Goal: Task Accomplishment & Management: Manage account settings

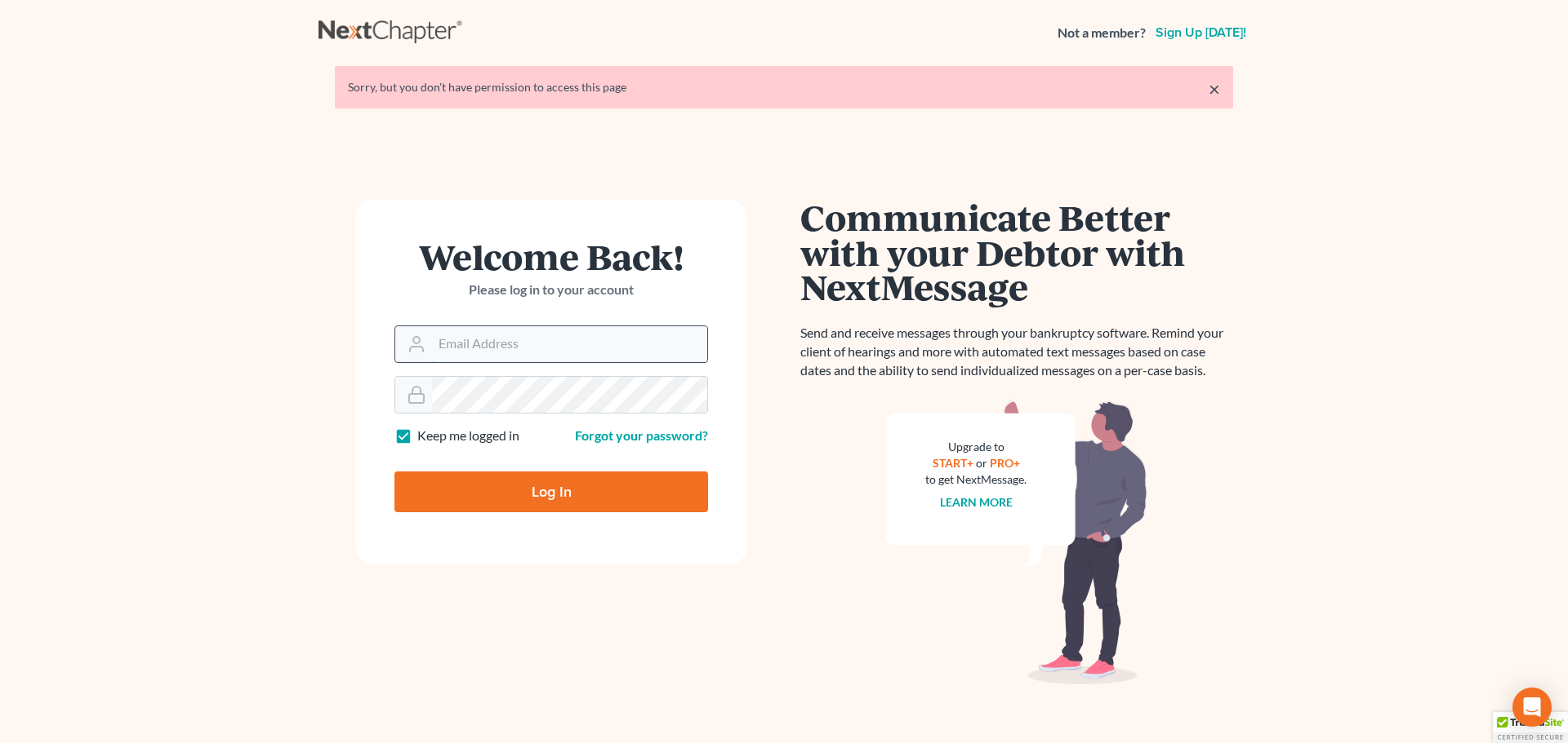
click at [538, 349] on input "Email Address" at bounding box center [569, 344] width 275 height 36
type input "[PERSON_NAME][EMAIL_ADDRESS][DOMAIN_NAME]"
click at [395, 472] on input "Log In" at bounding box center [551, 492] width 314 height 40
type input "Thinking..."
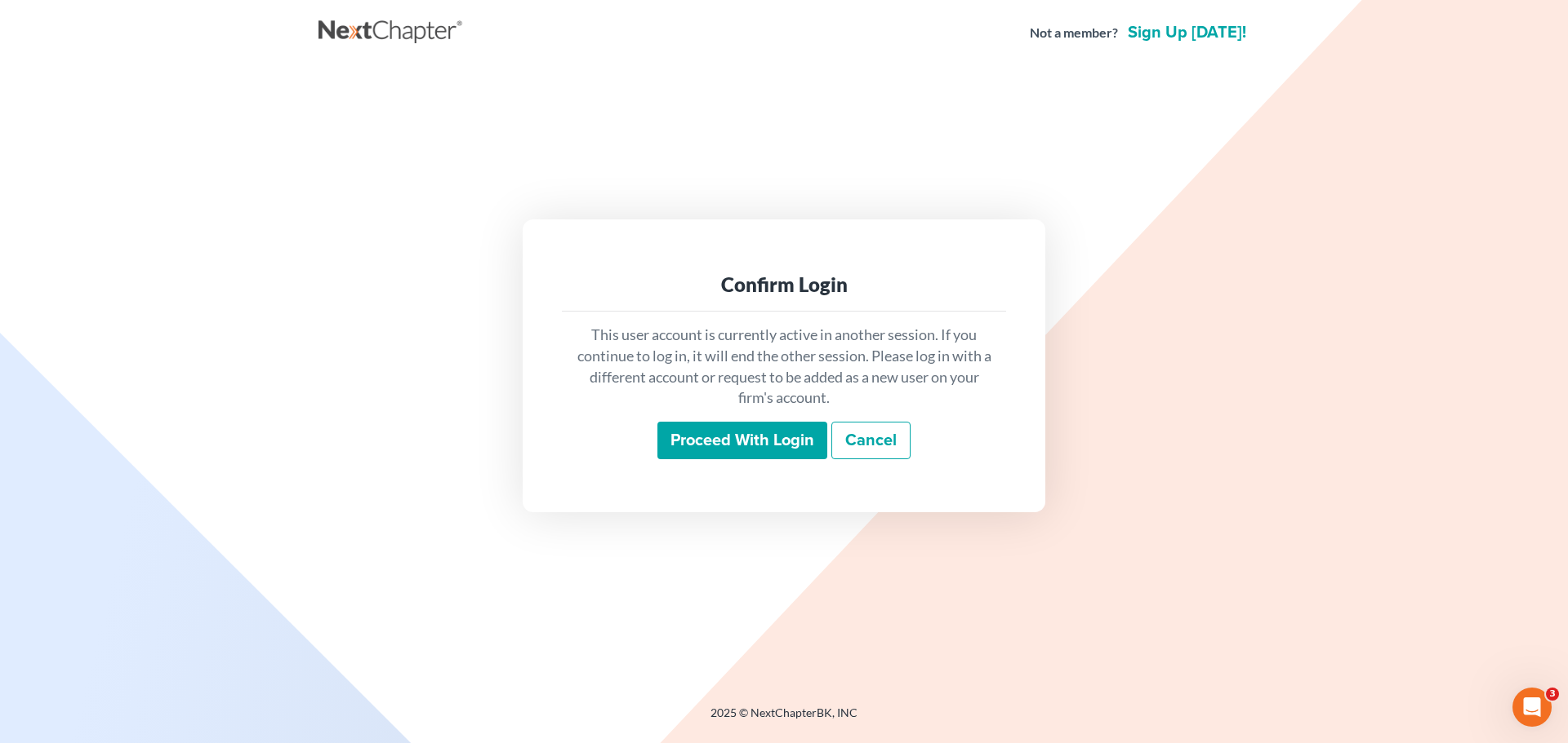
click at [754, 423] on input "Proceed with login" at bounding box center [742, 440] width 170 height 38
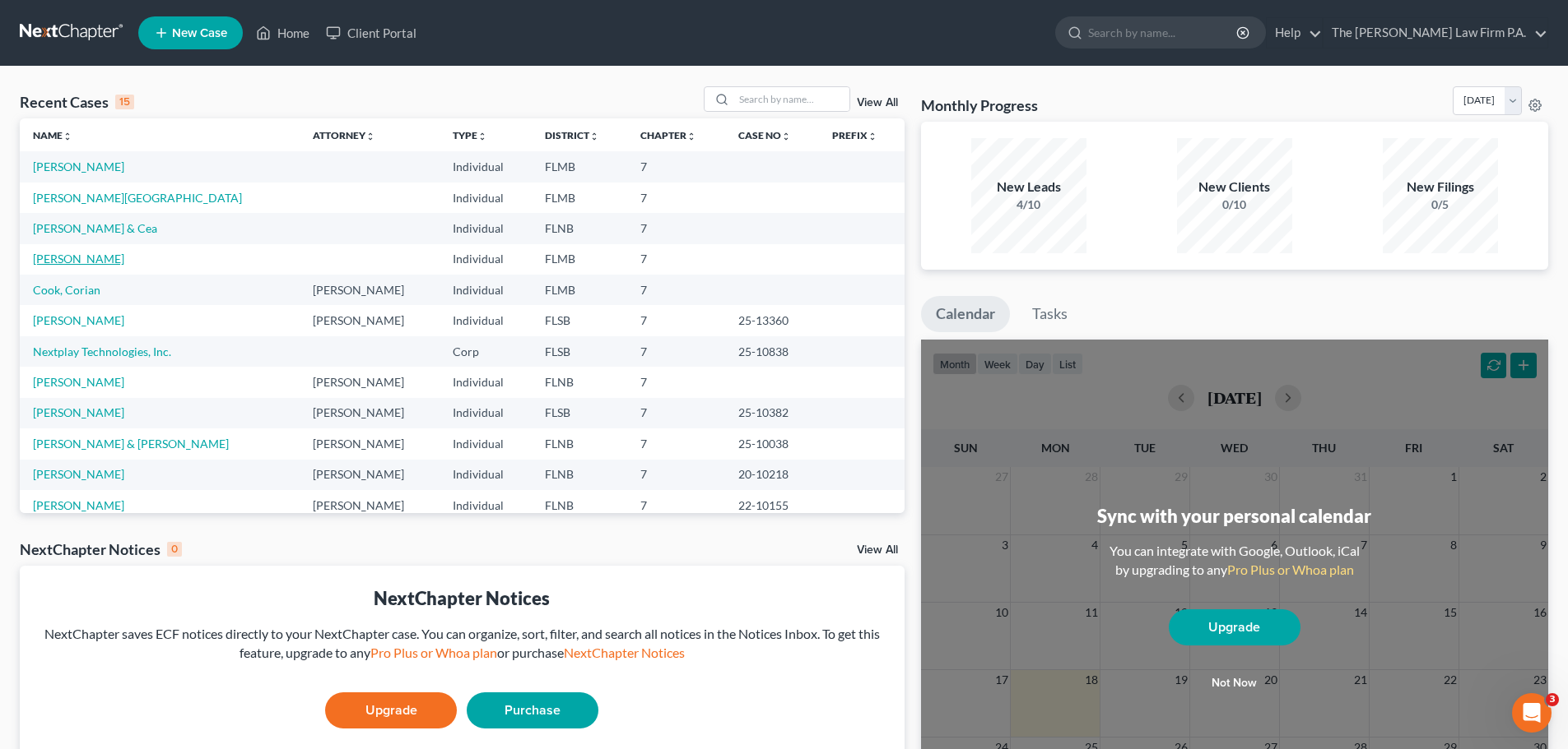
click at [51, 258] on link "Ratliff, Kerri" at bounding box center [78, 259] width 91 height 14
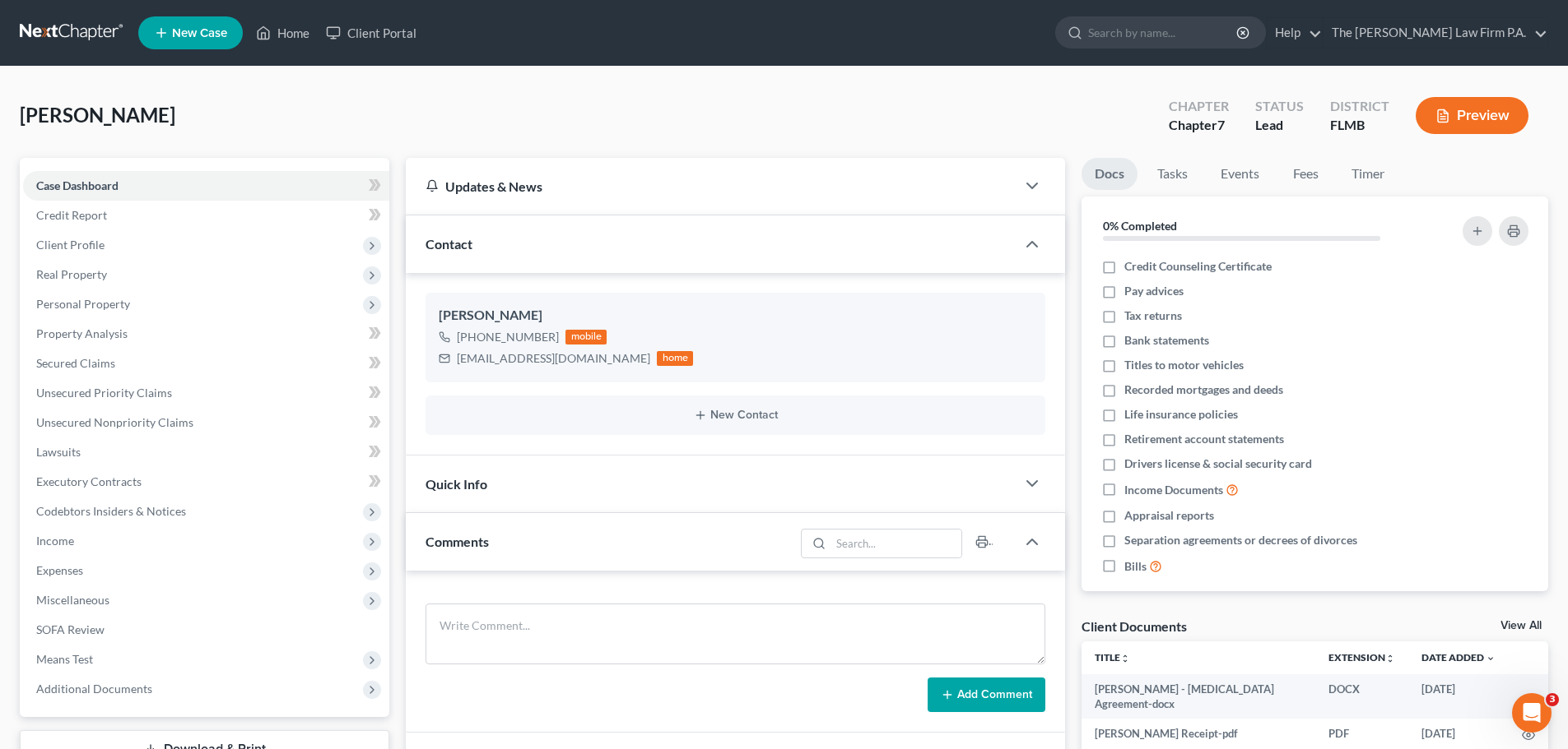
click at [1532, 620] on link "View All" at bounding box center [1521, 626] width 41 height 12
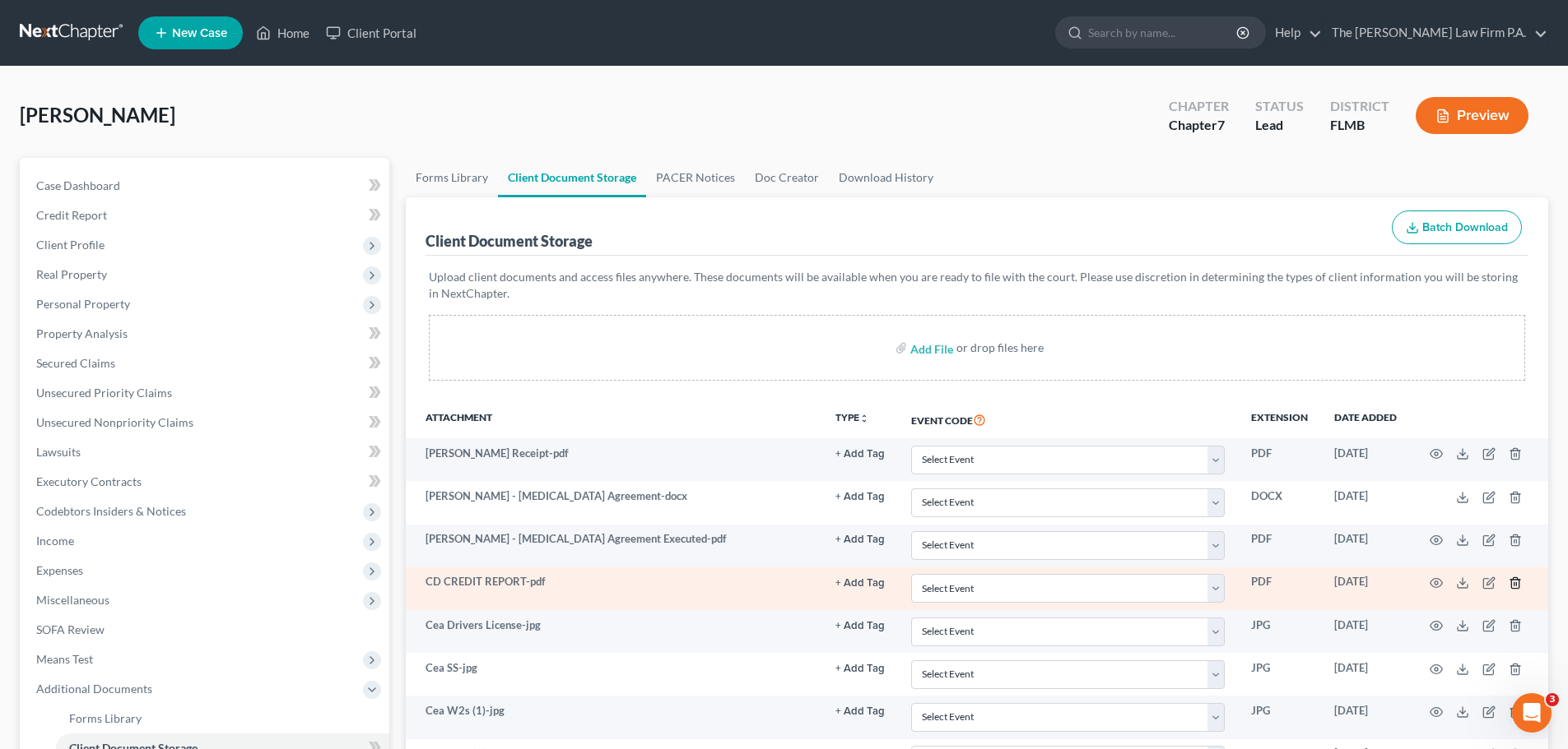
click at [1517, 577] on icon "button" at bounding box center [1515, 583] width 13 height 13
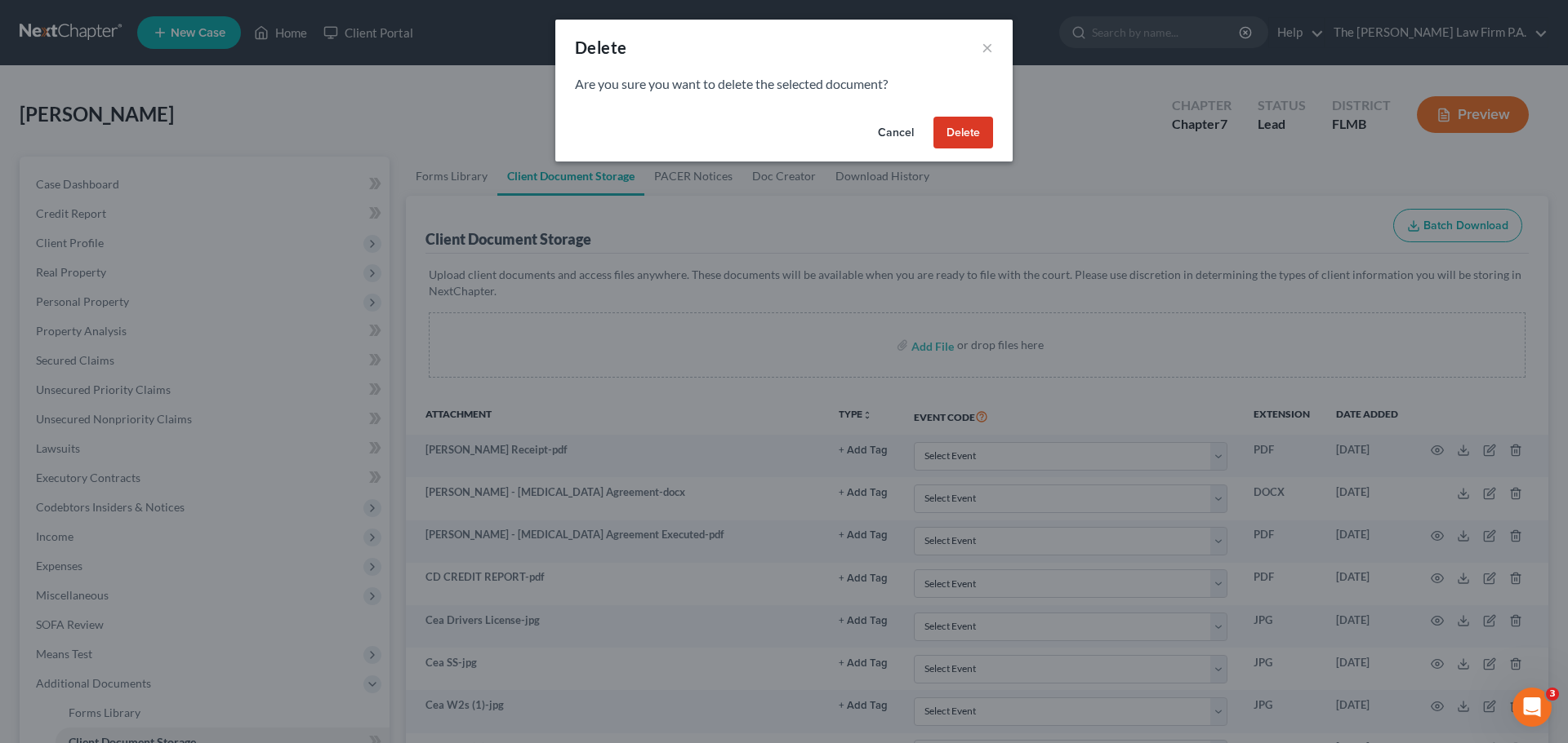
click at [975, 138] on button "Delete" at bounding box center [963, 133] width 60 height 33
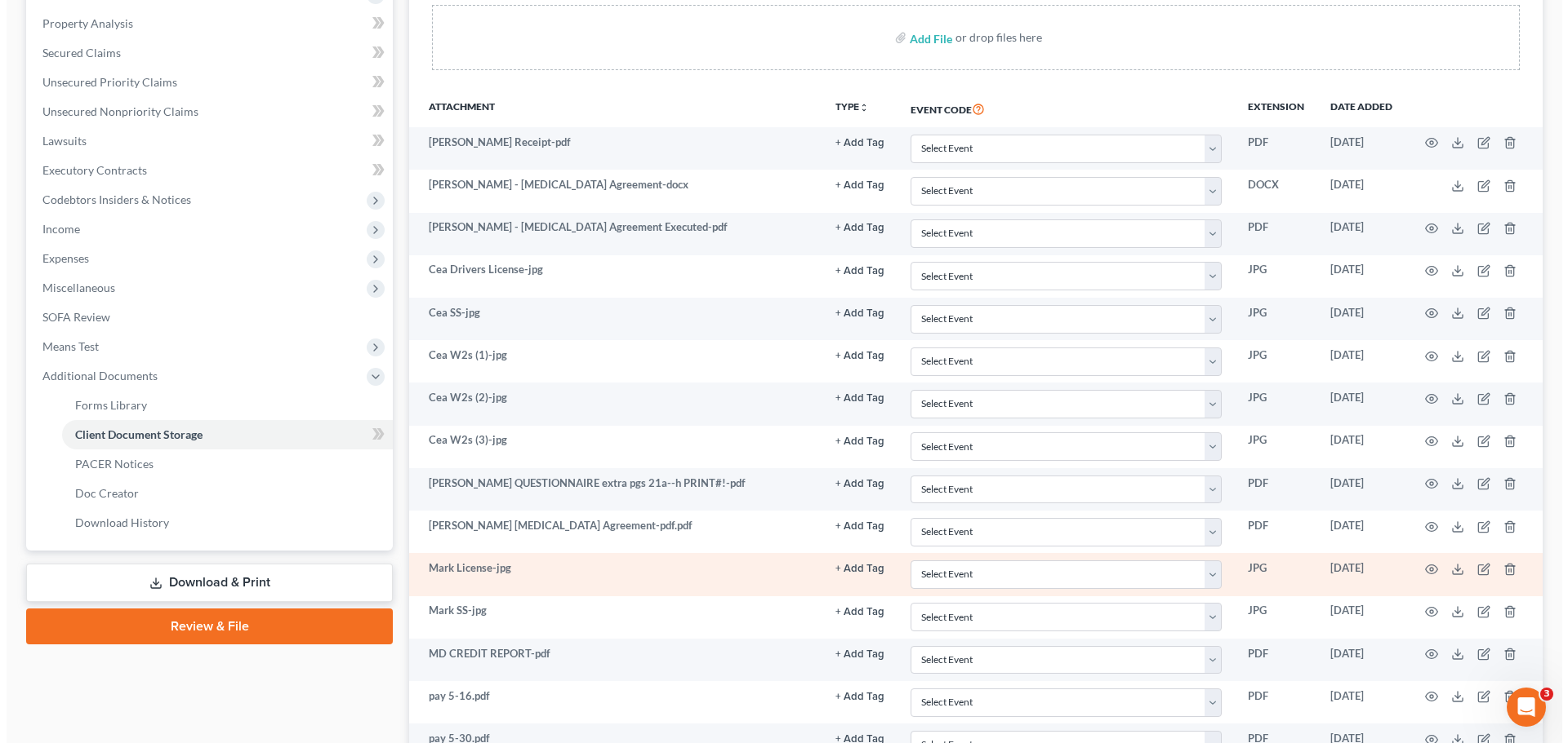
scroll to position [571, 0]
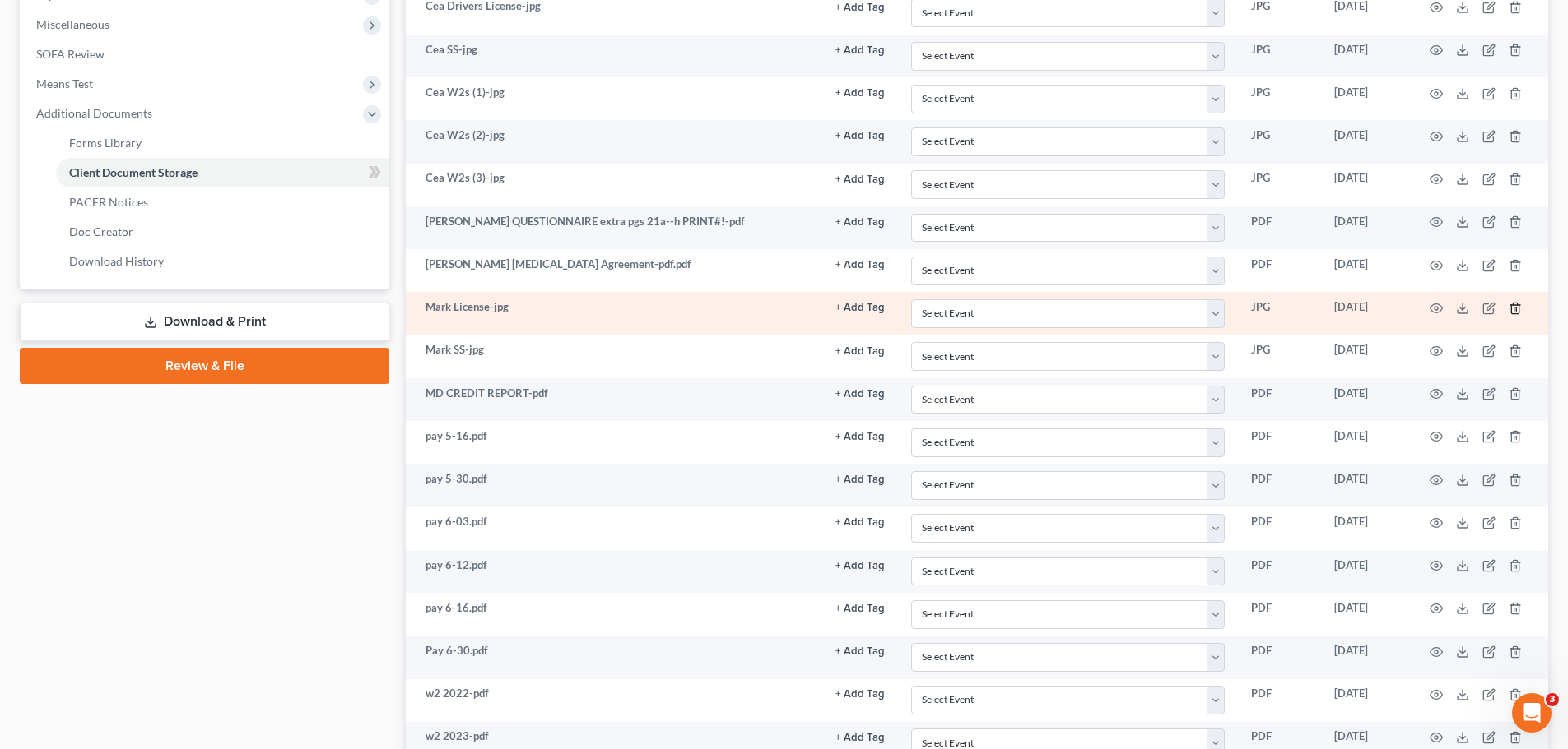
click at [1516, 310] on line "button" at bounding box center [1516, 310] width 0 height 4
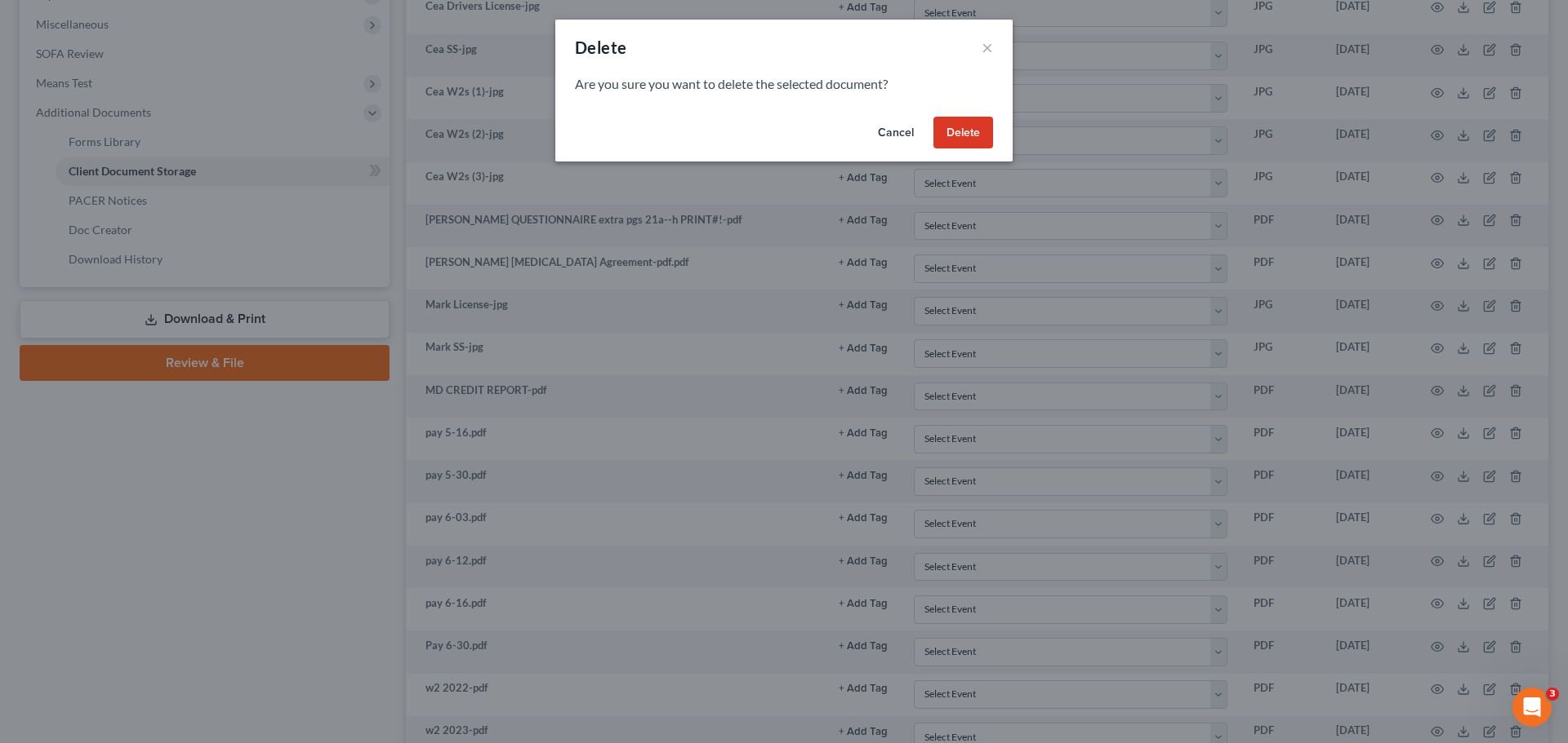
drag, startPoint x: 980, startPoint y: 136, endPoint x: 1367, endPoint y: 298, distance: 419.5
click at [984, 136] on button "Delete" at bounding box center [963, 133] width 60 height 33
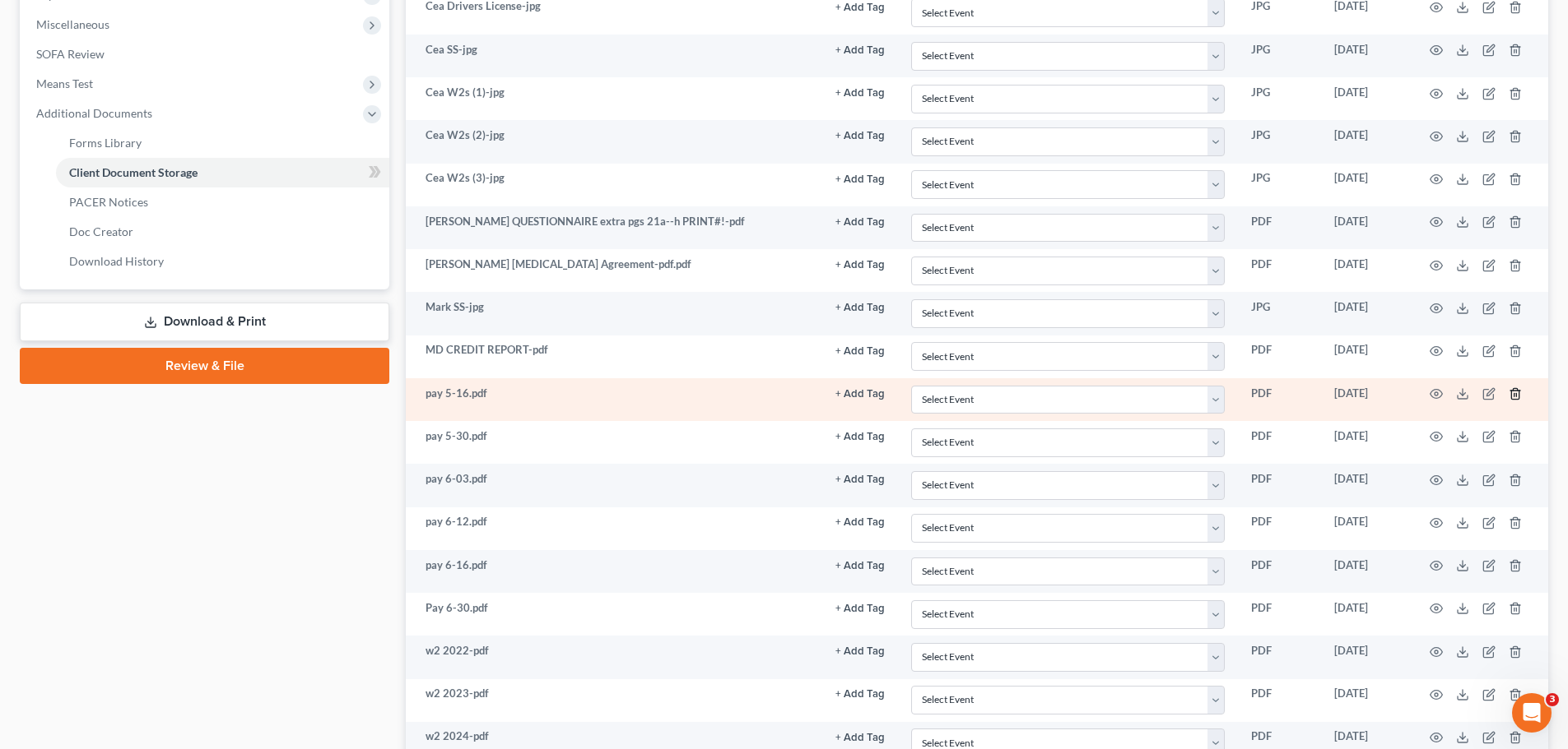
click at [1512, 396] on icon "button" at bounding box center [1515, 394] width 7 height 11
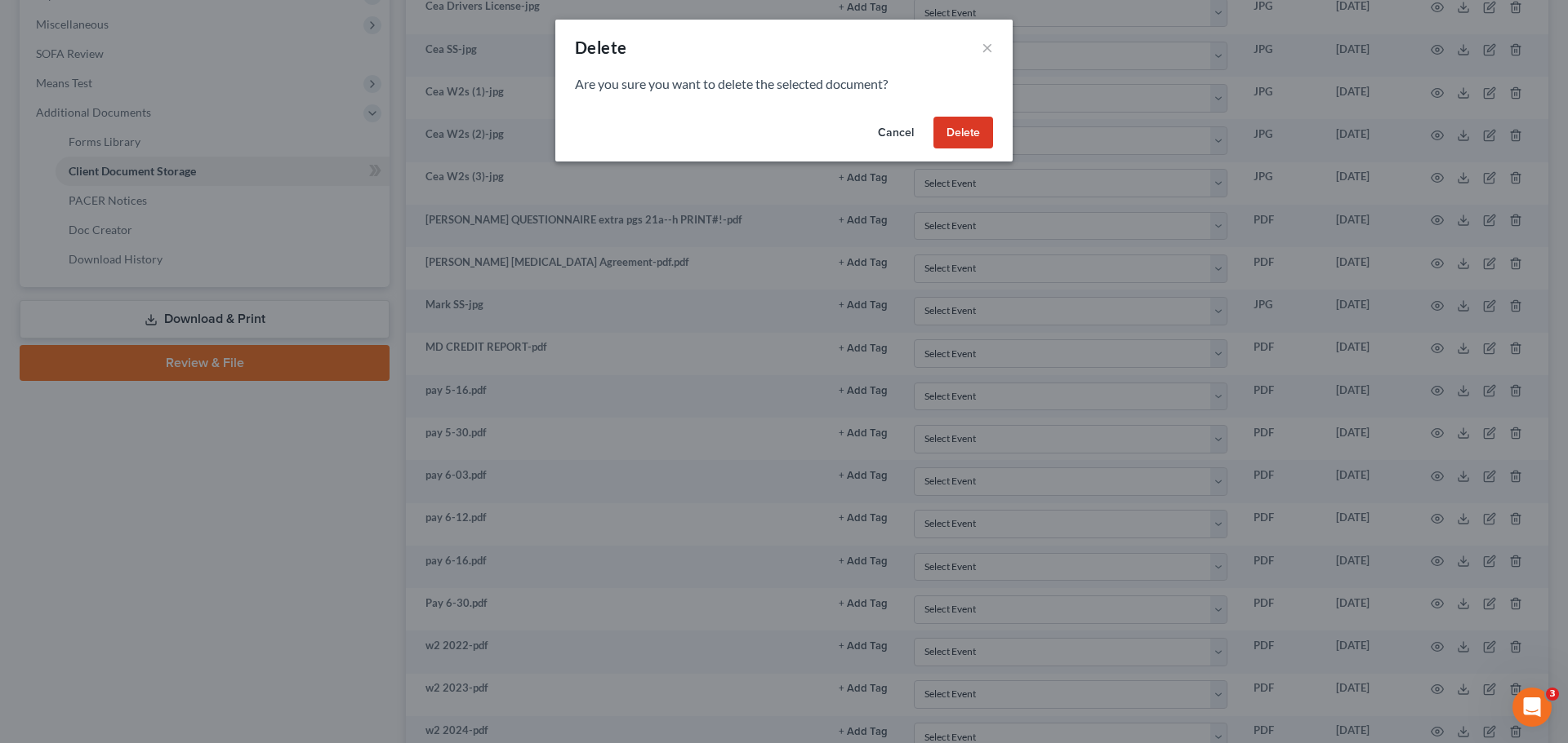
click at [972, 132] on button "Delete" at bounding box center [963, 133] width 60 height 33
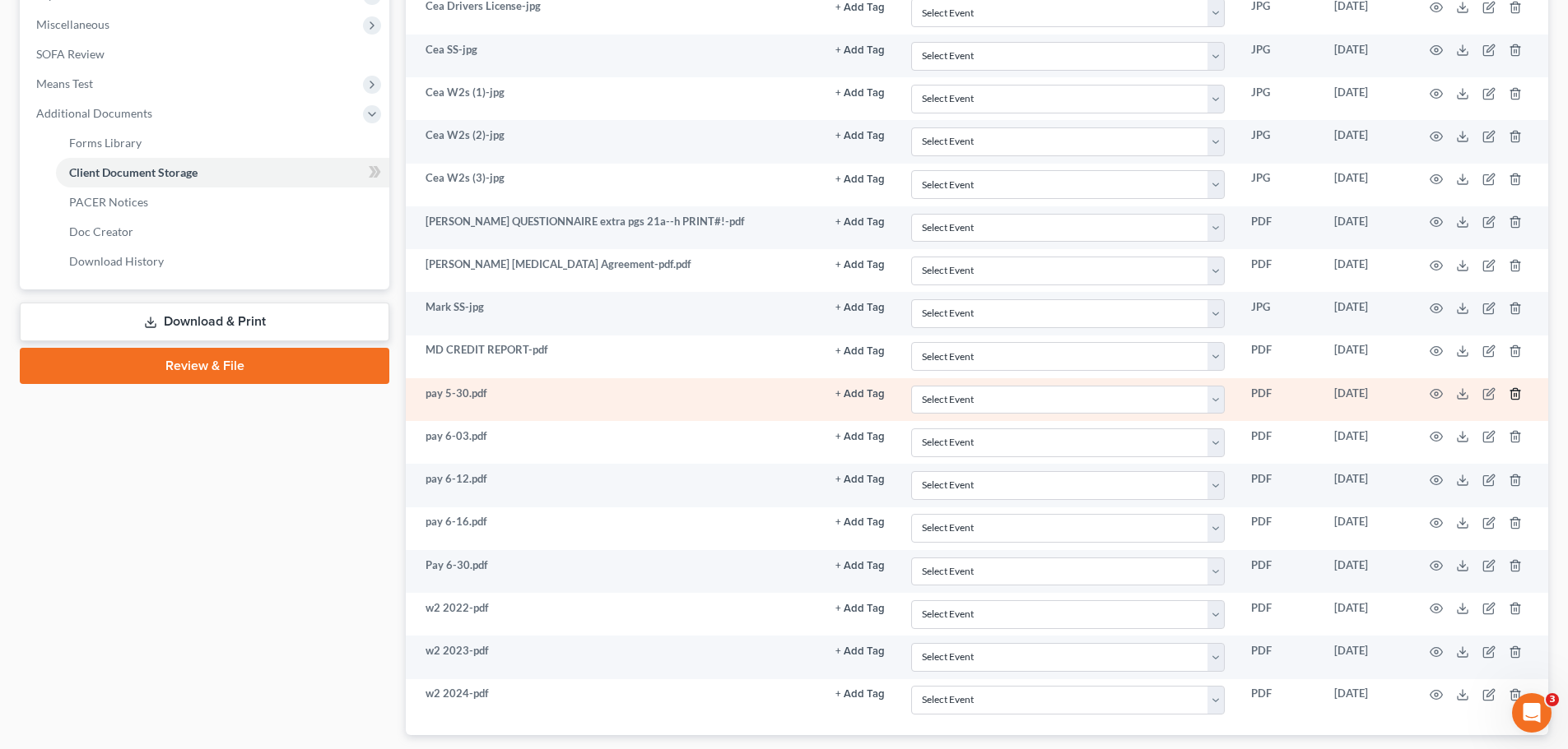
click at [1516, 387] on td at bounding box center [1479, 399] width 139 height 43
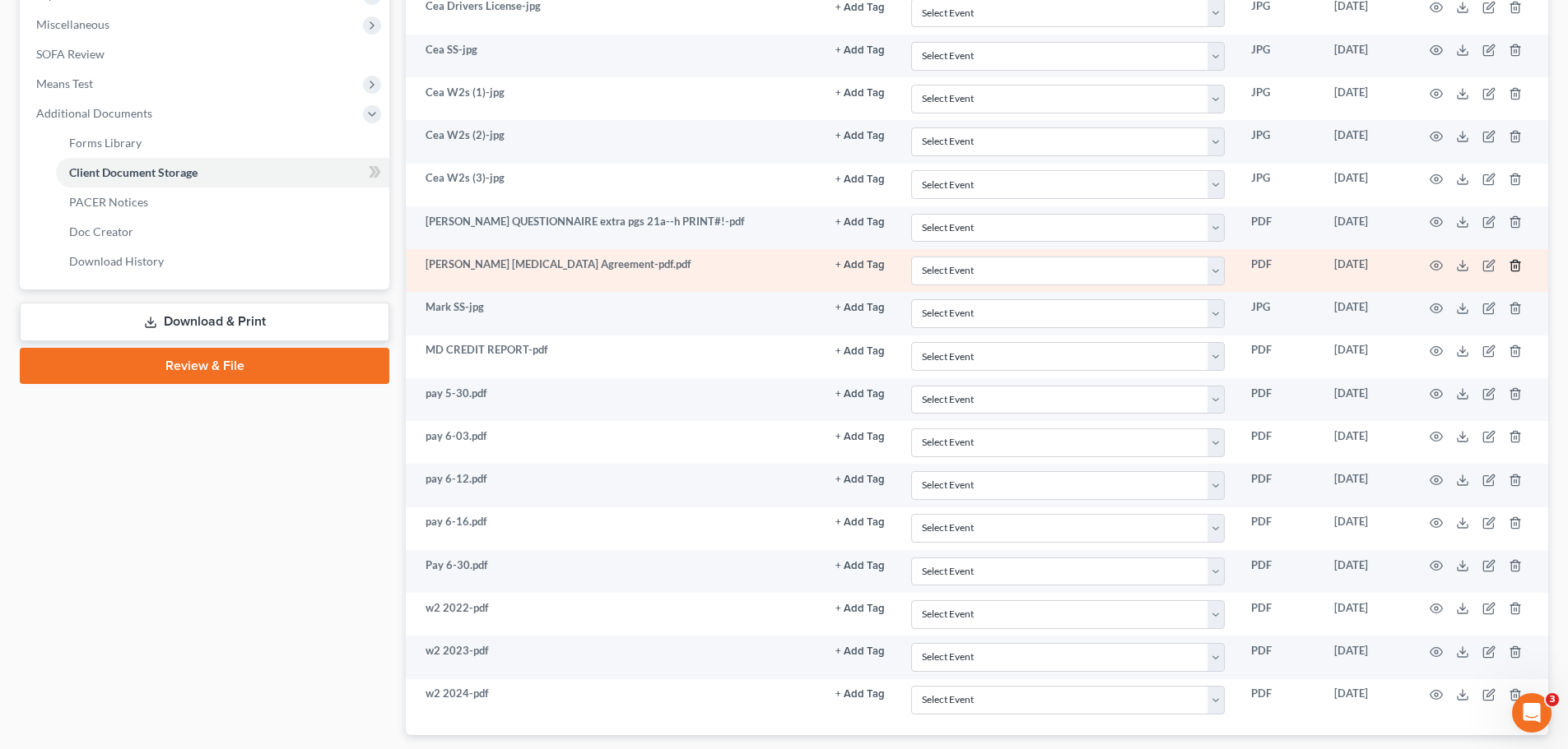
click at [1512, 264] on icon "button" at bounding box center [1515, 265] width 7 height 11
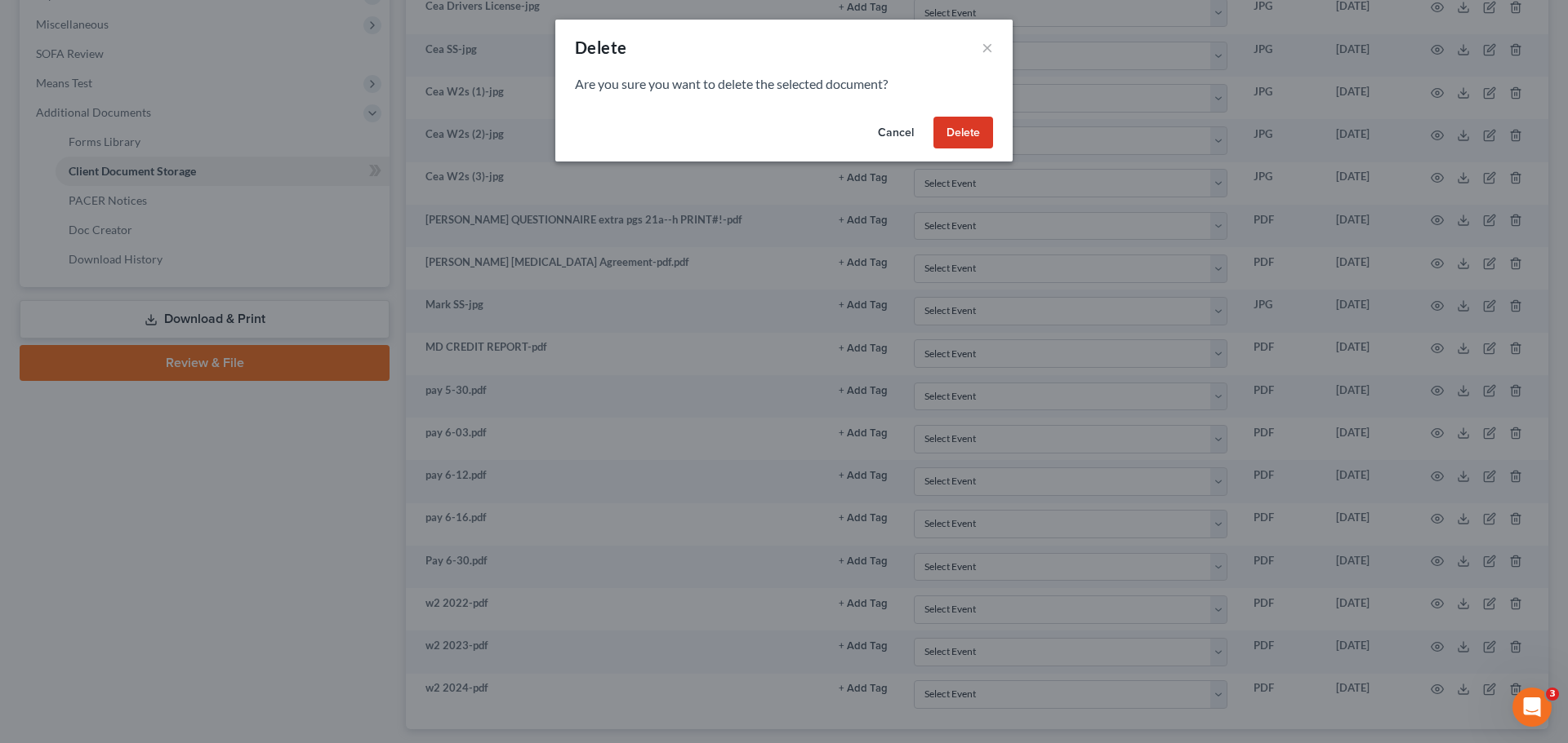
click at [981, 139] on button "Delete" at bounding box center [963, 133] width 60 height 33
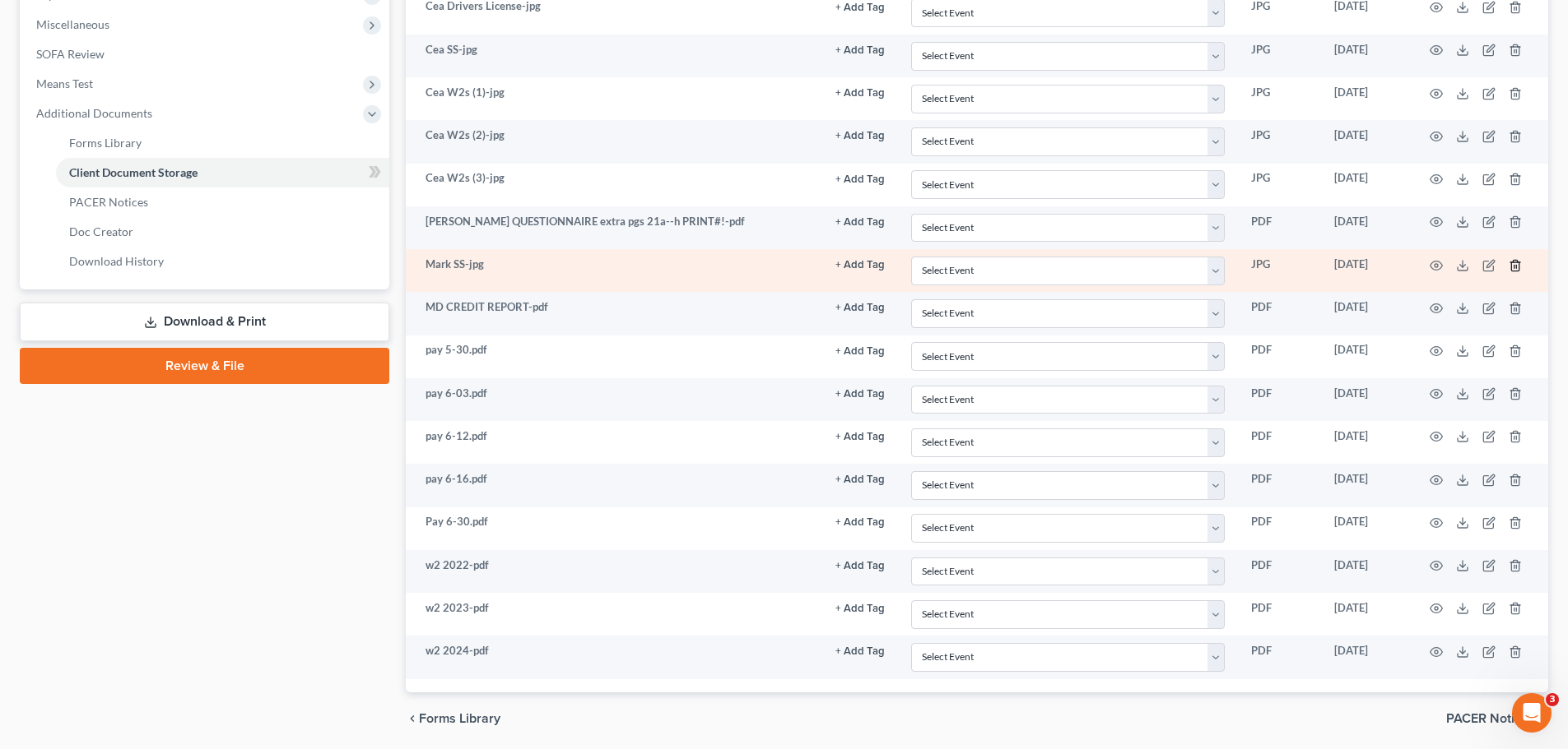
click at [1517, 269] on icon "button" at bounding box center [1515, 265] width 13 height 13
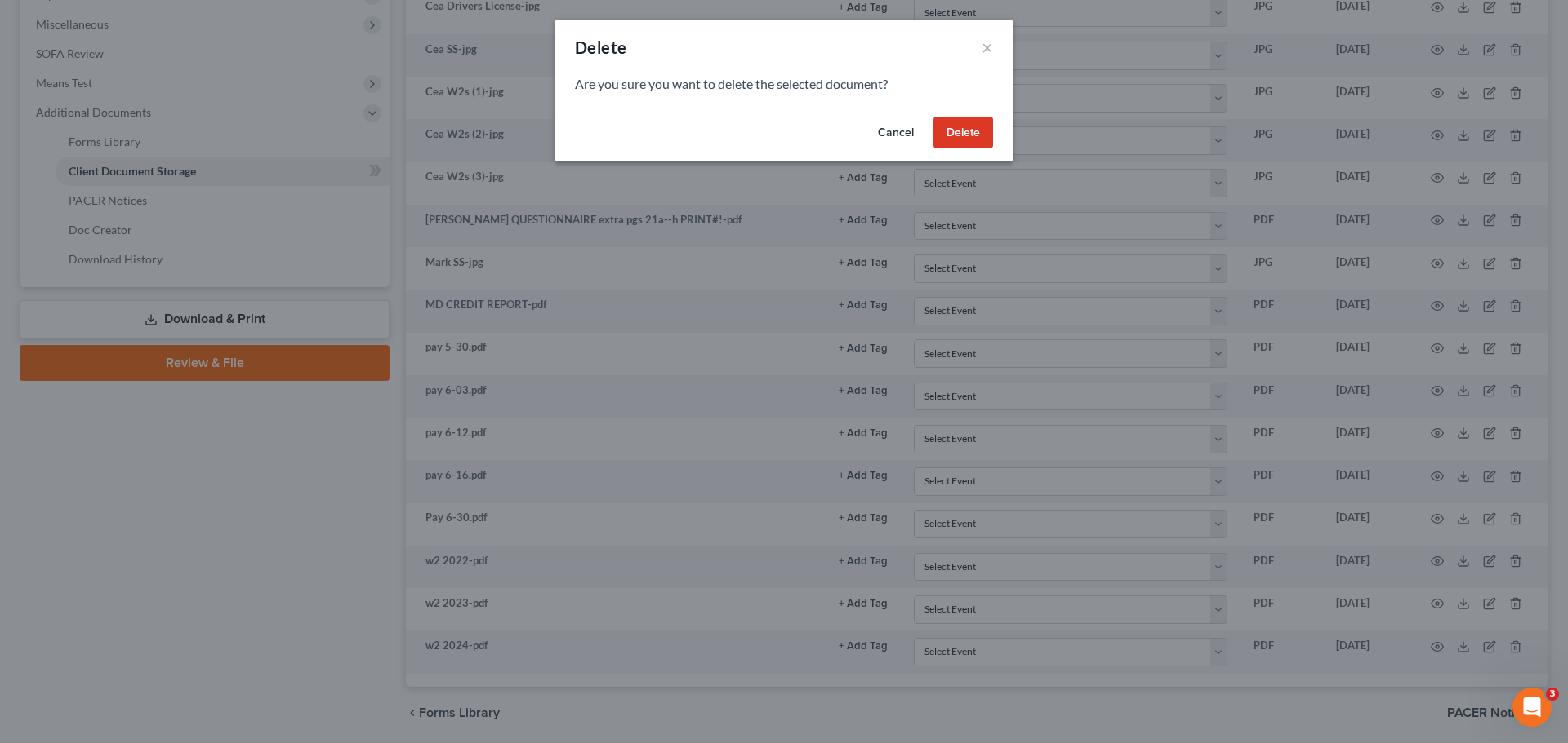
drag, startPoint x: 976, startPoint y: 134, endPoint x: 1272, endPoint y: 214, distance: 306.6
click at [978, 134] on button "Delete" at bounding box center [963, 133] width 60 height 33
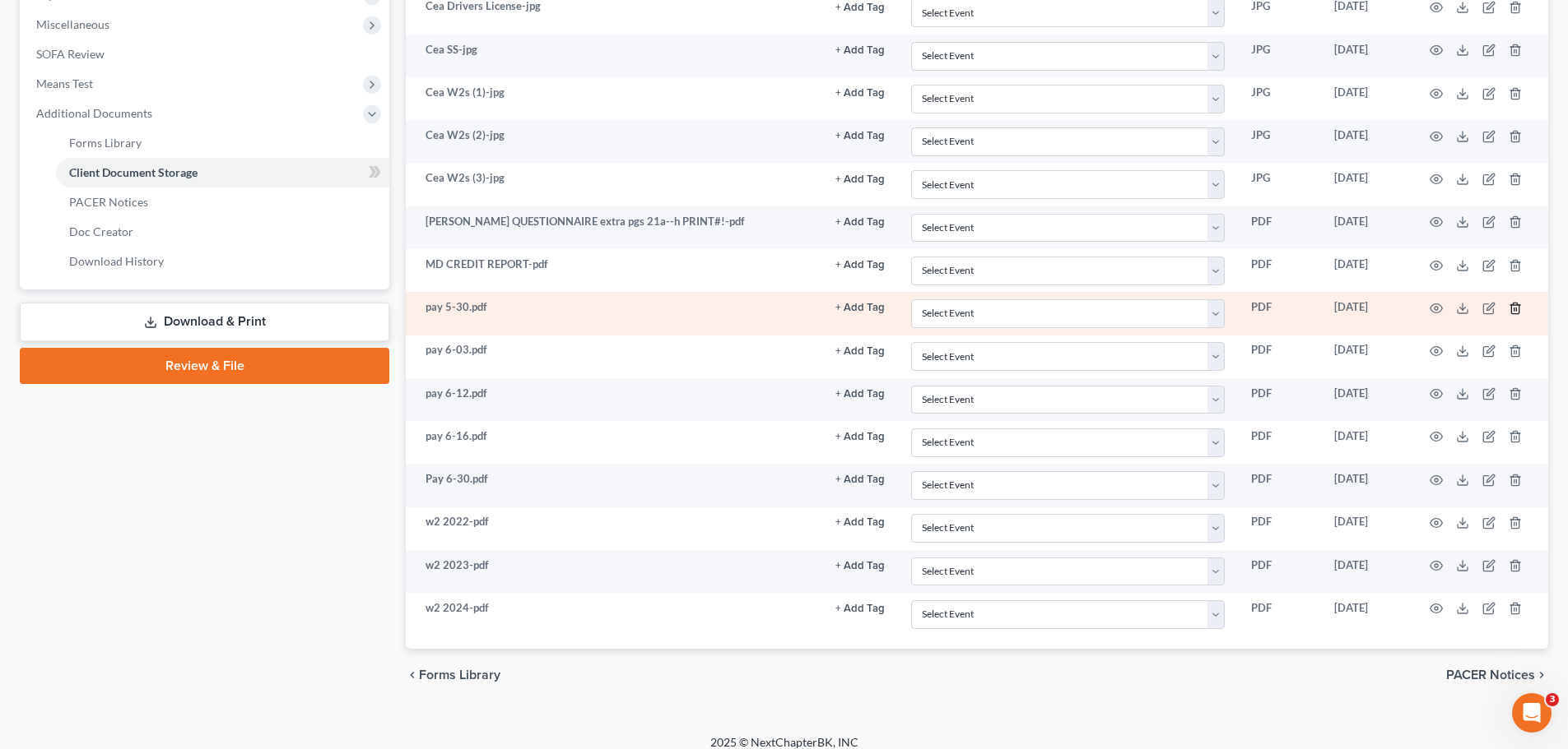
click at [1516, 303] on icon "button" at bounding box center [1515, 308] width 7 height 11
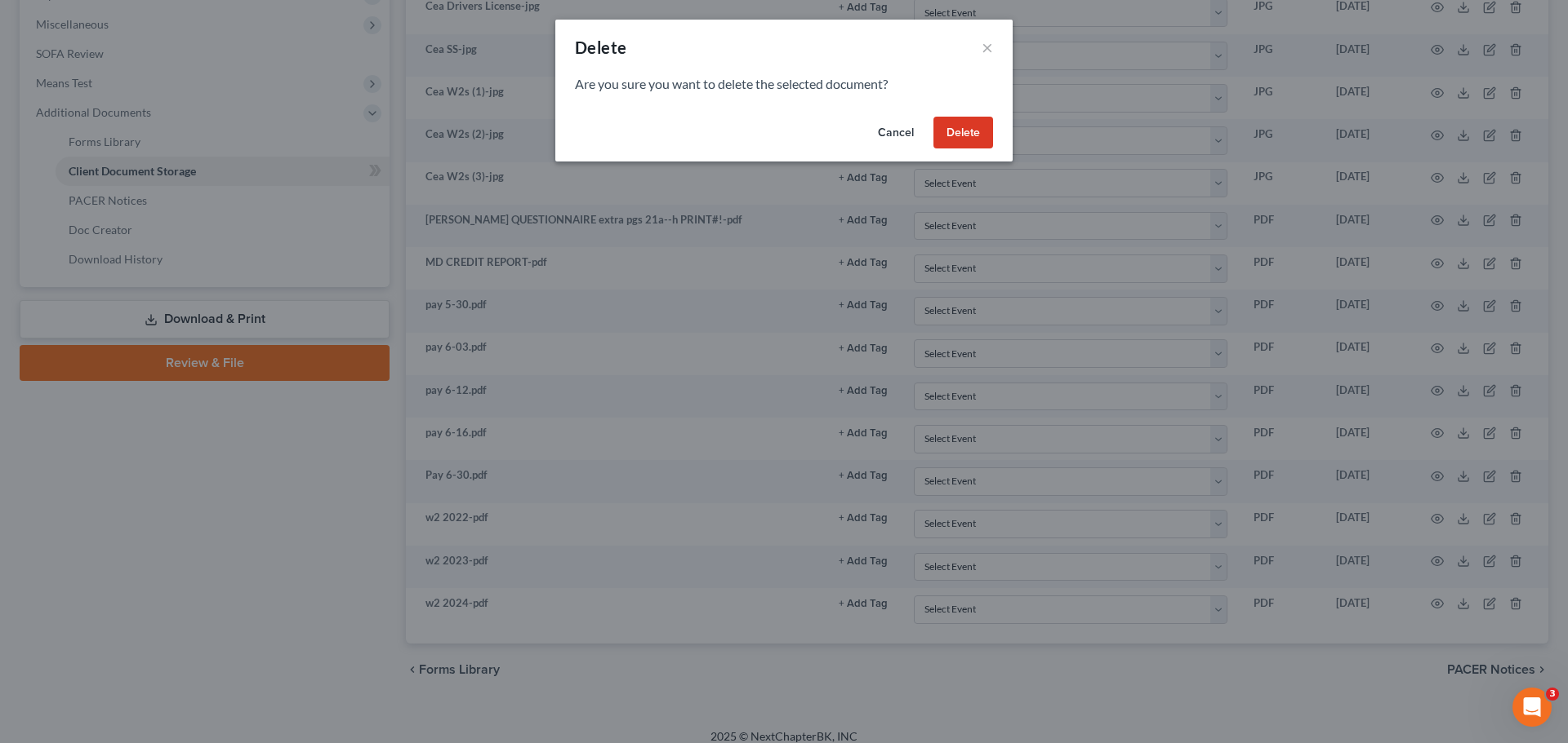
click at [995, 129] on div "Cancel Delete" at bounding box center [783, 136] width 457 height 52
drag, startPoint x: 975, startPoint y: 132, endPoint x: 1175, endPoint y: 155, distance: 201.3
click at [976, 132] on button "Delete" at bounding box center [963, 133] width 60 height 33
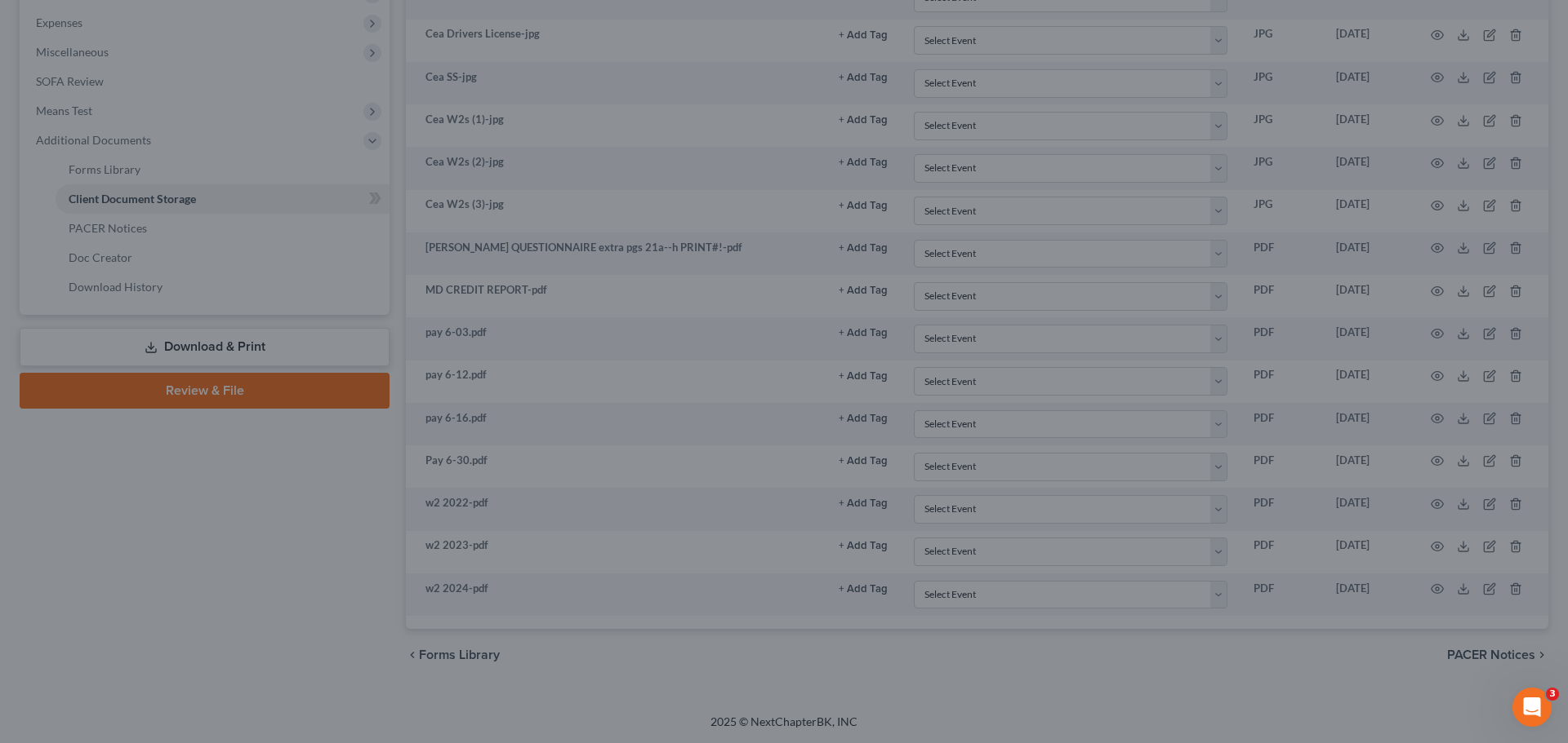
scroll to position [543, 0]
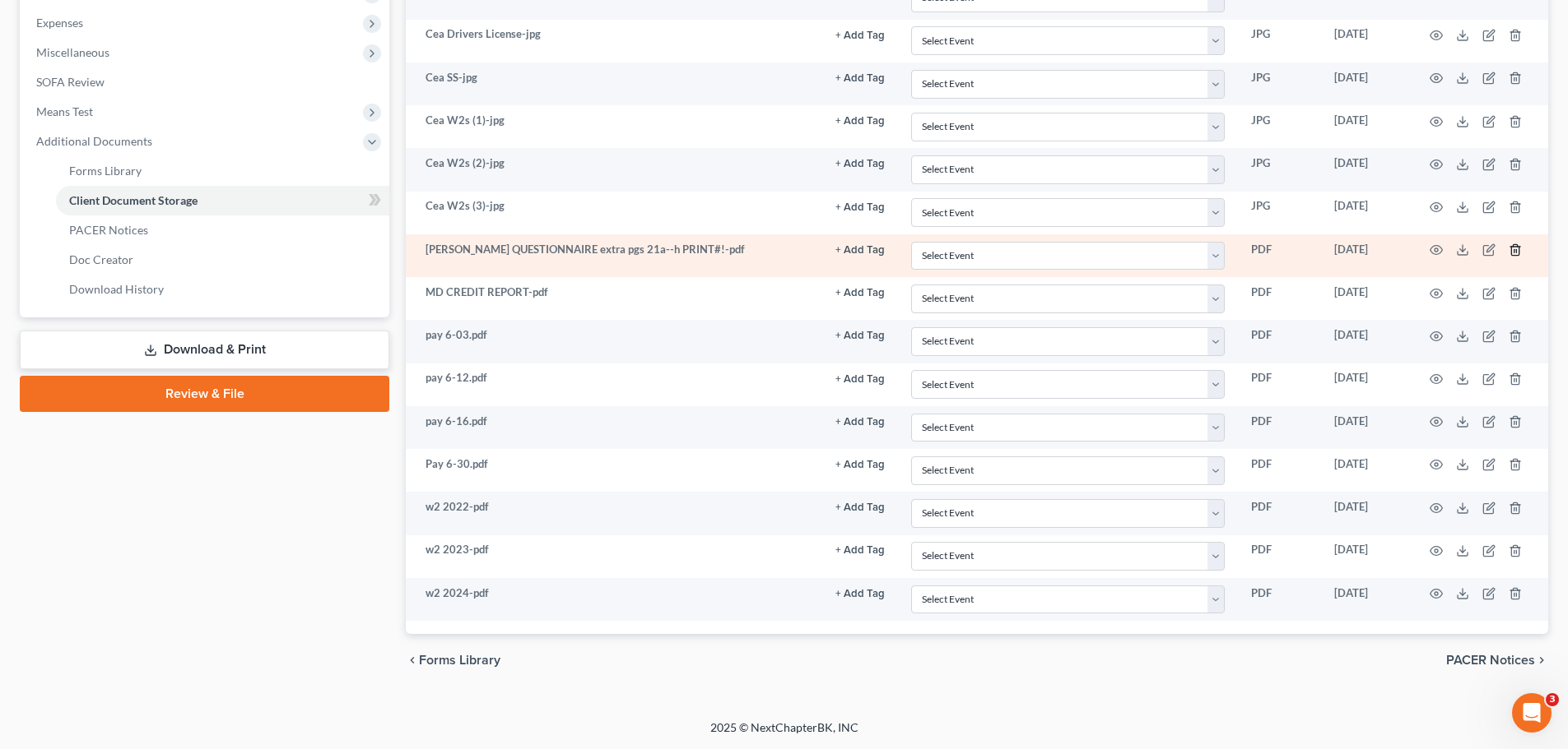
click at [1516, 253] on line "button" at bounding box center [1516, 252] width 0 height 4
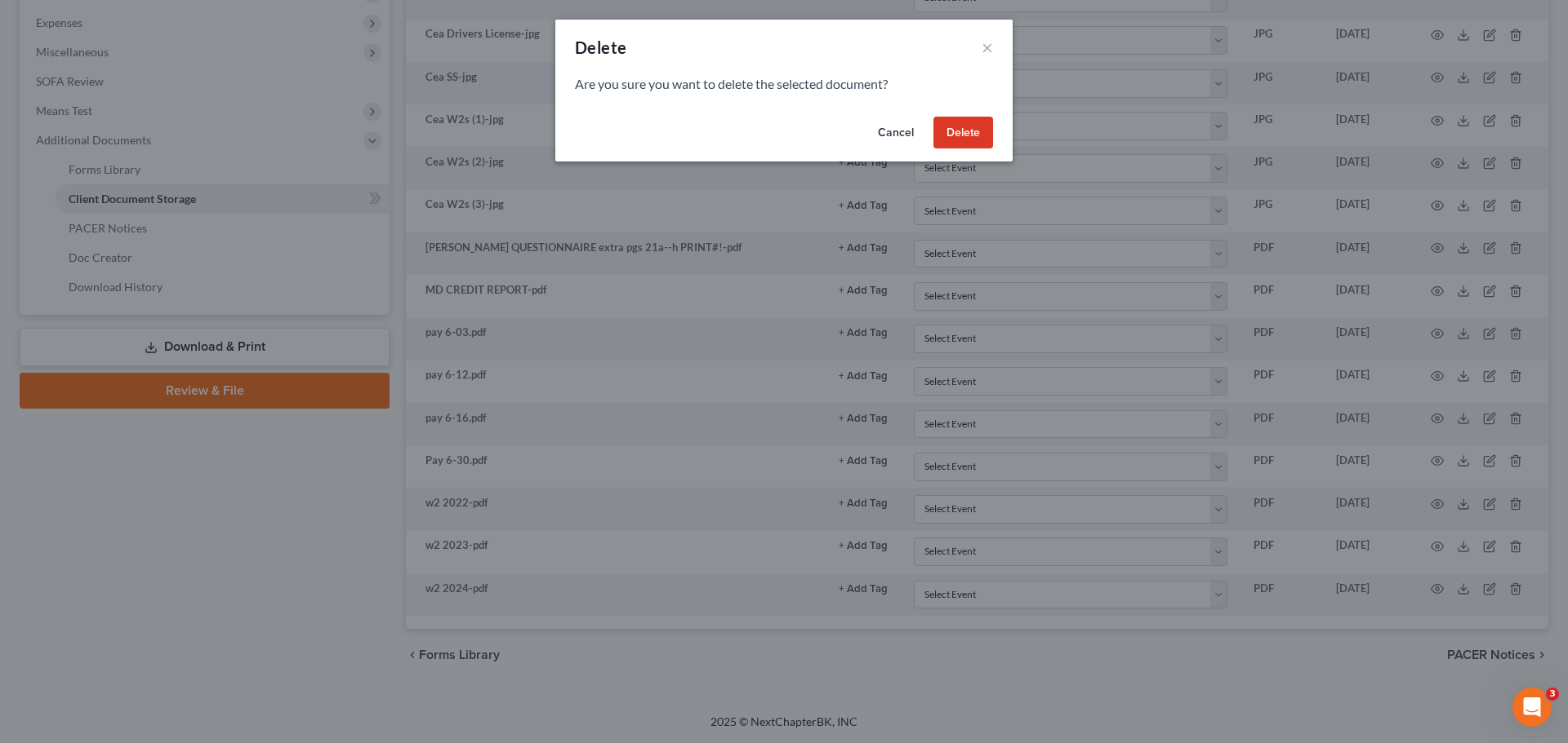
click at [969, 125] on button "Delete" at bounding box center [963, 133] width 60 height 33
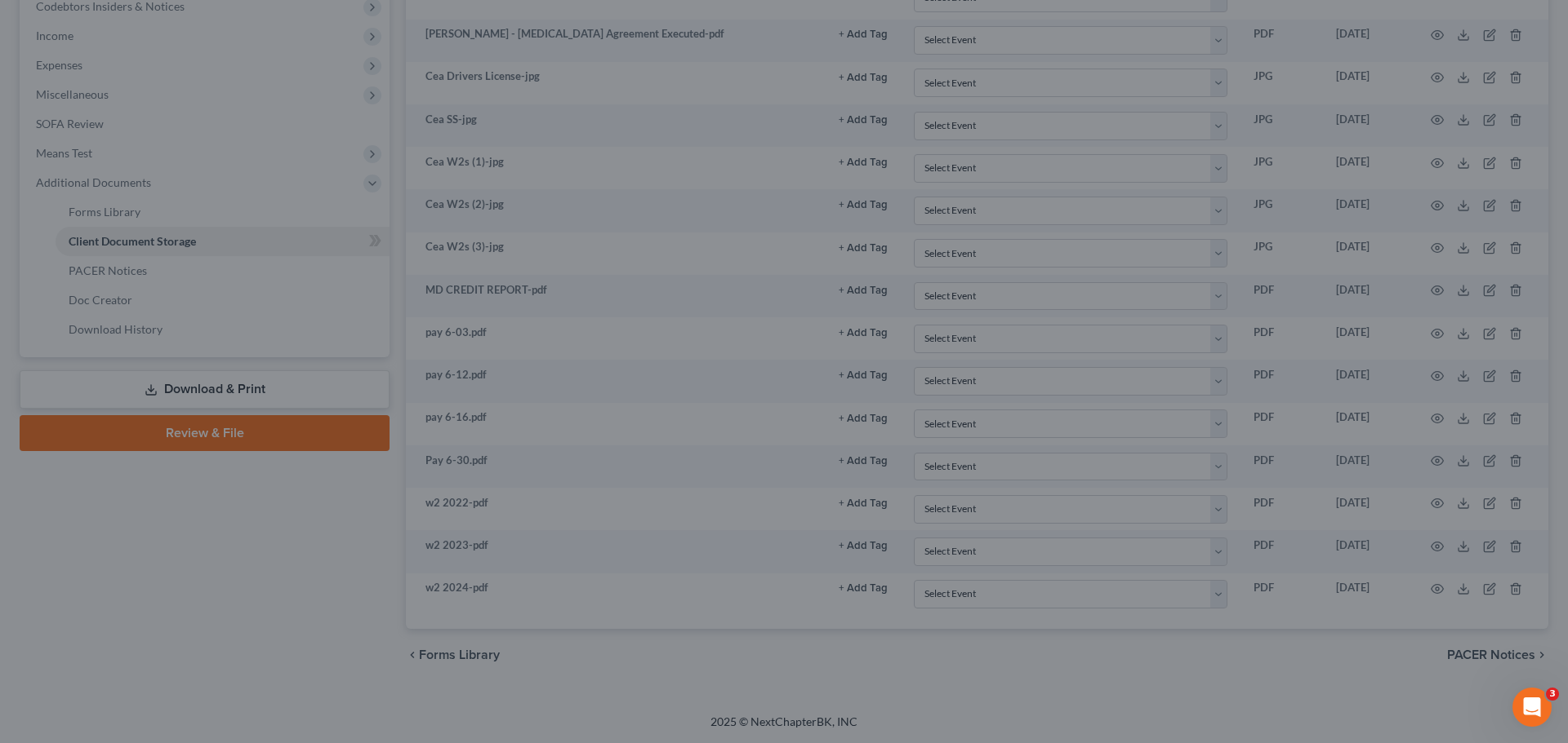
scroll to position [501, 0]
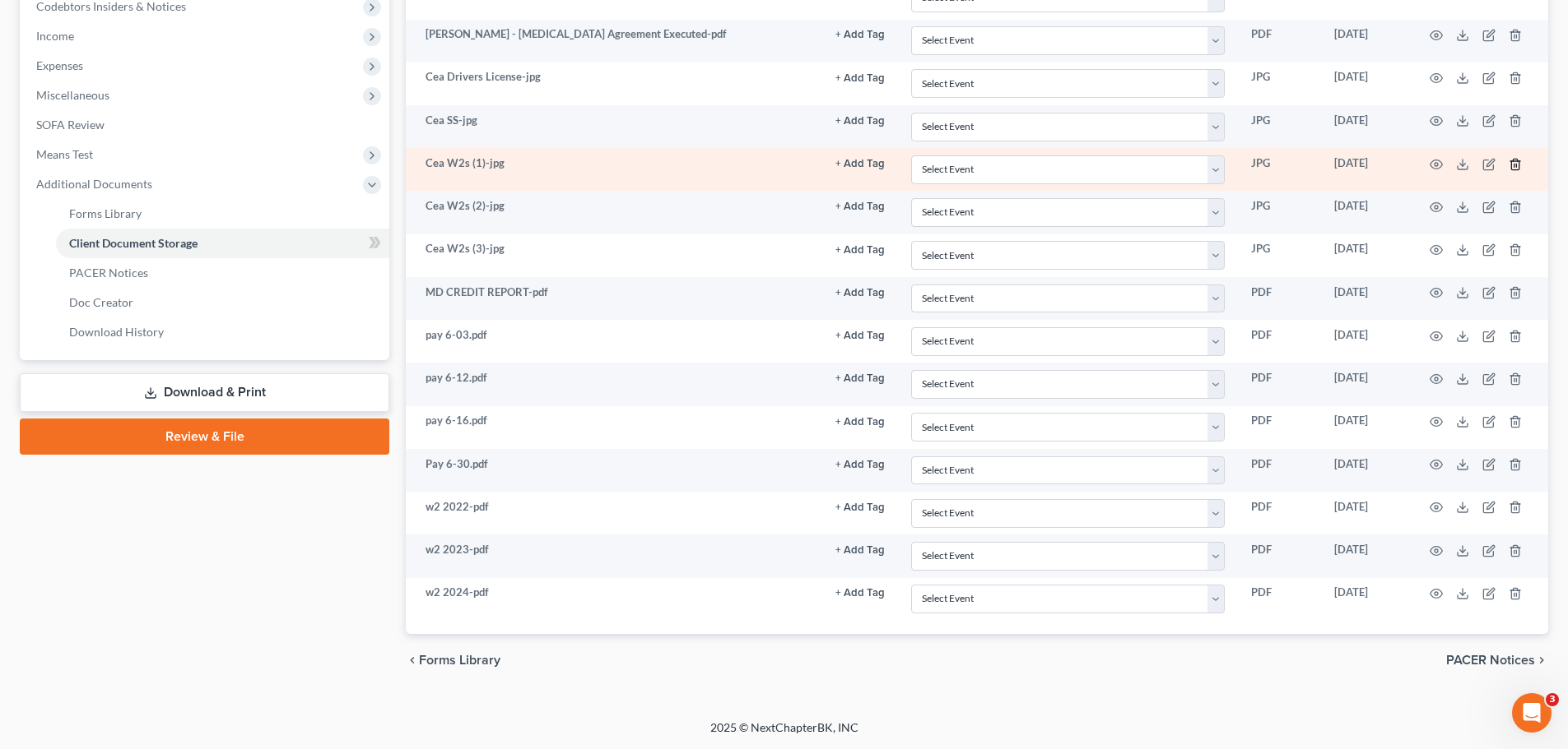
click at [1509, 163] on icon "button" at bounding box center [1515, 164] width 13 height 13
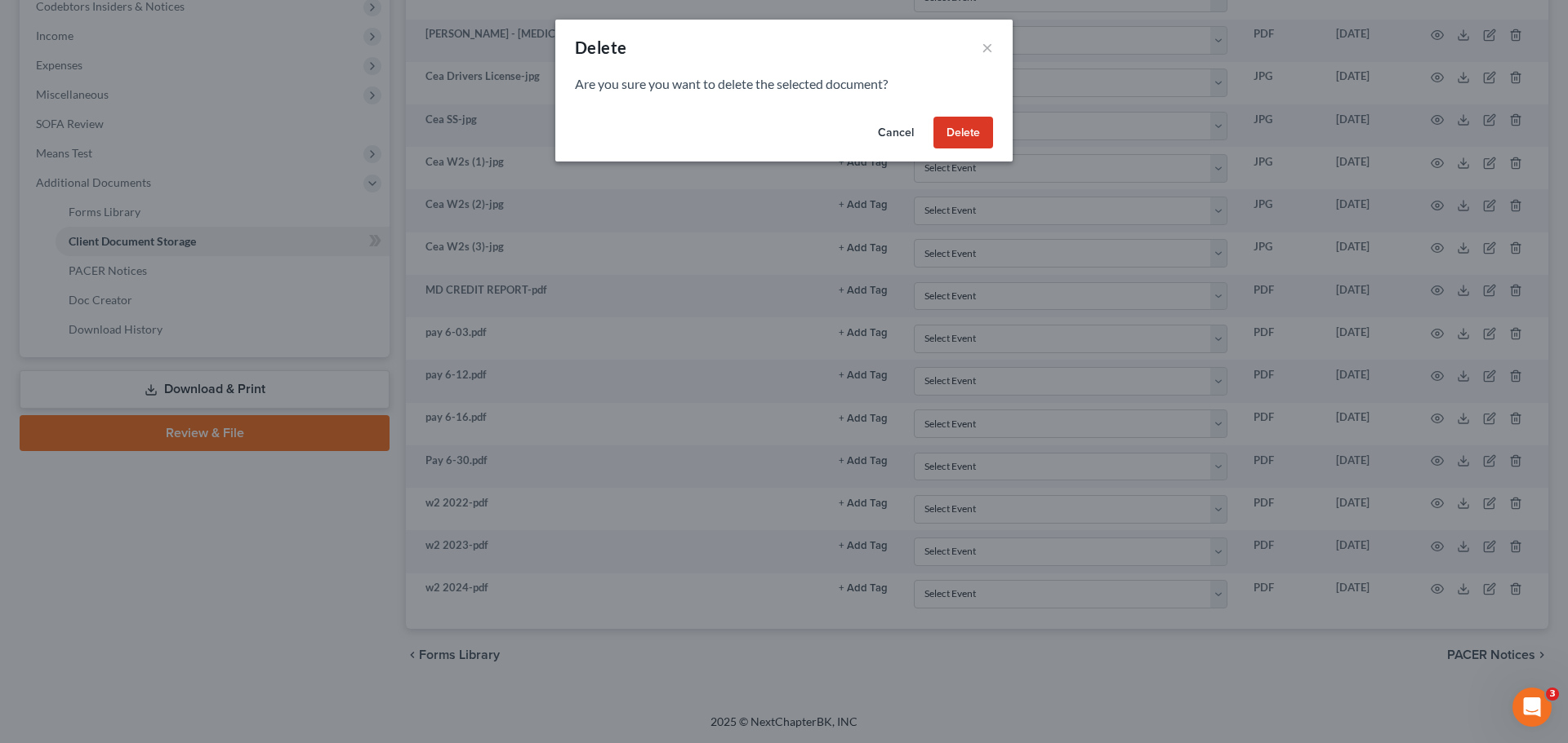
click at [976, 133] on button "Delete" at bounding box center [963, 133] width 60 height 33
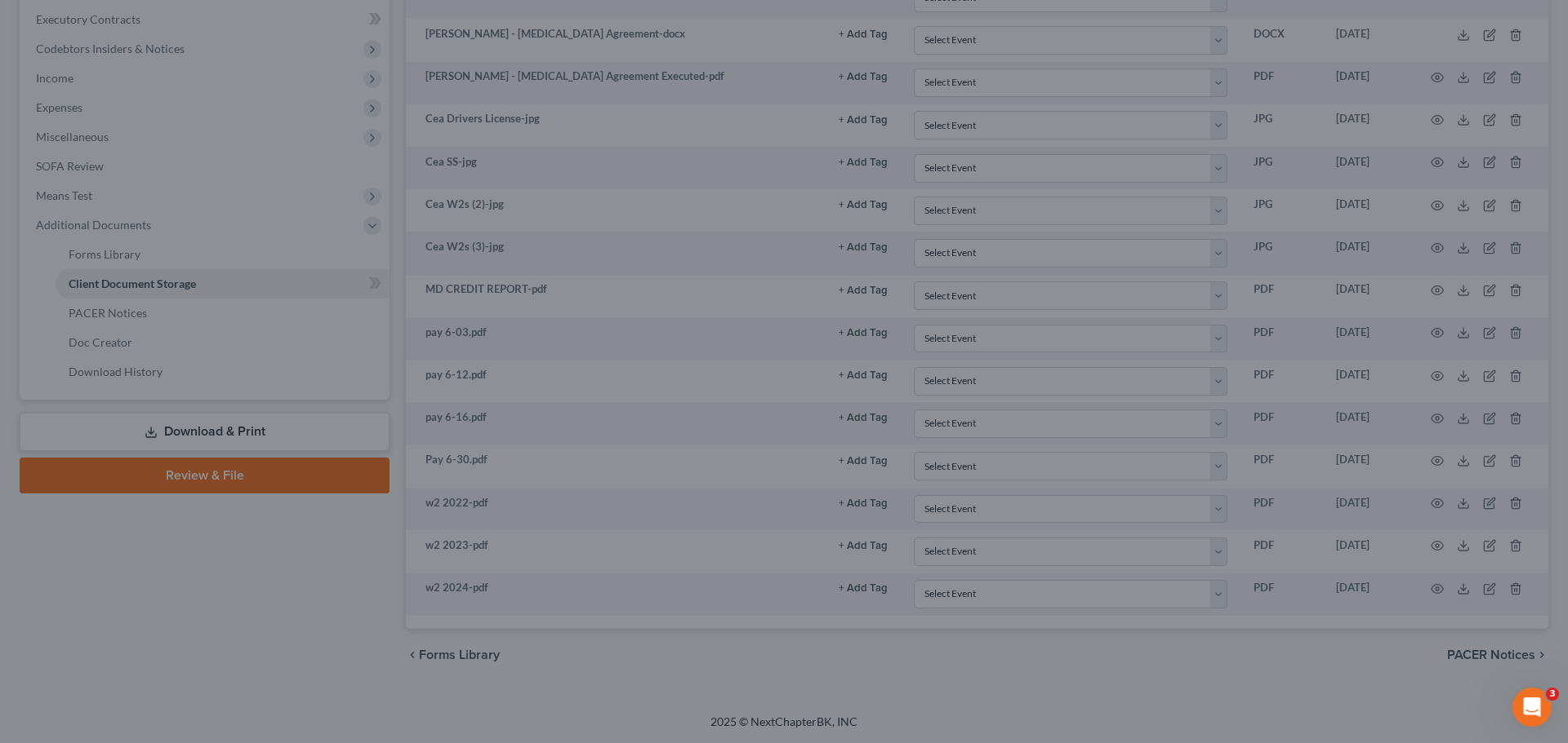
scroll to position [459, 0]
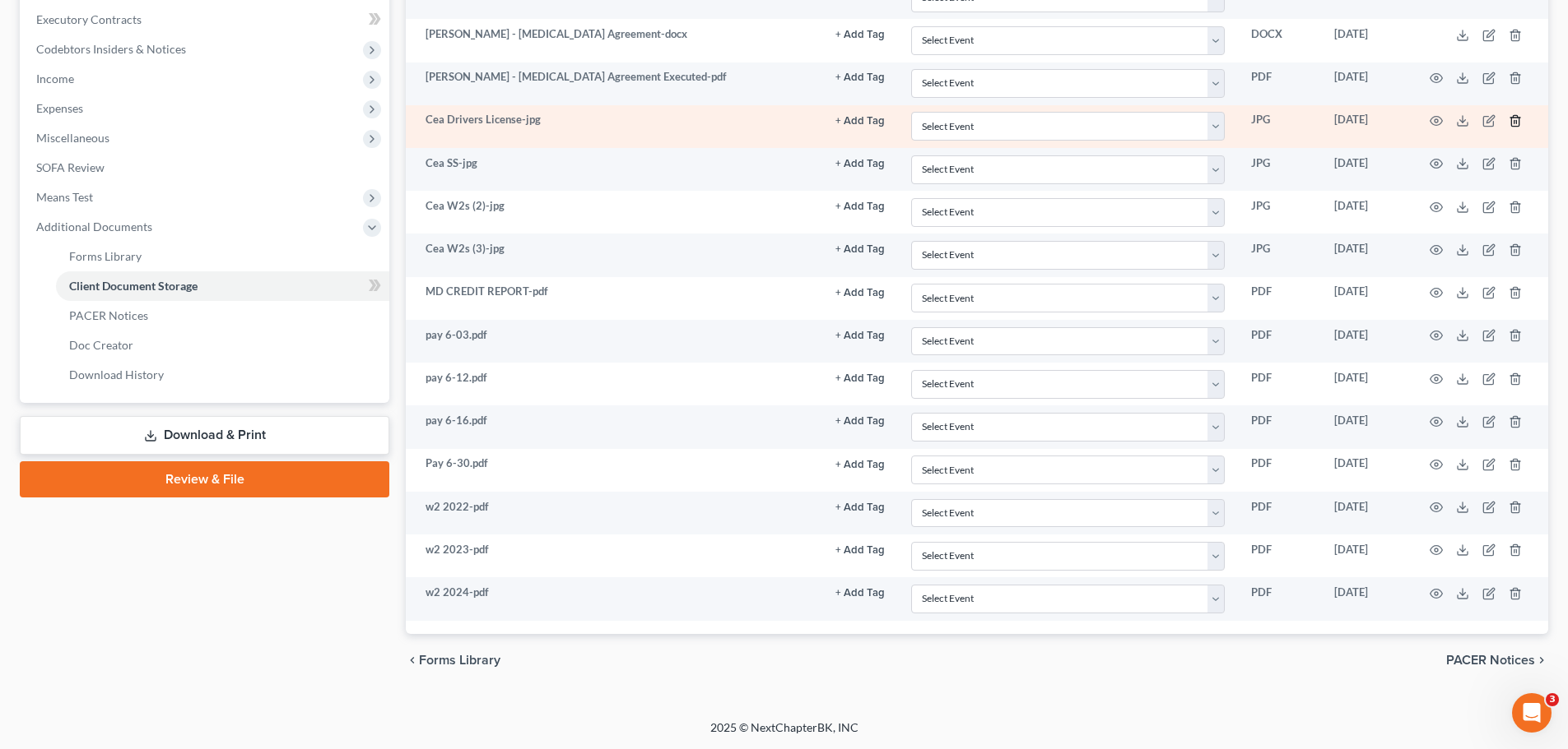
click at [1516, 122] on line "button" at bounding box center [1516, 122] width 0 height 4
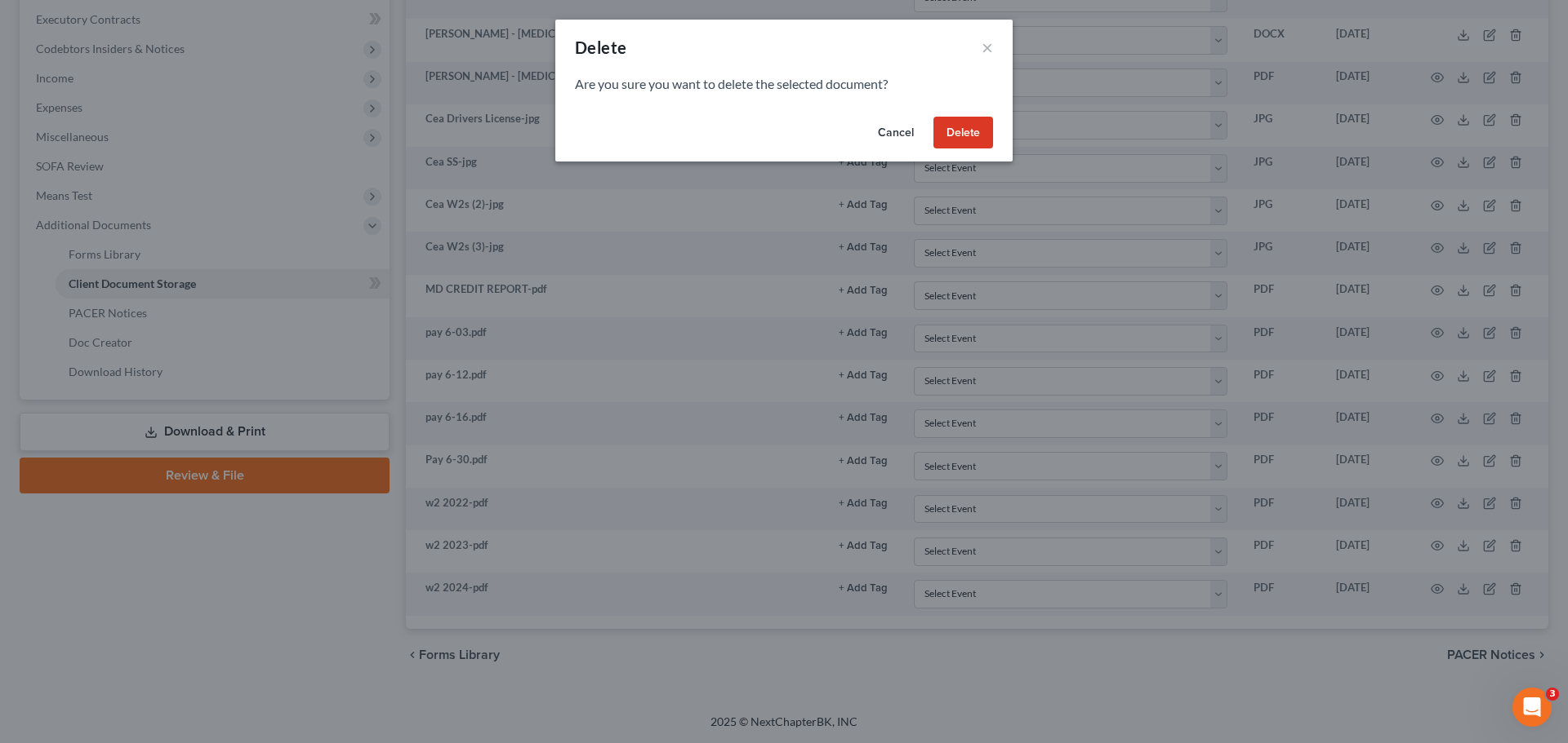
click at [982, 140] on button "Delete" at bounding box center [963, 133] width 60 height 33
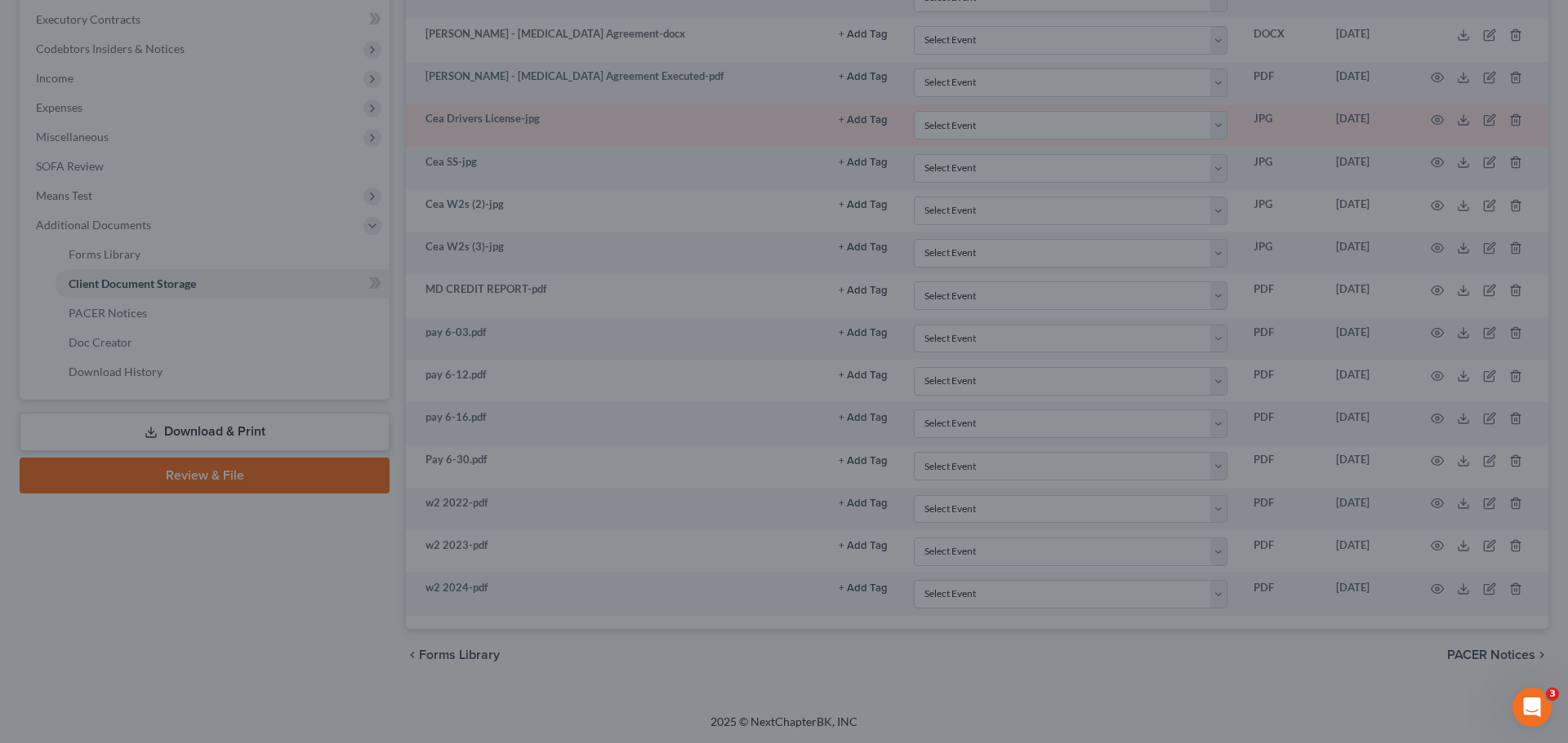
scroll to position [416, 0]
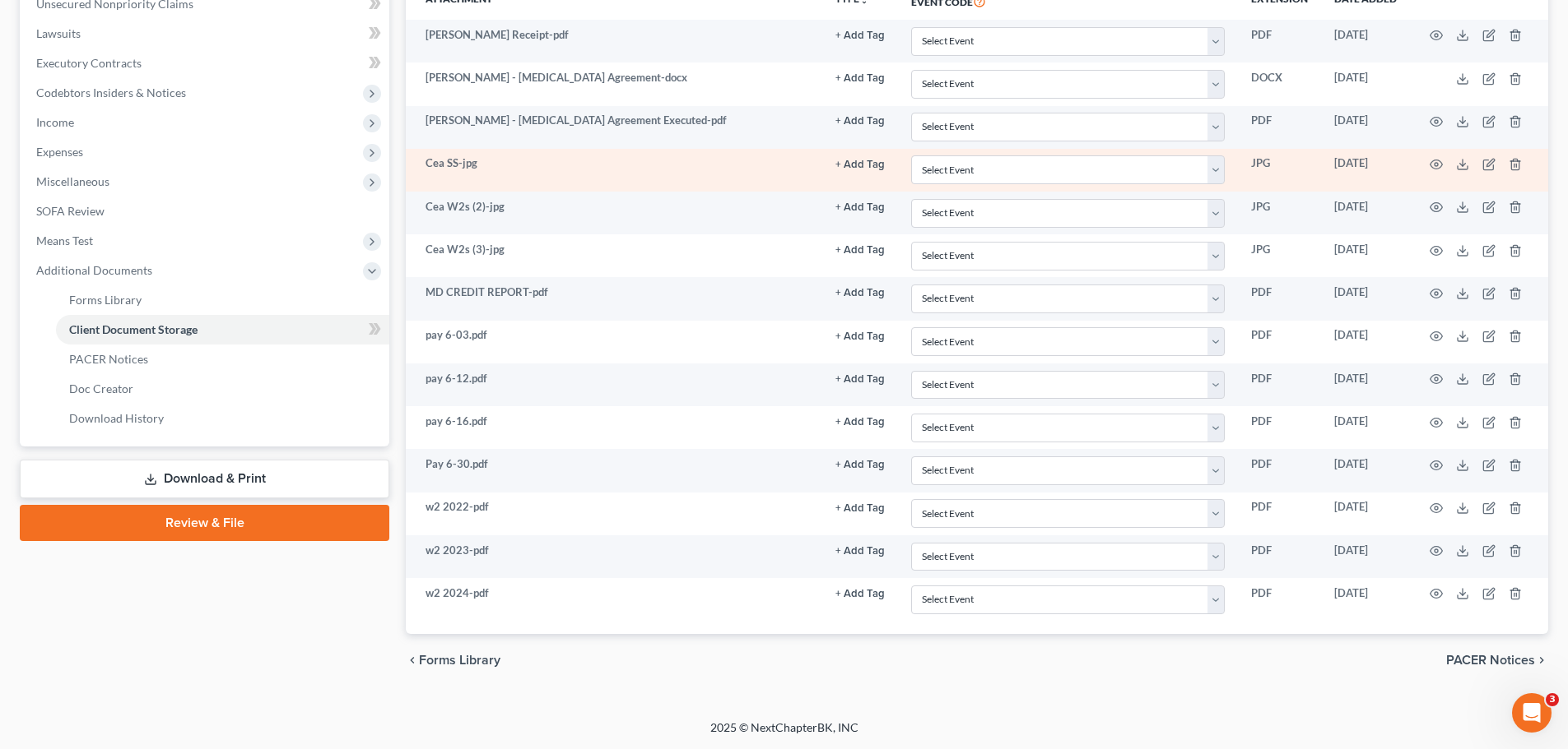
click at [1517, 155] on td at bounding box center [1479, 170] width 139 height 43
click at [1517, 163] on icon "button" at bounding box center [1515, 164] width 13 height 13
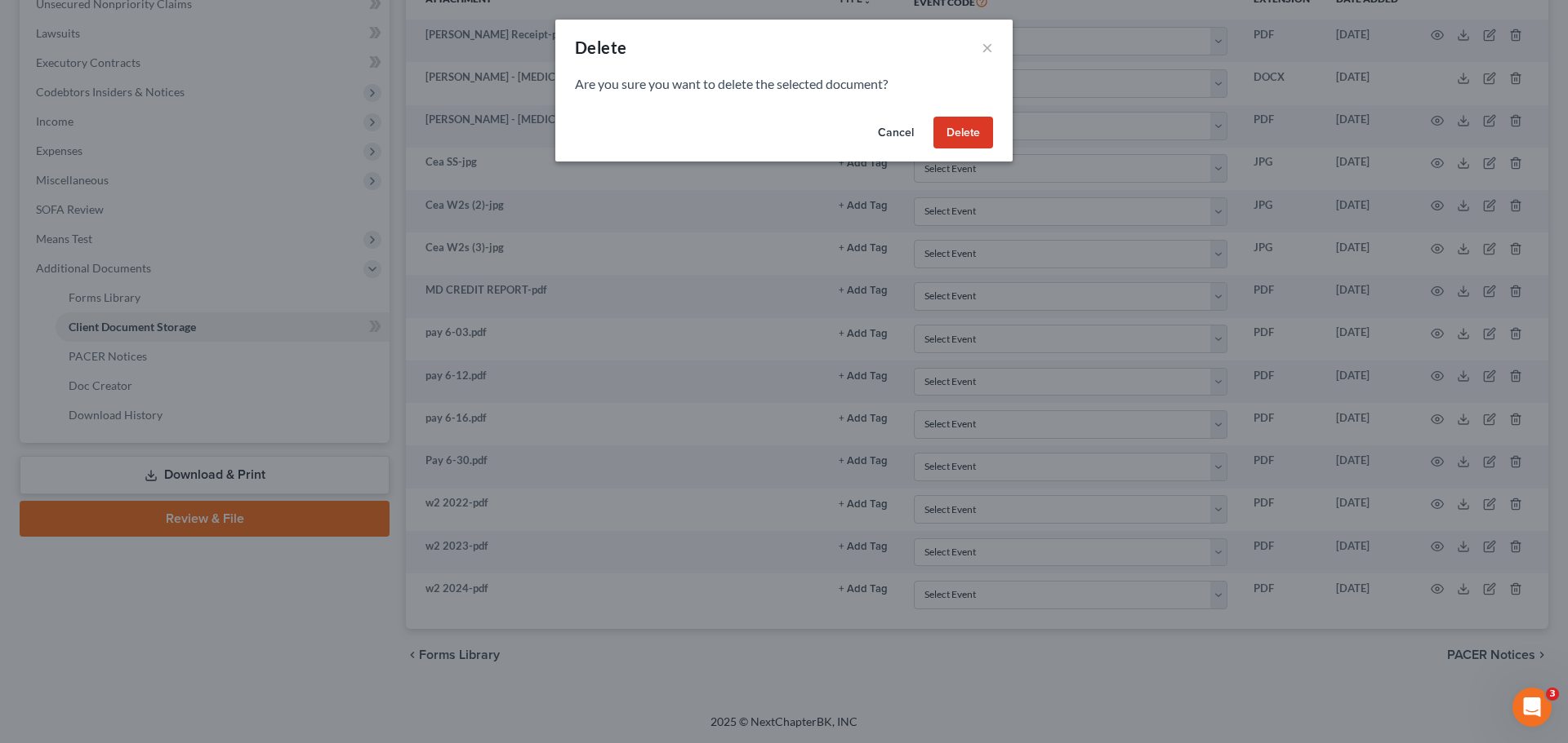
click at [954, 129] on button "Delete" at bounding box center [963, 133] width 60 height 33
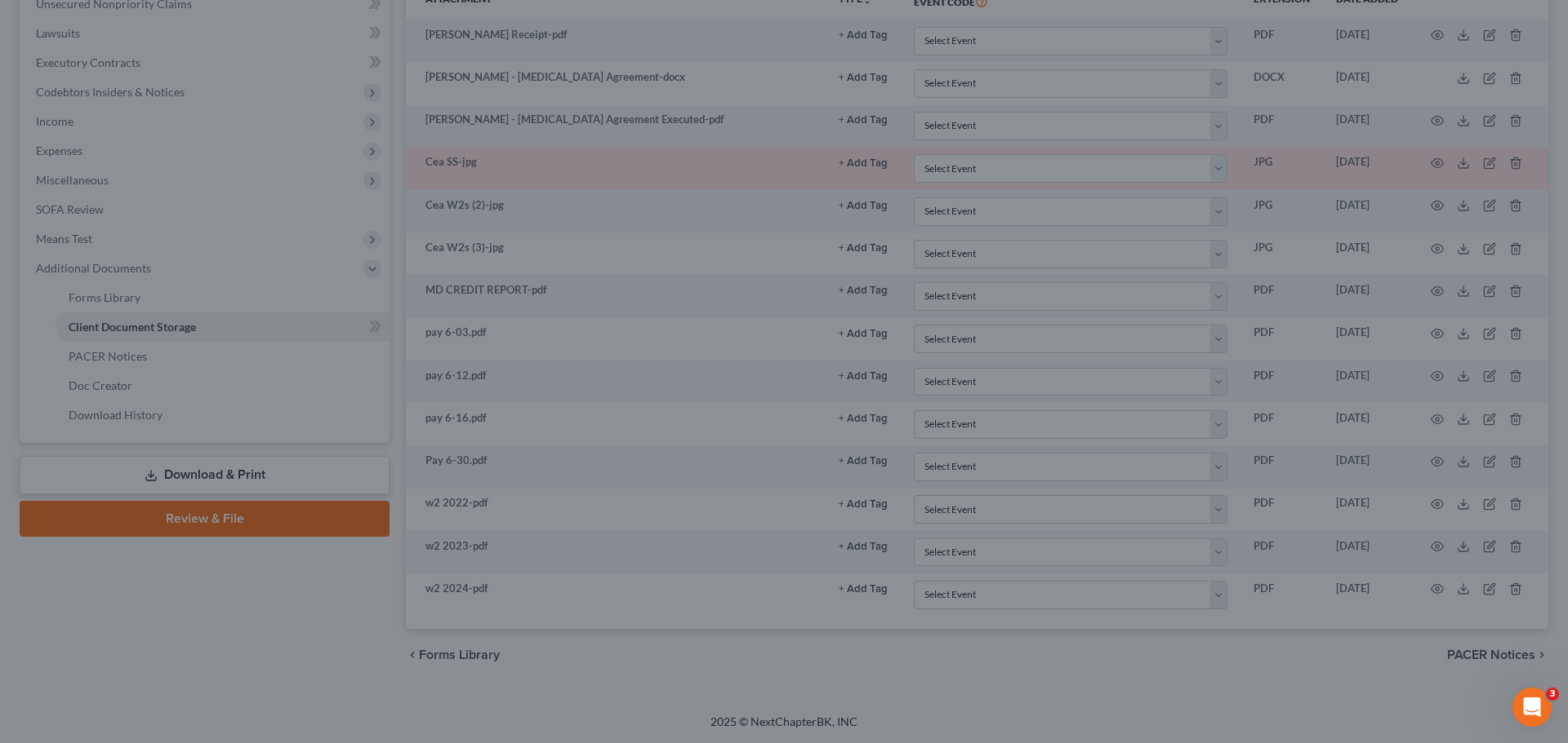
scroll to position [373, 0]
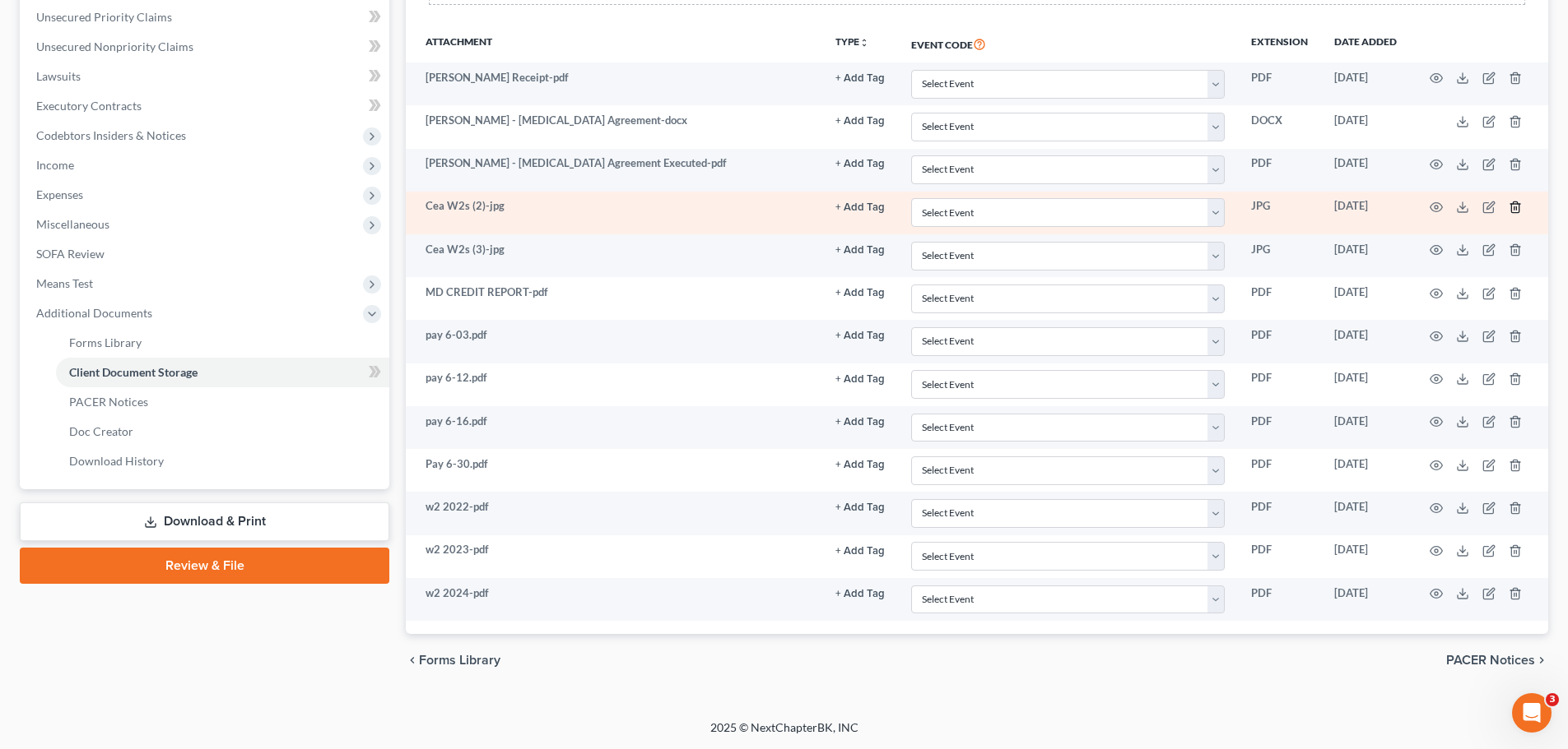
click at [1516, 202] on icon "button" at bounding box center [1515, 207] width 7 height 11
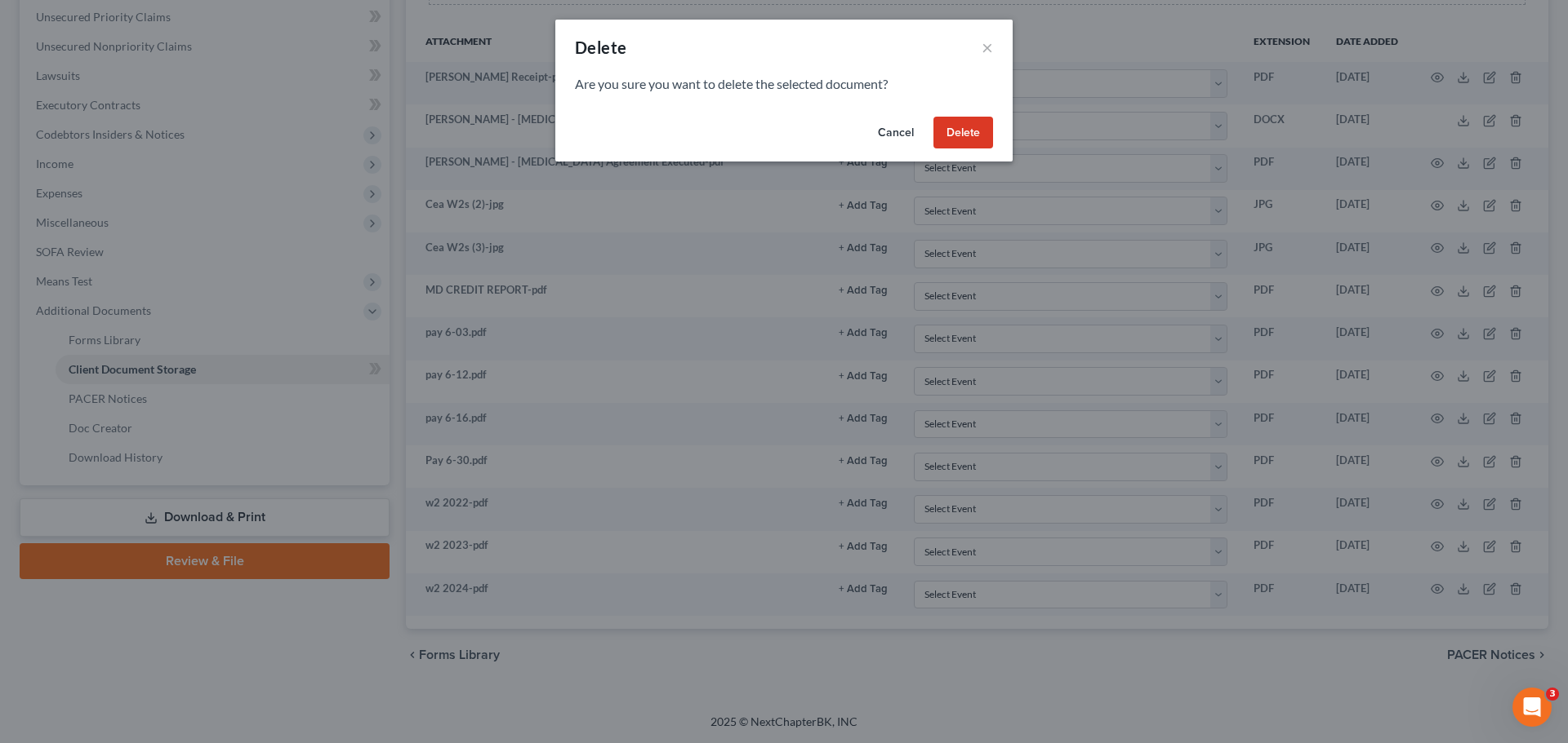
click at [943, 135] on button "Delete" at bounding box center [963, 133] width 60 height 33
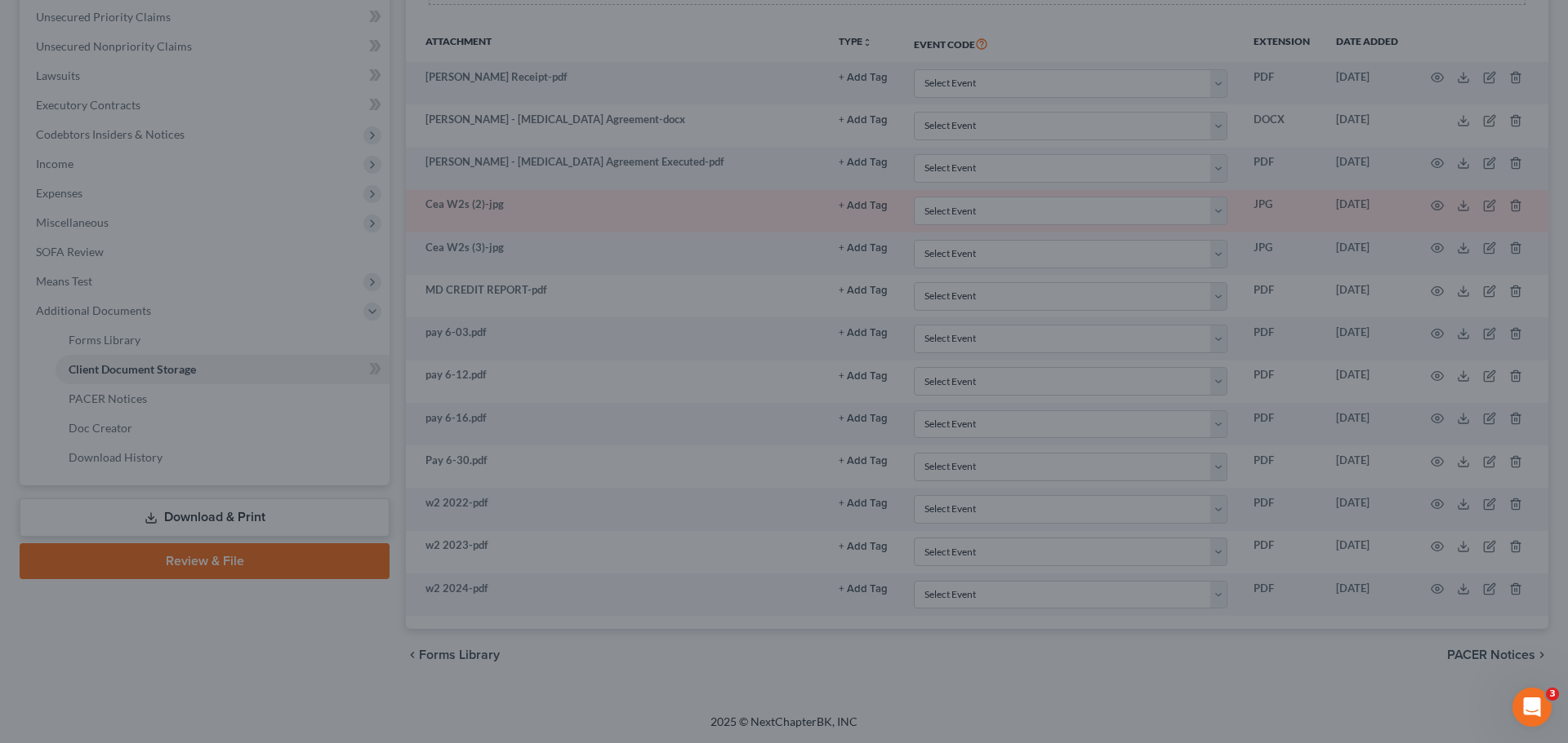
scroll to position [330, 0]
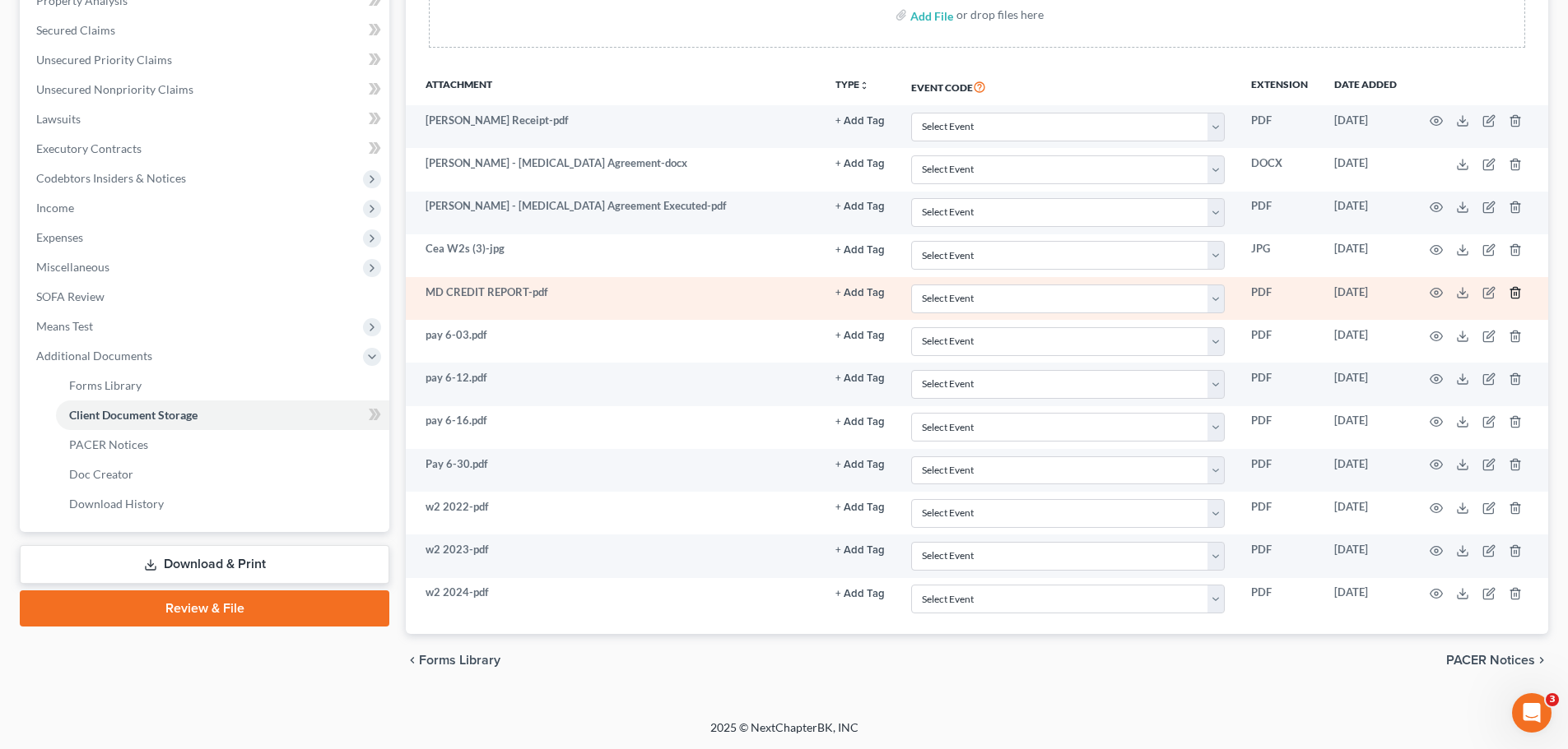
click at [1515, 289] on polyline "button" at bounding box center [1515, 289] width 10 height 0
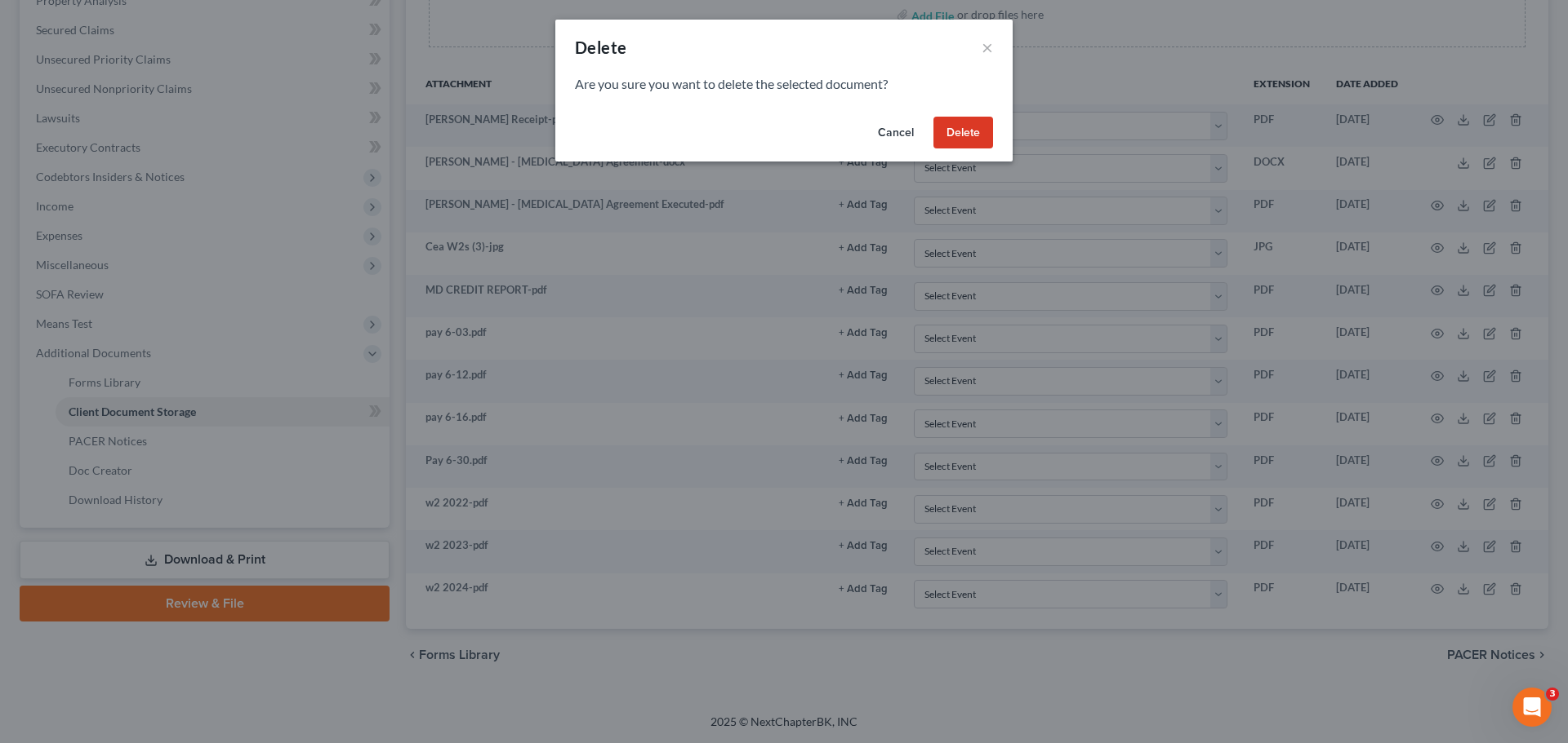
click at [943, 131] on button "Delete" at bounding box center [963, 133] width 60 height 33
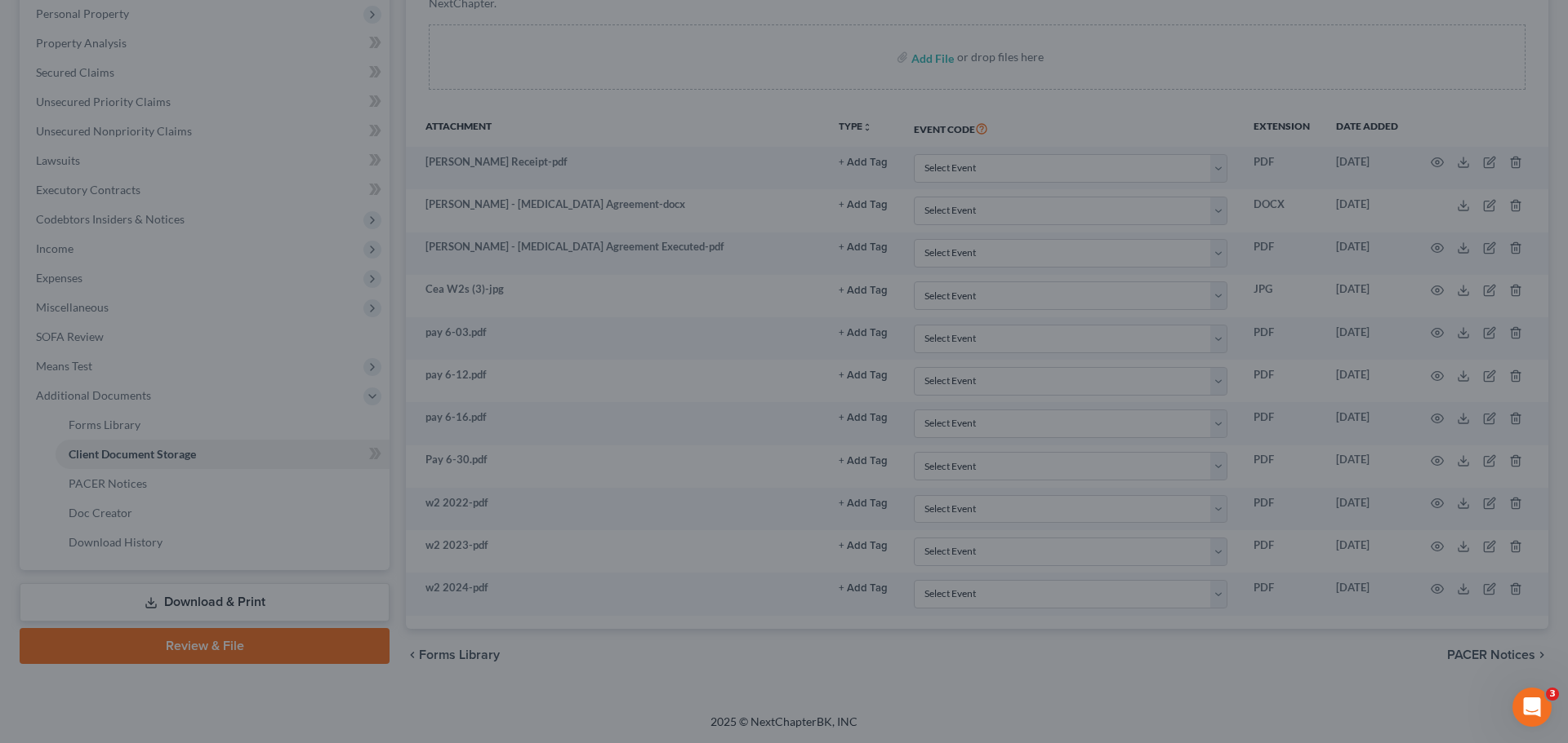
scroll to position [288, 0]
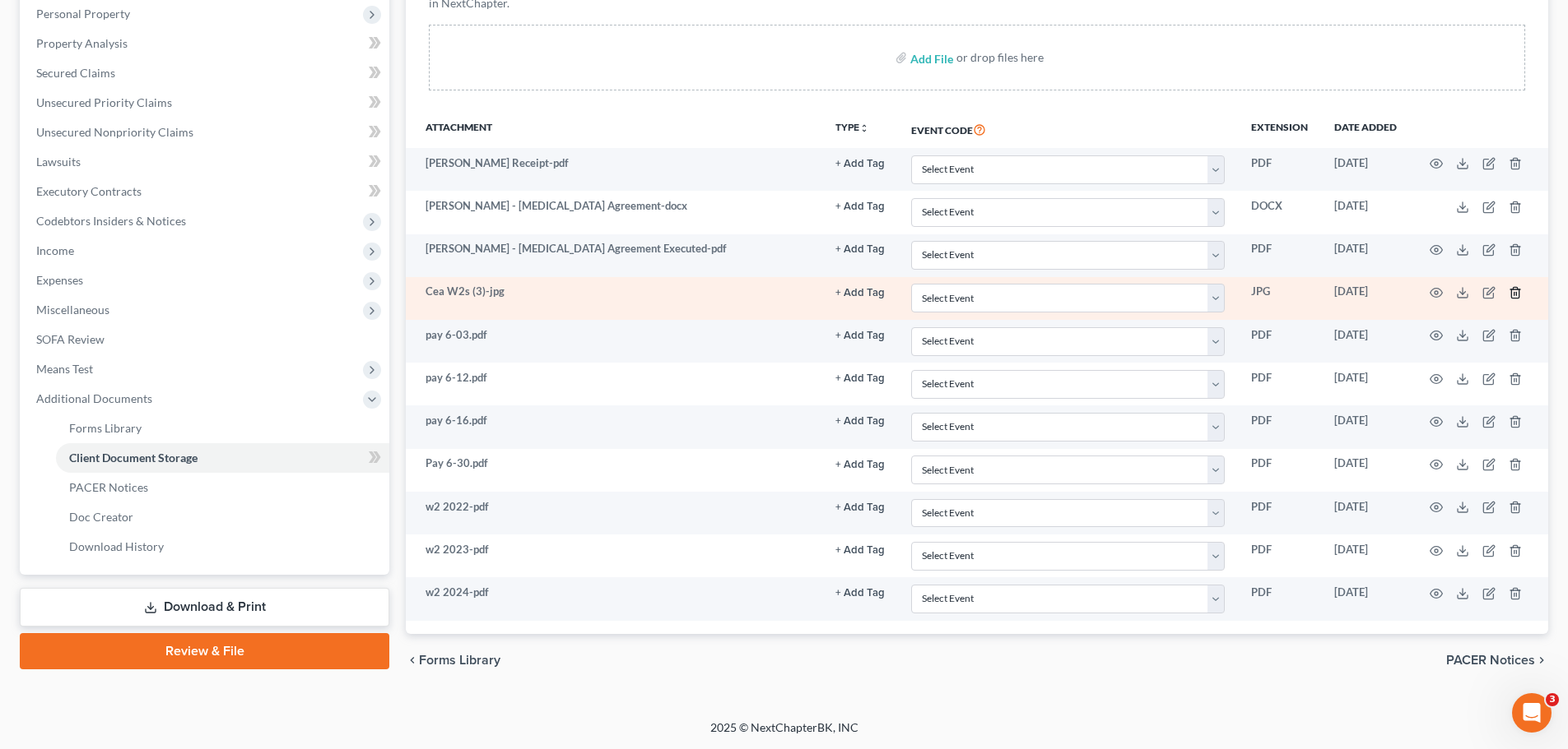
click at [1514, 293] on line "button" at bounding box center [1514, 294] width 0 height 4
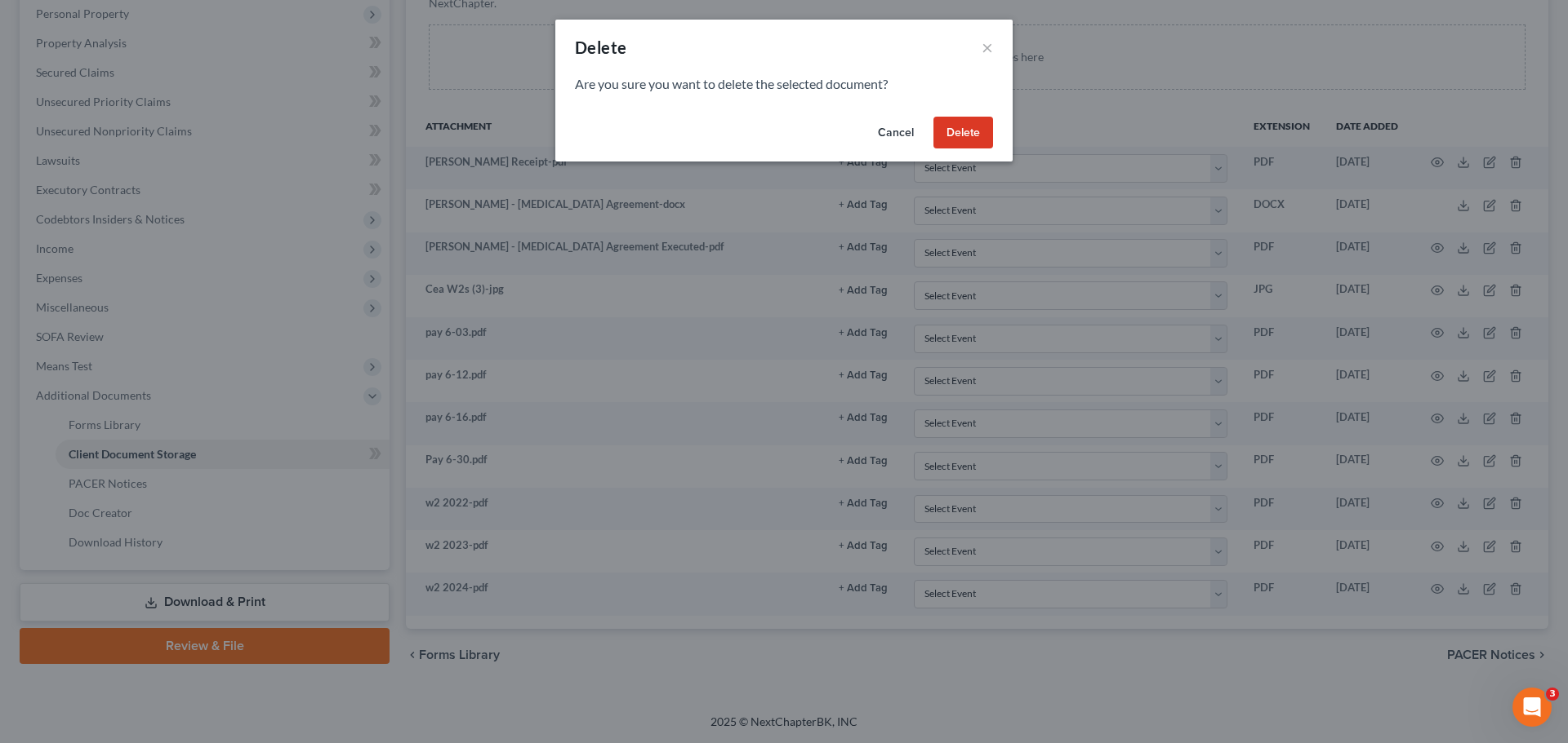
click at [962, 133] on button "Delete" at bounding box center [963, 133] width 60 height 33
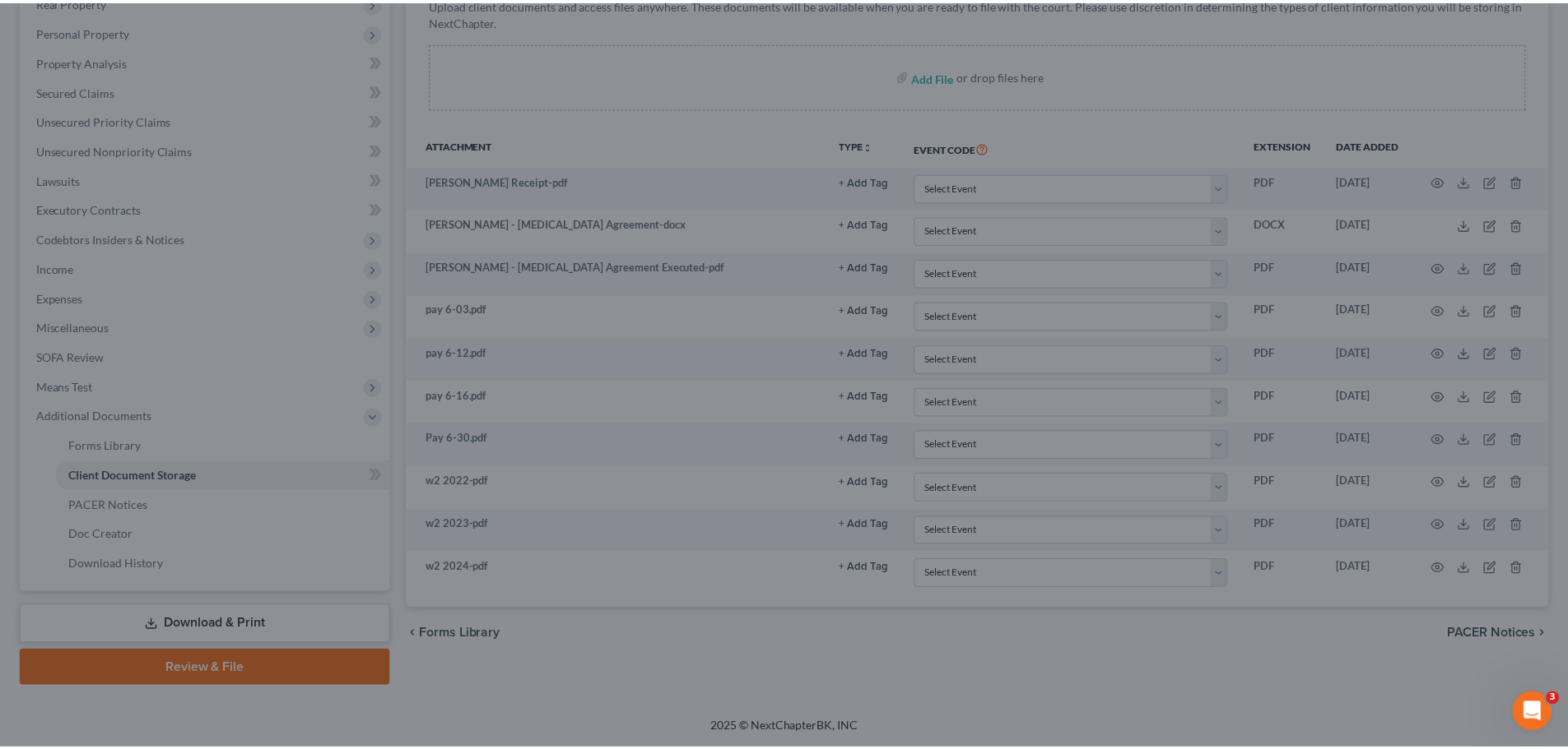
scroll to position [273, 0]
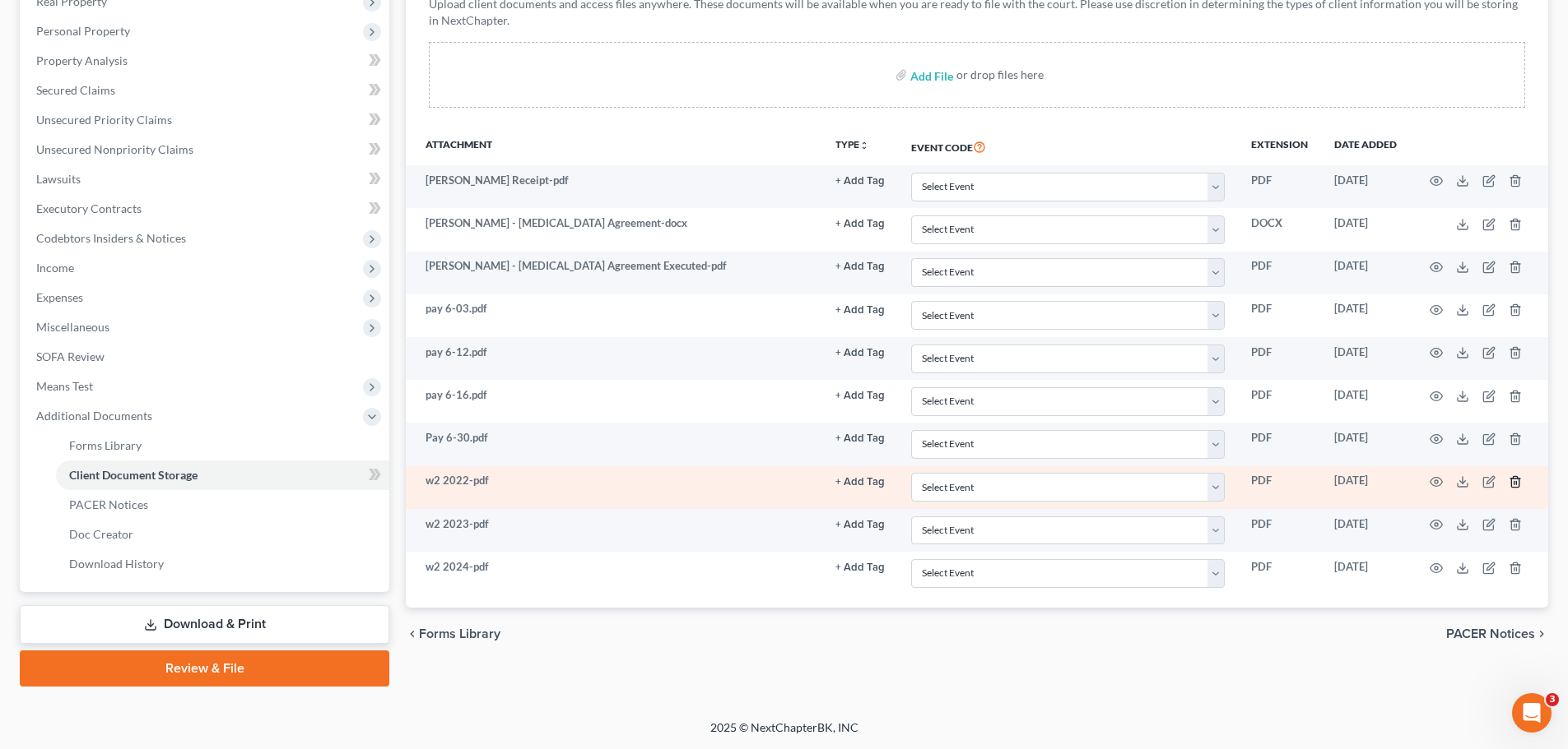
click at [1516, 482] on line "button" at bounding box center [1516, 483] width 0 height 4
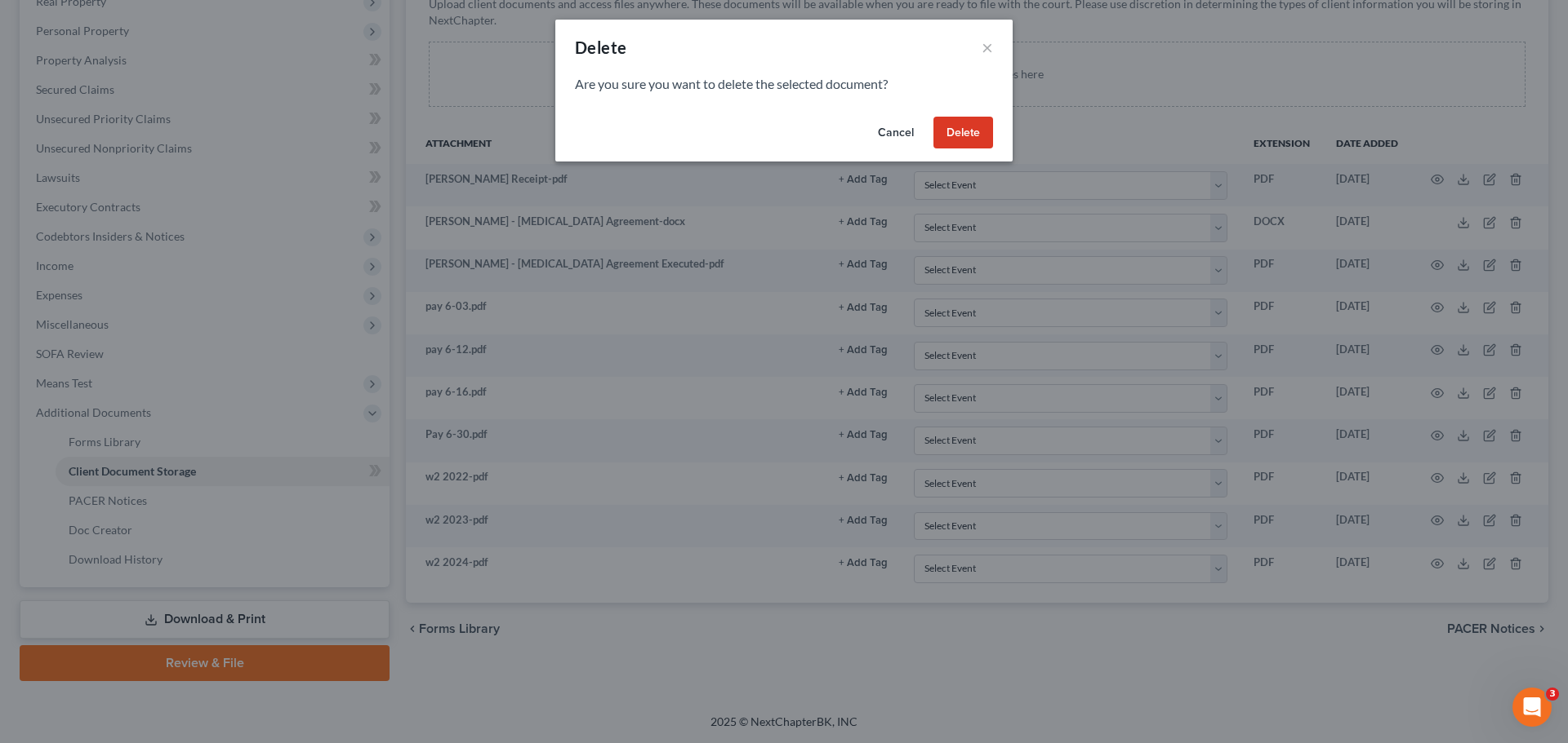
click at [953, 128] on button "Delete" at bounding box center [963, 133] width 60 height 33
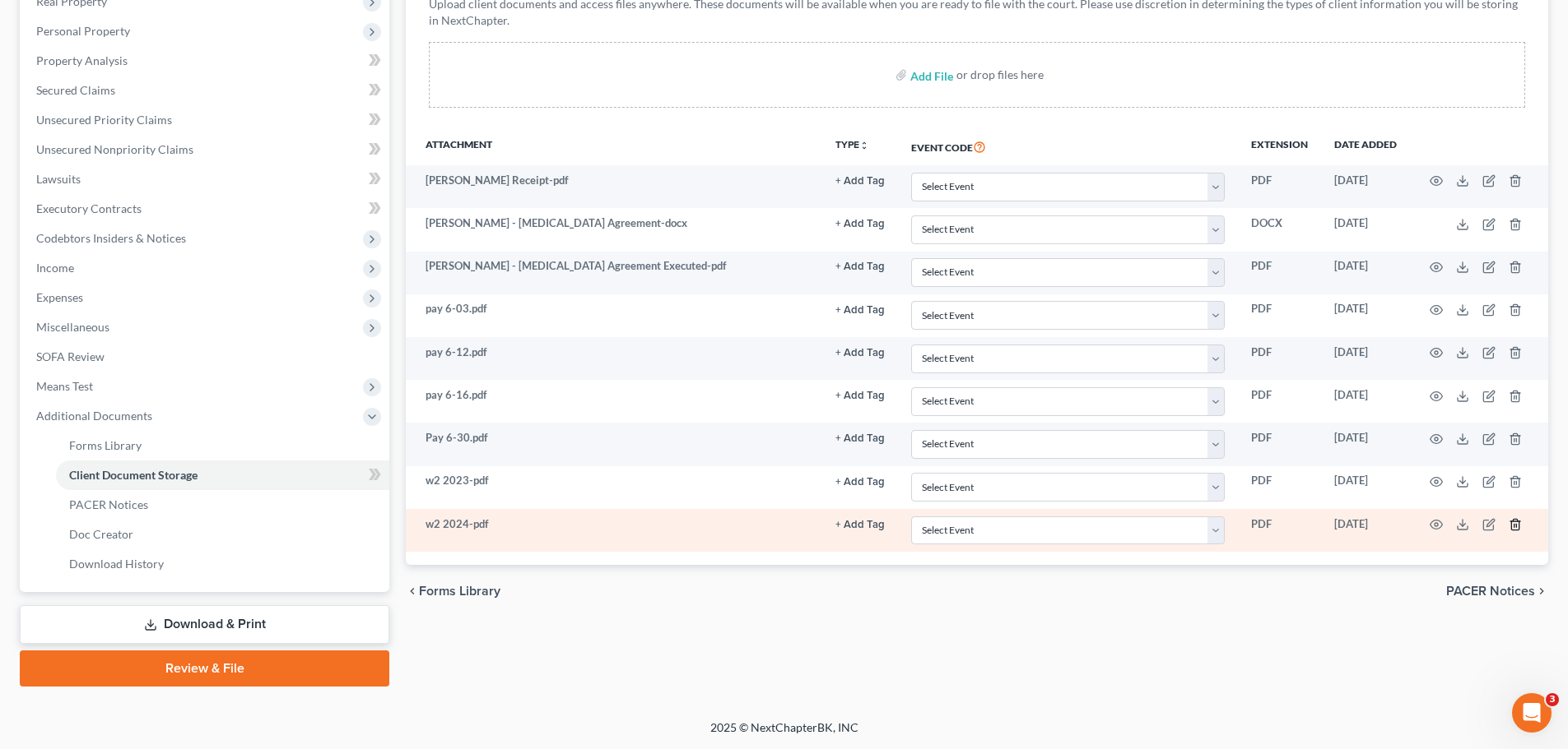
click at [1516, 520] on icon "button" at bounding box center [1515, 525] width 7 height 11
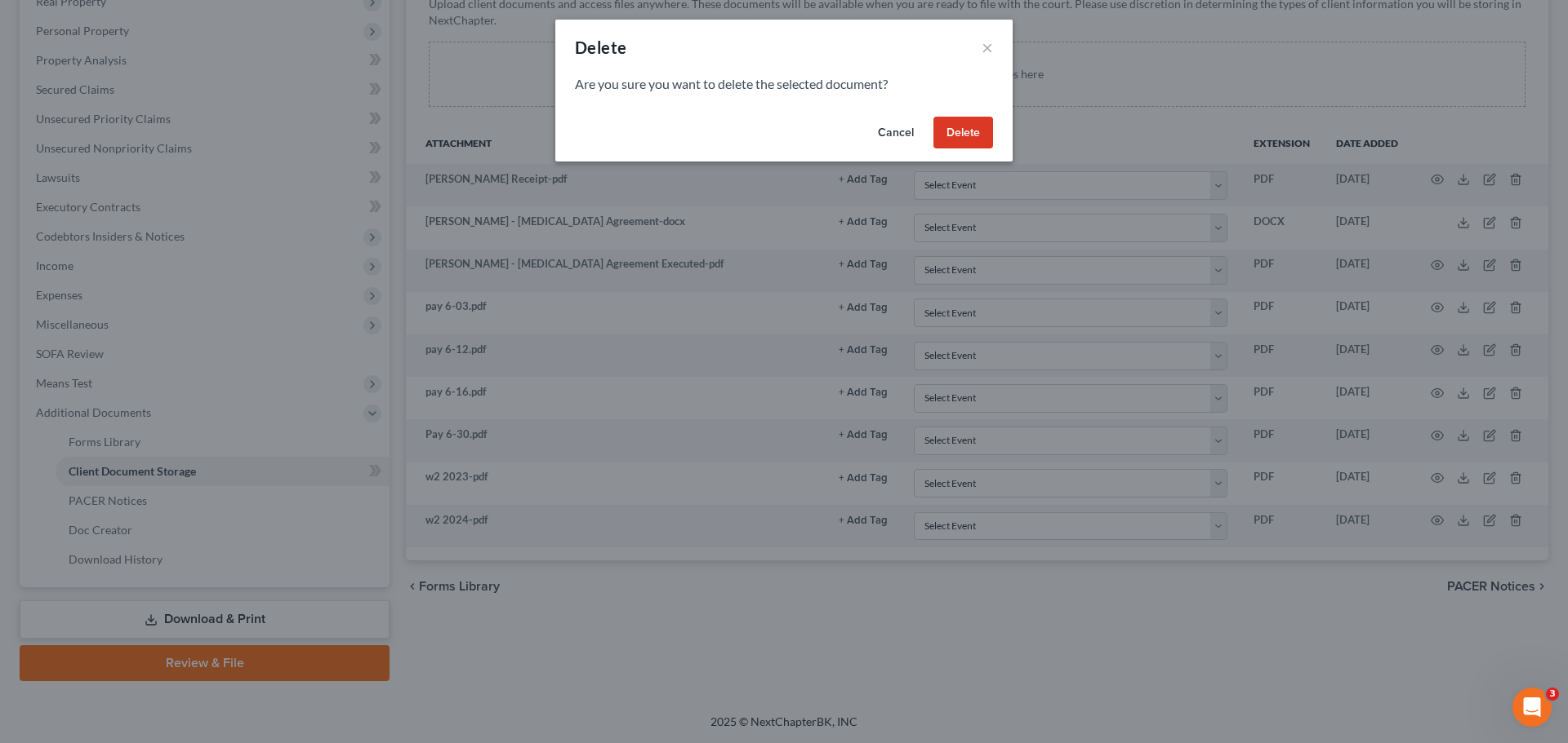
click at [968, 133] on button "Delete" at bounding box center [963, 133] width 60 height 33
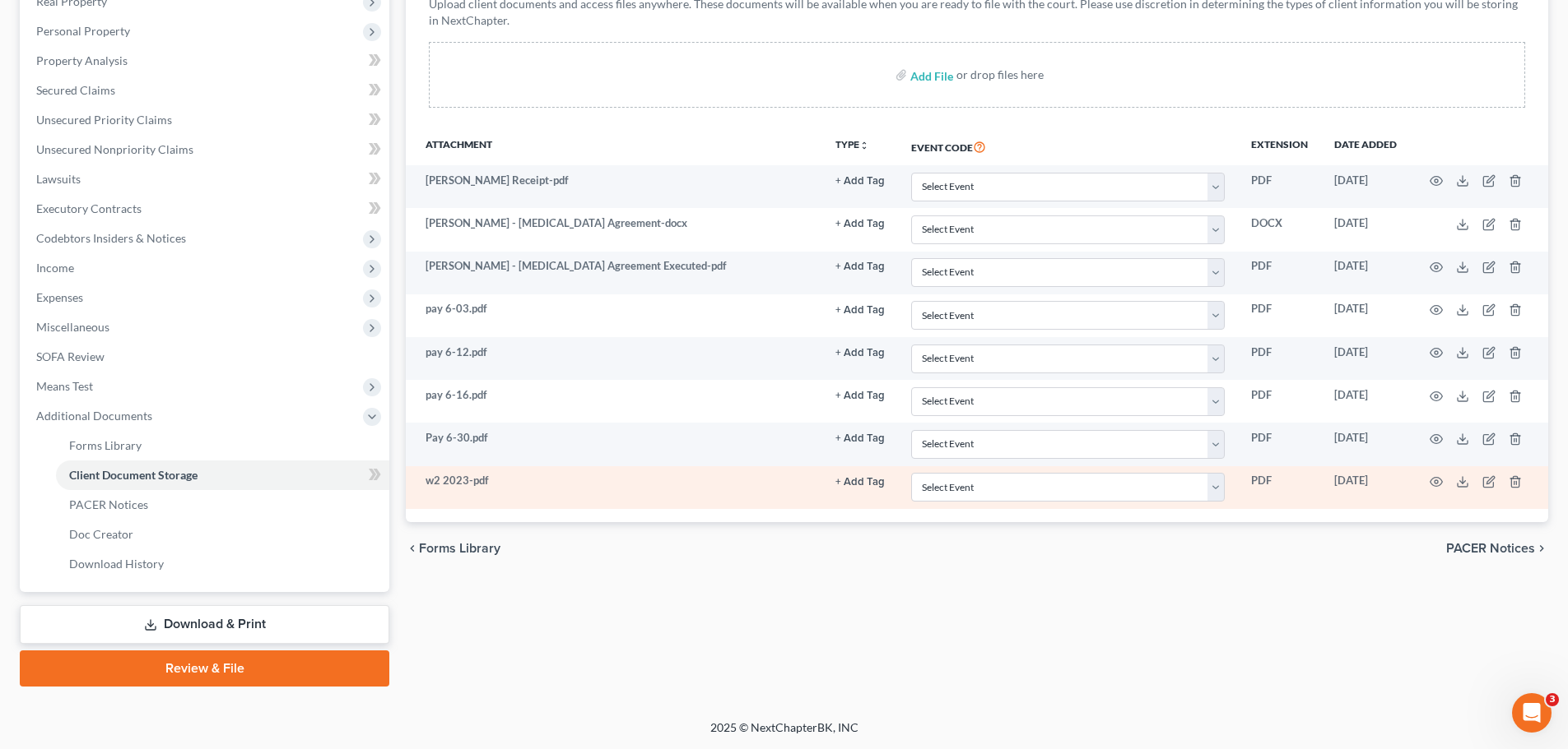
click at [1523, 484] on td at bounding box center [1479, 488] width 139 height 43
click at [1514, 481] on line "button" at bounding box center [1514, 483] width 0 height 4
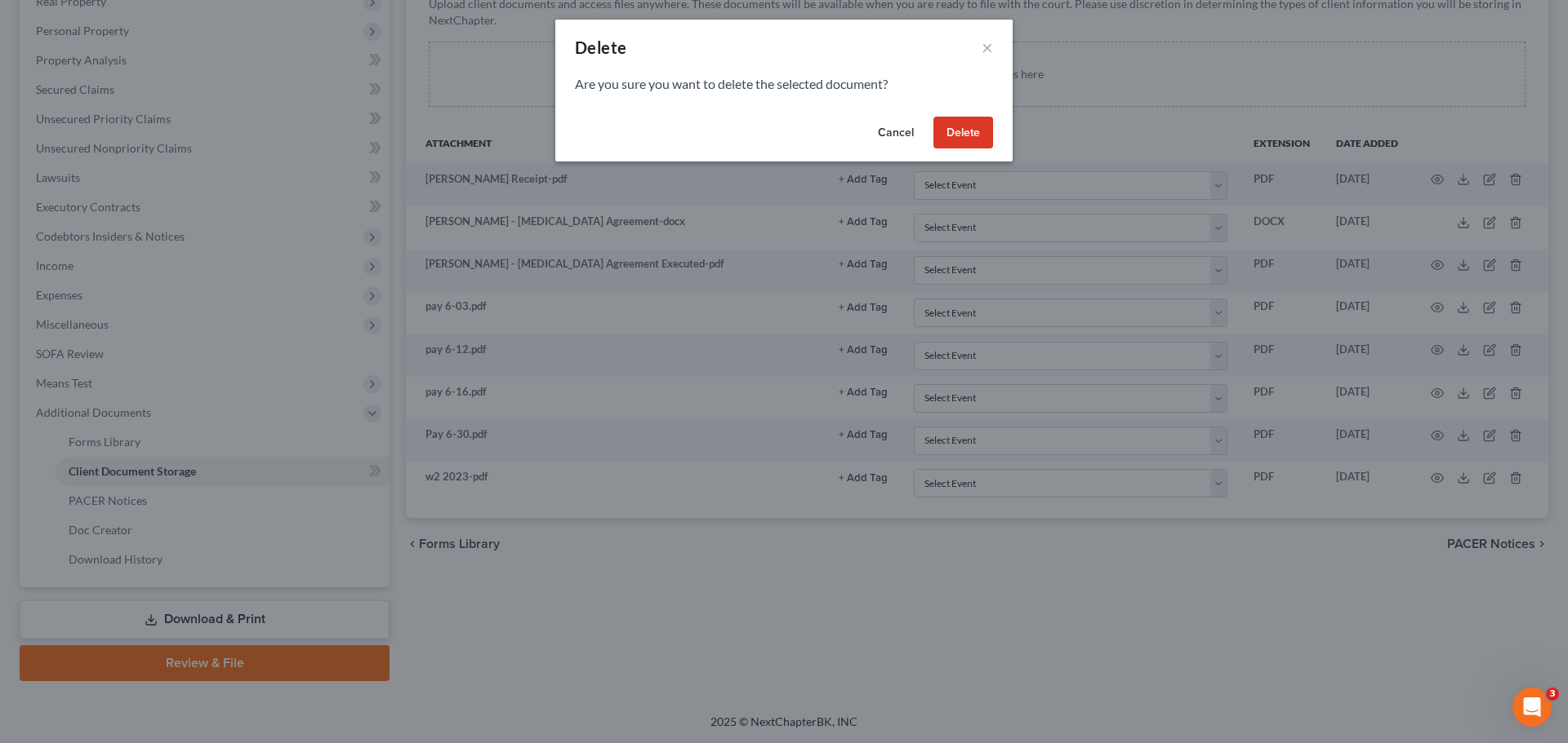
click at [969, 129] on button "Delete" at bounding box center [963, 133] width 60 height 33
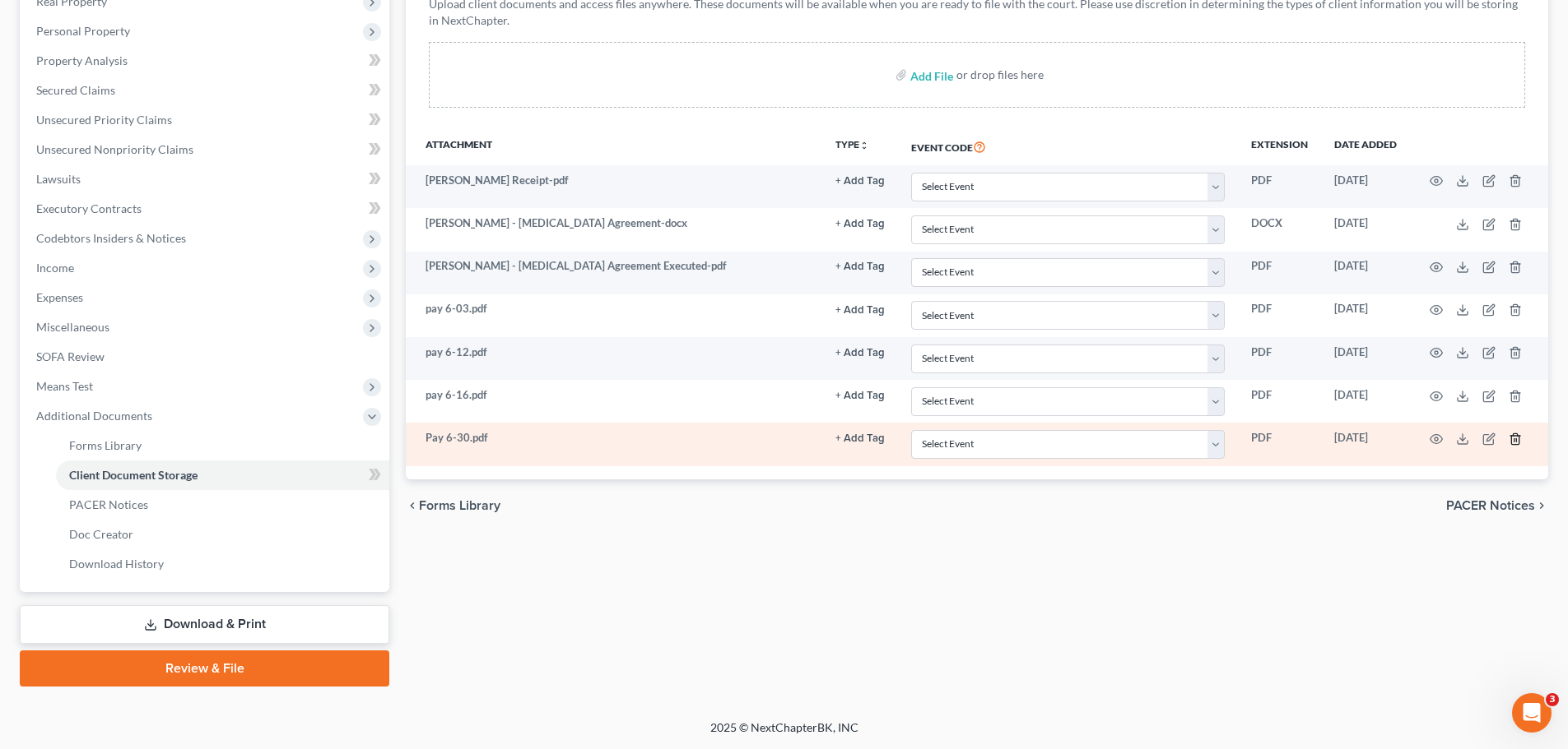
click at [1514, 439] on line "button" at bounding box center [1514, 440] width 0 height 4
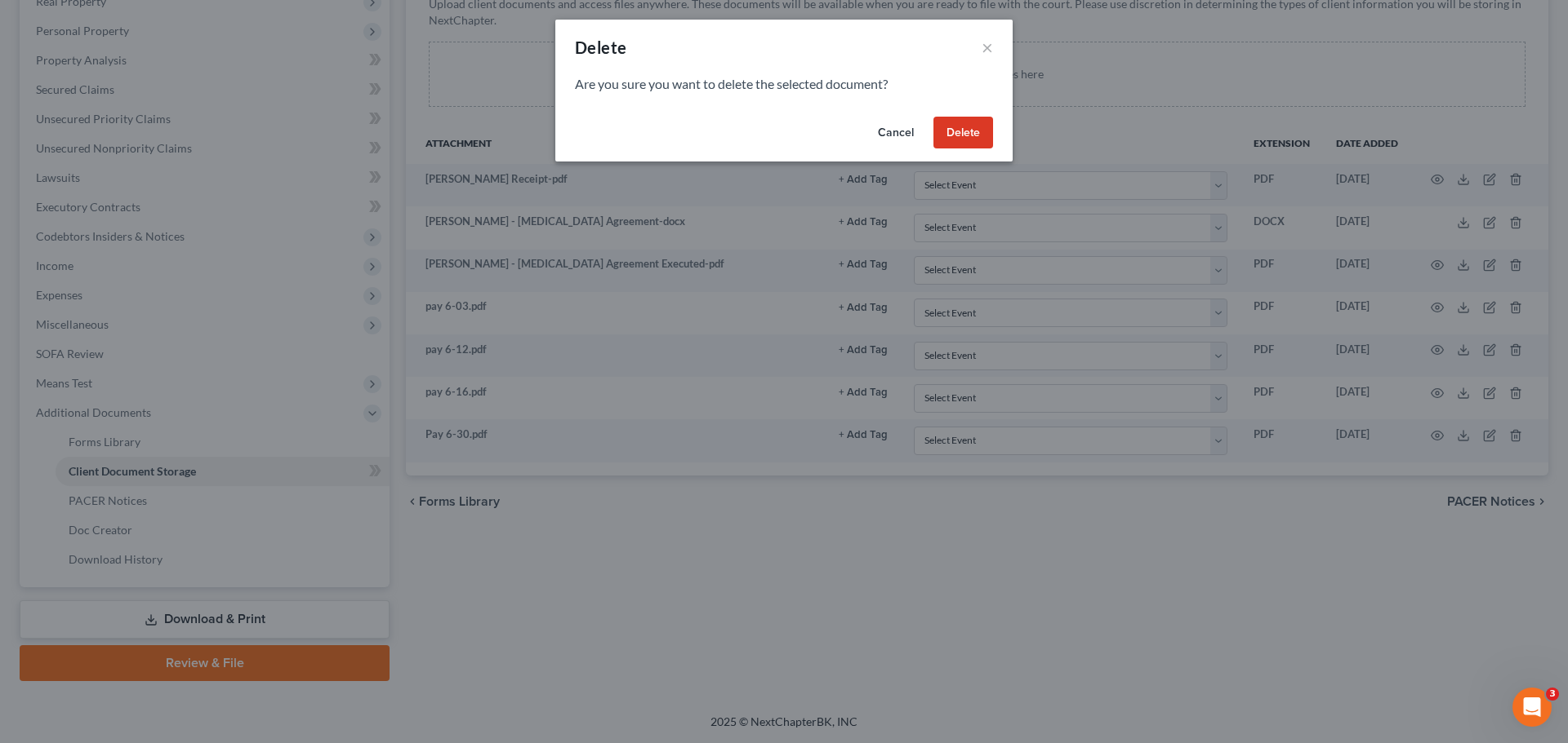
click at [970, 129] on button "Delete" at bounding box center [963, 133] width 60 height 33
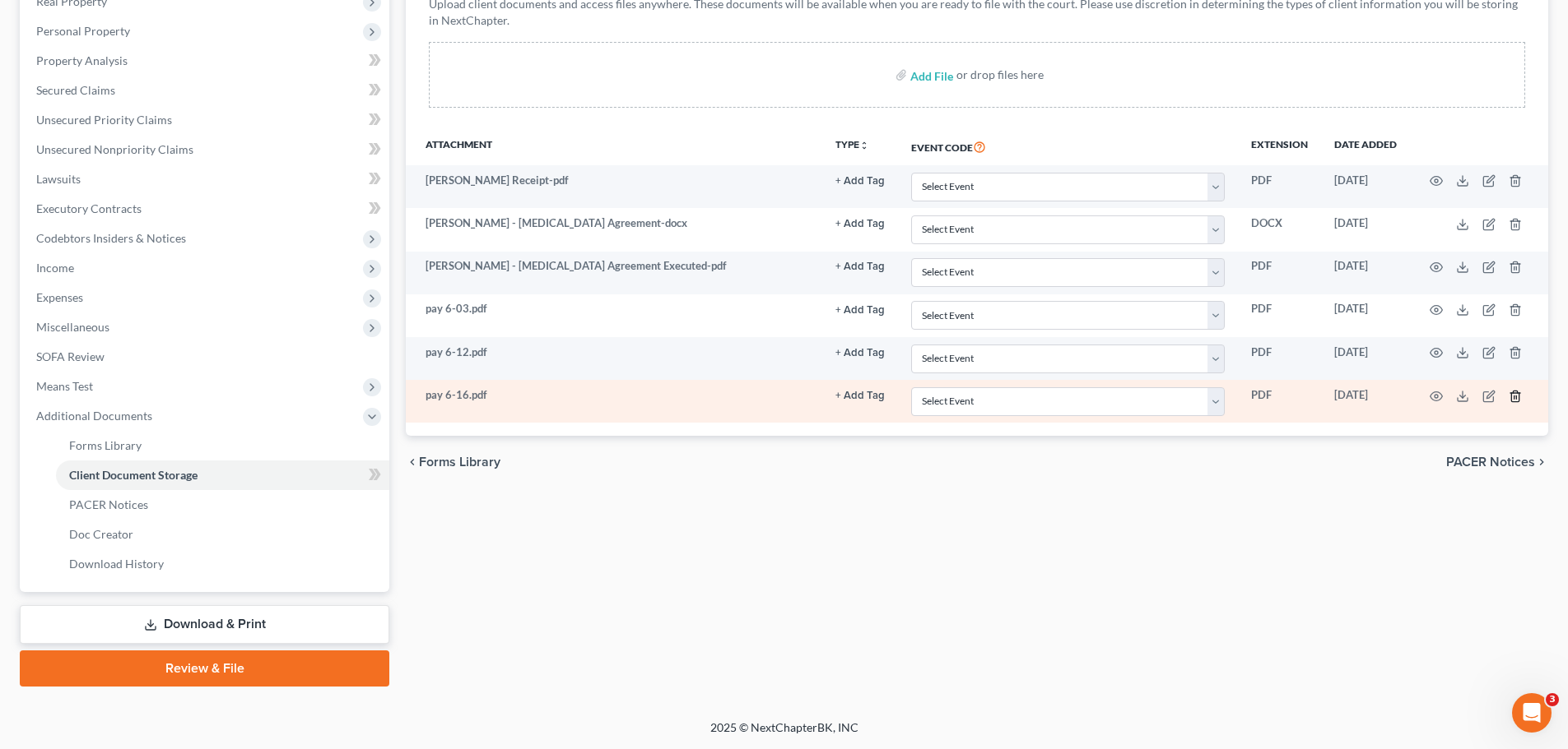
click at [1517, 399] on icon "button" at bounding box center [1515, 396] width 13 height 13
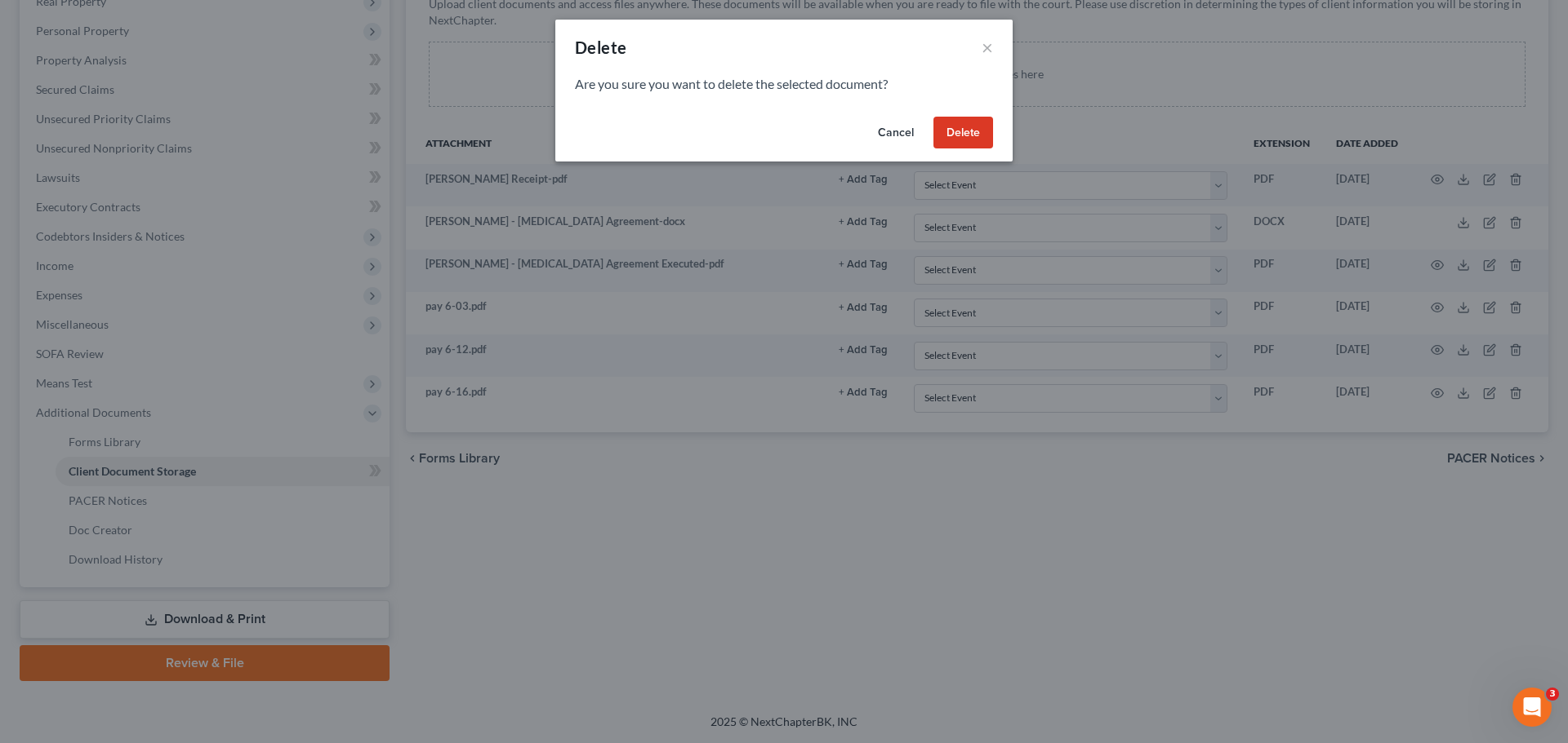
click at [953, 141] on button "Delete" at bounding box center [963, 133] width 60 height 33
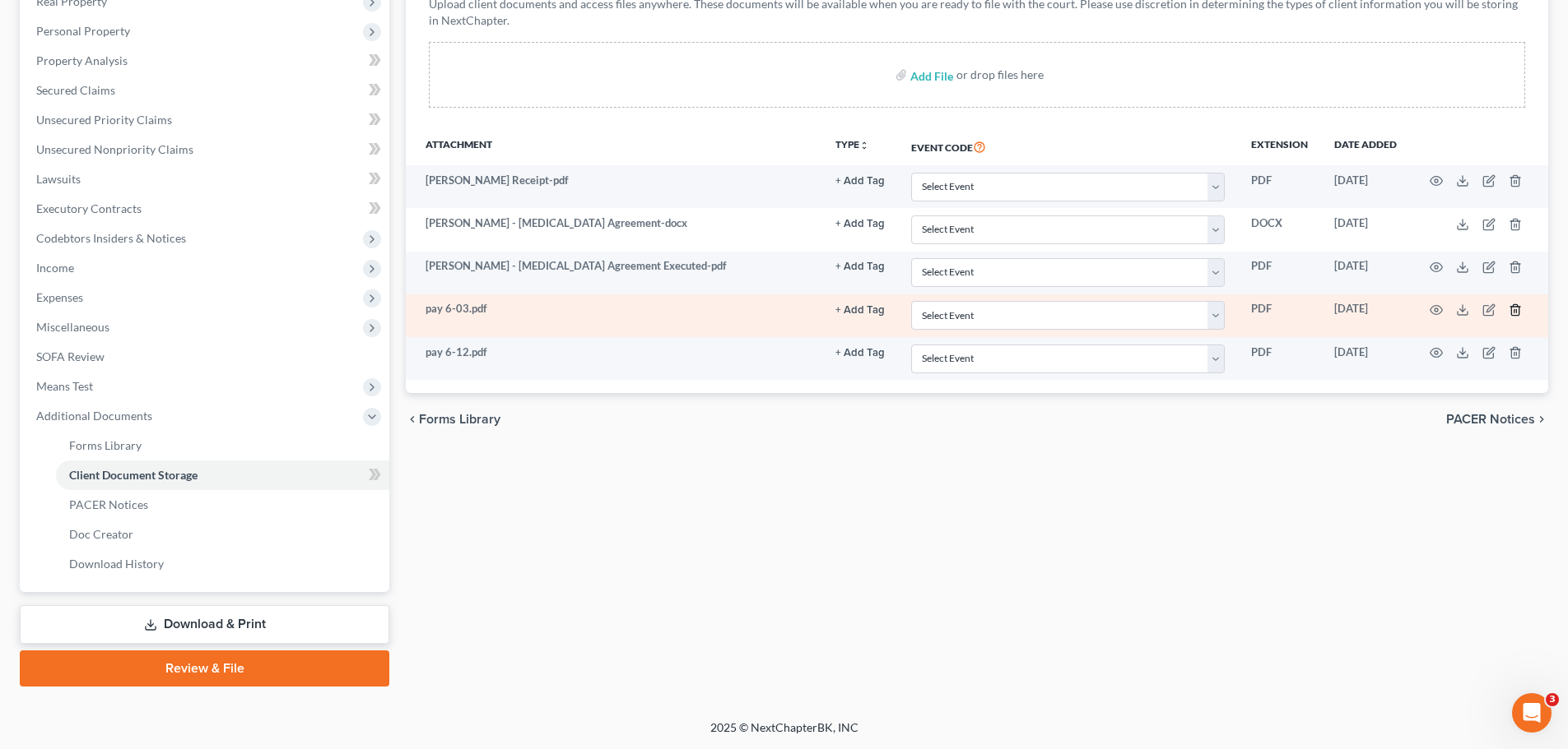
click at [1518, 314] on icon "button" at bounding box center [1515, 310] width 7 height 11
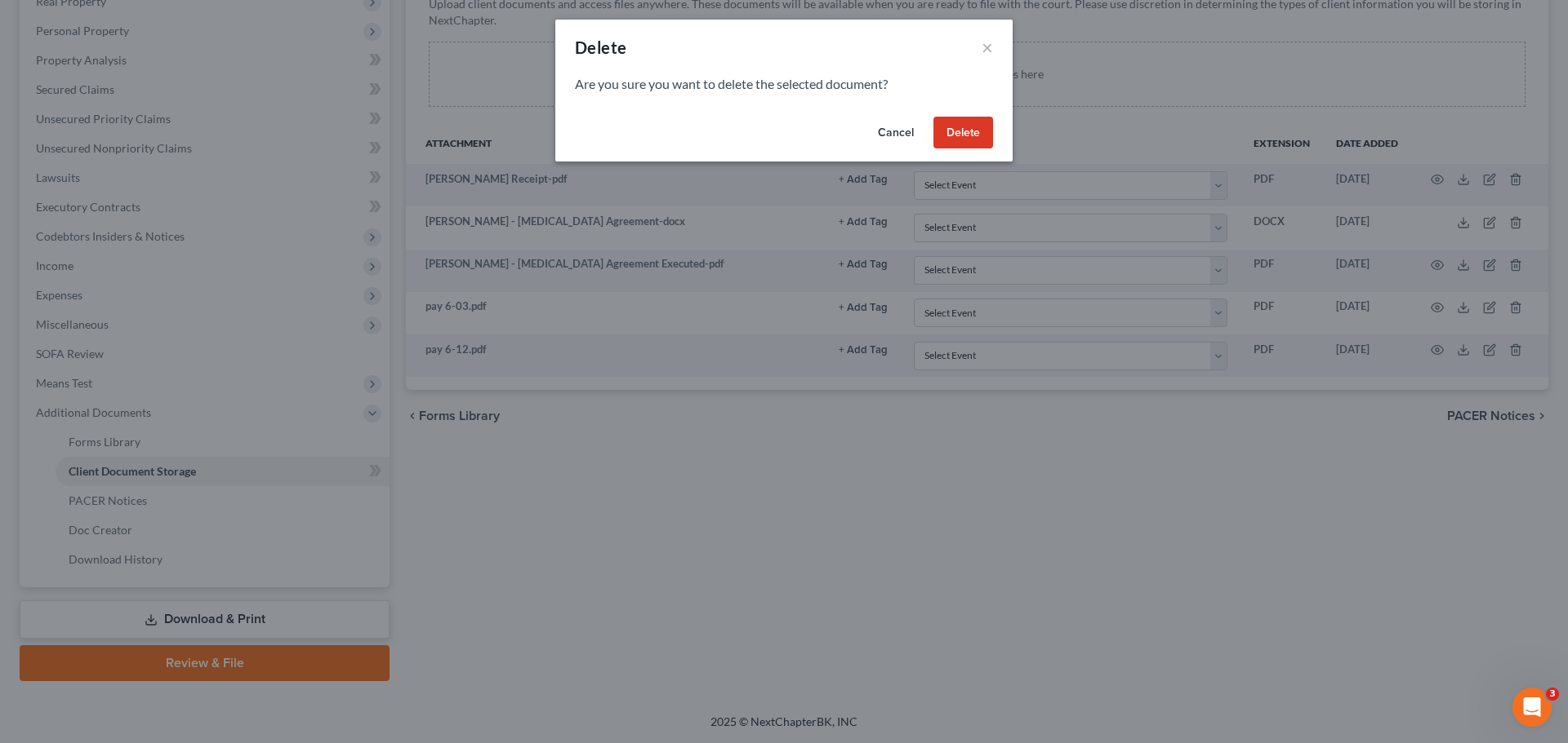
click at [929, 129] on div "Cancel Delete" at bounding box center [783, 136] width 457 height 52
click at [965, 134] on button "Delete" at bounding box center [963, 133] width 60 height 33
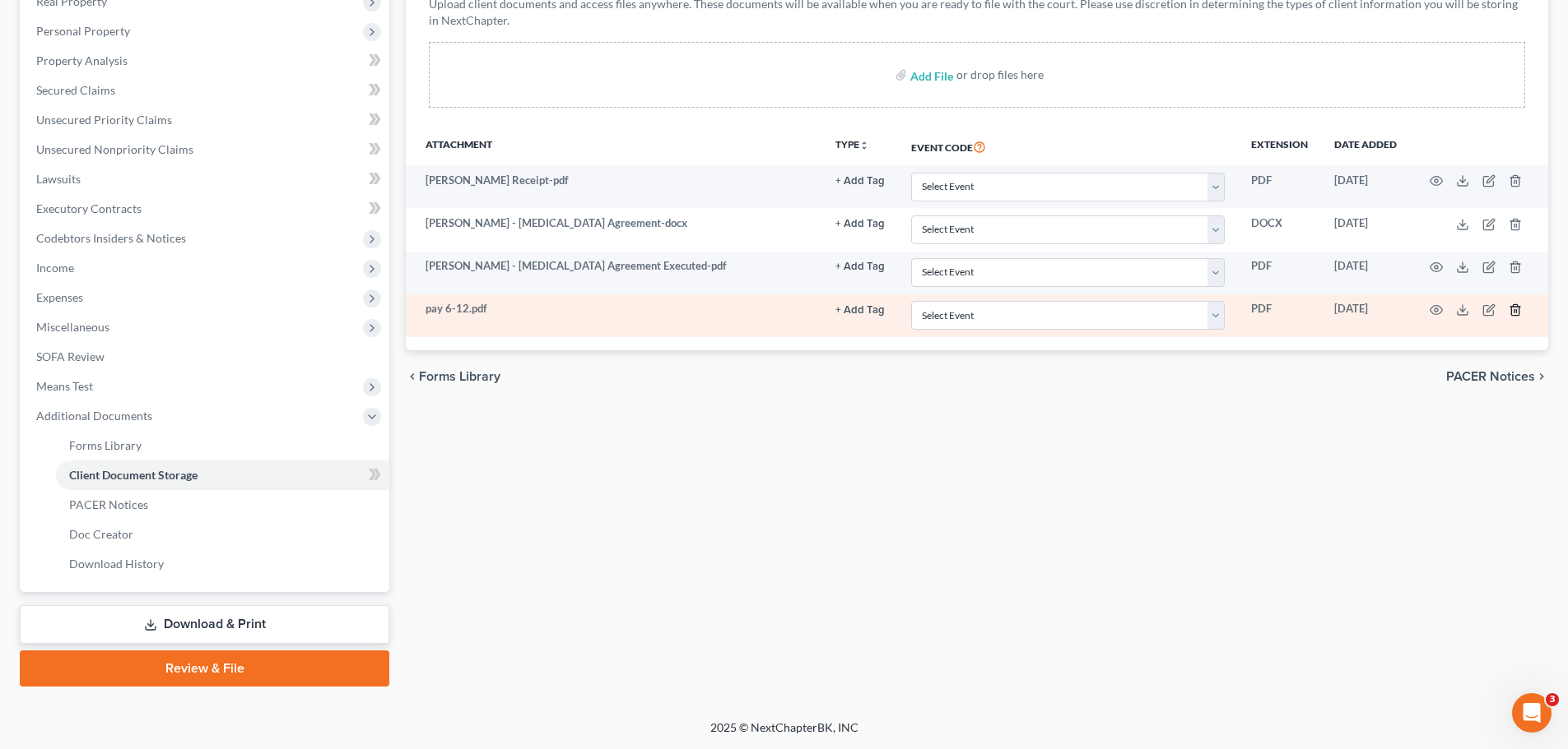
click at [1517, 305] on icon "button" at bounding box center [1515, 310] width 7 height 11
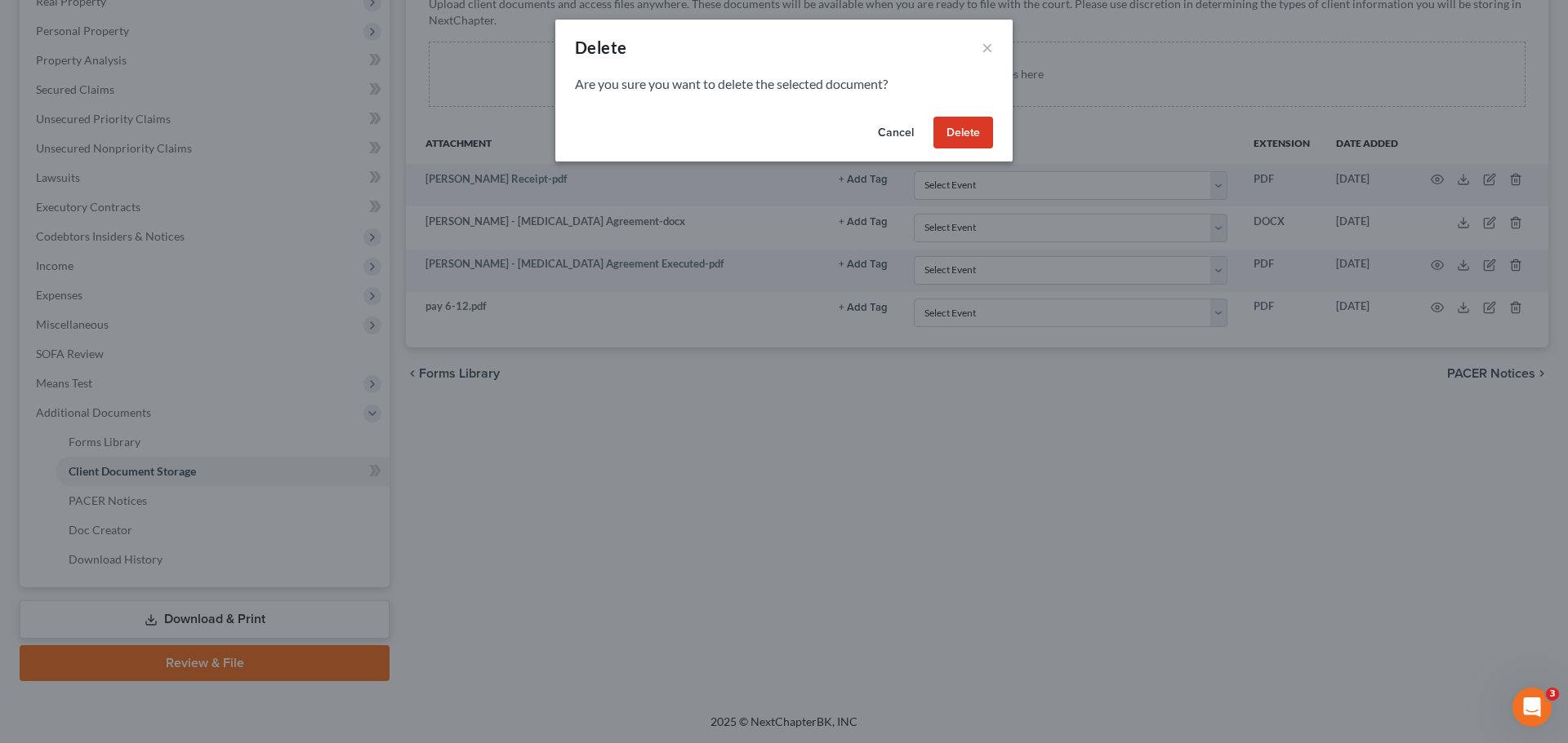
click at [962, 139] on button "Delete" at bounding box center [963, 133] width 60 height 33
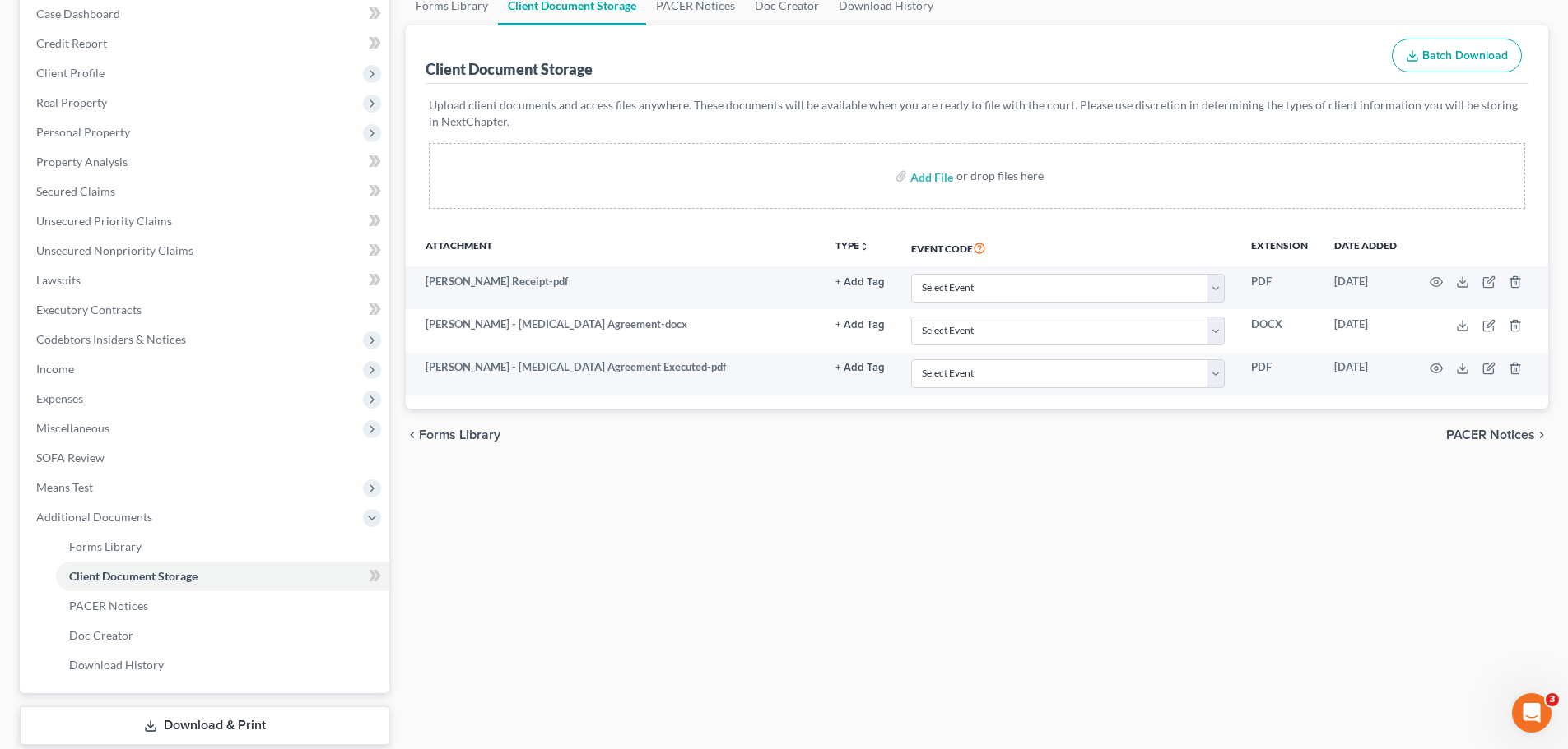
scroll to position [0, 0]
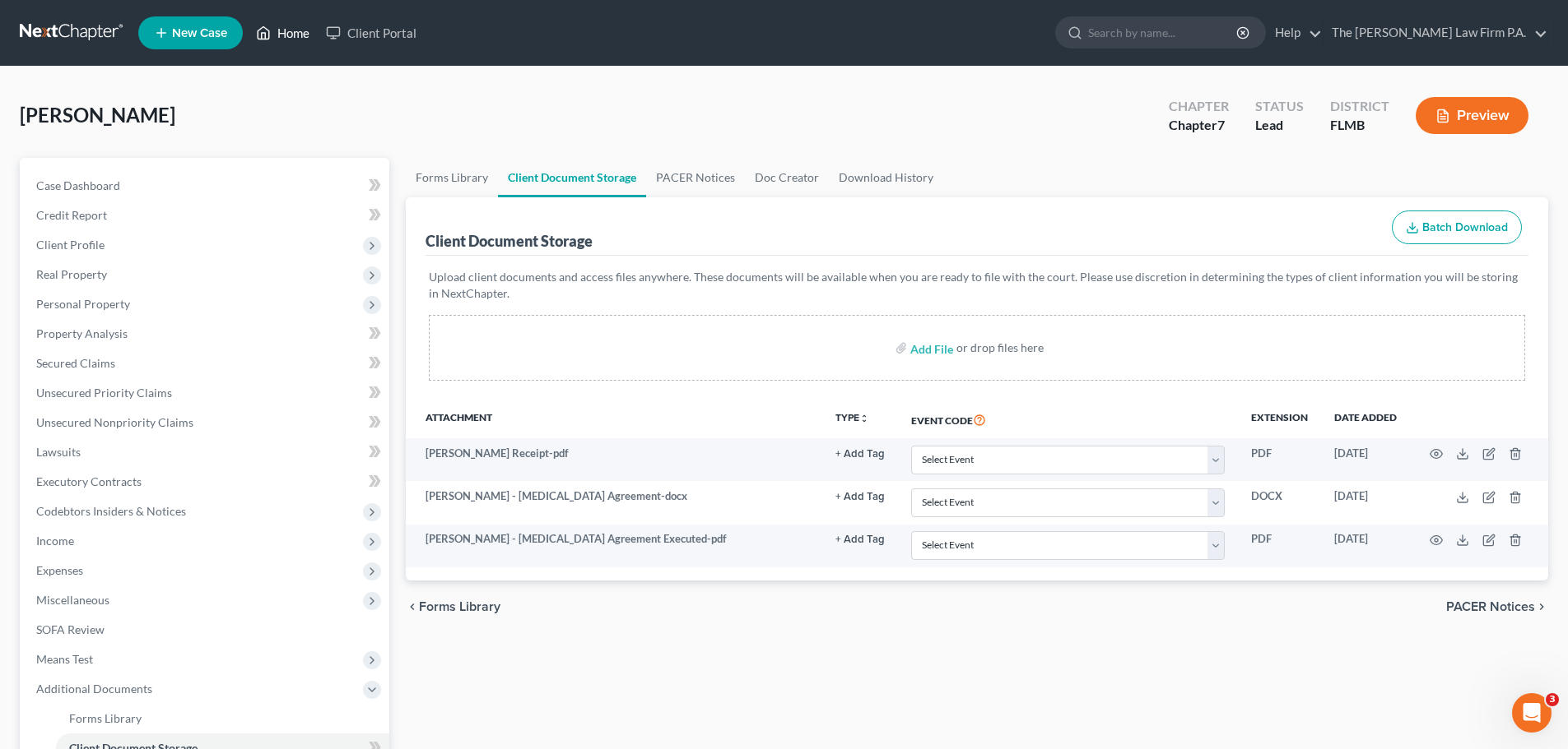
click at [277, 40] on link "Home" at bounding box center [282, 32] width 70 height 29
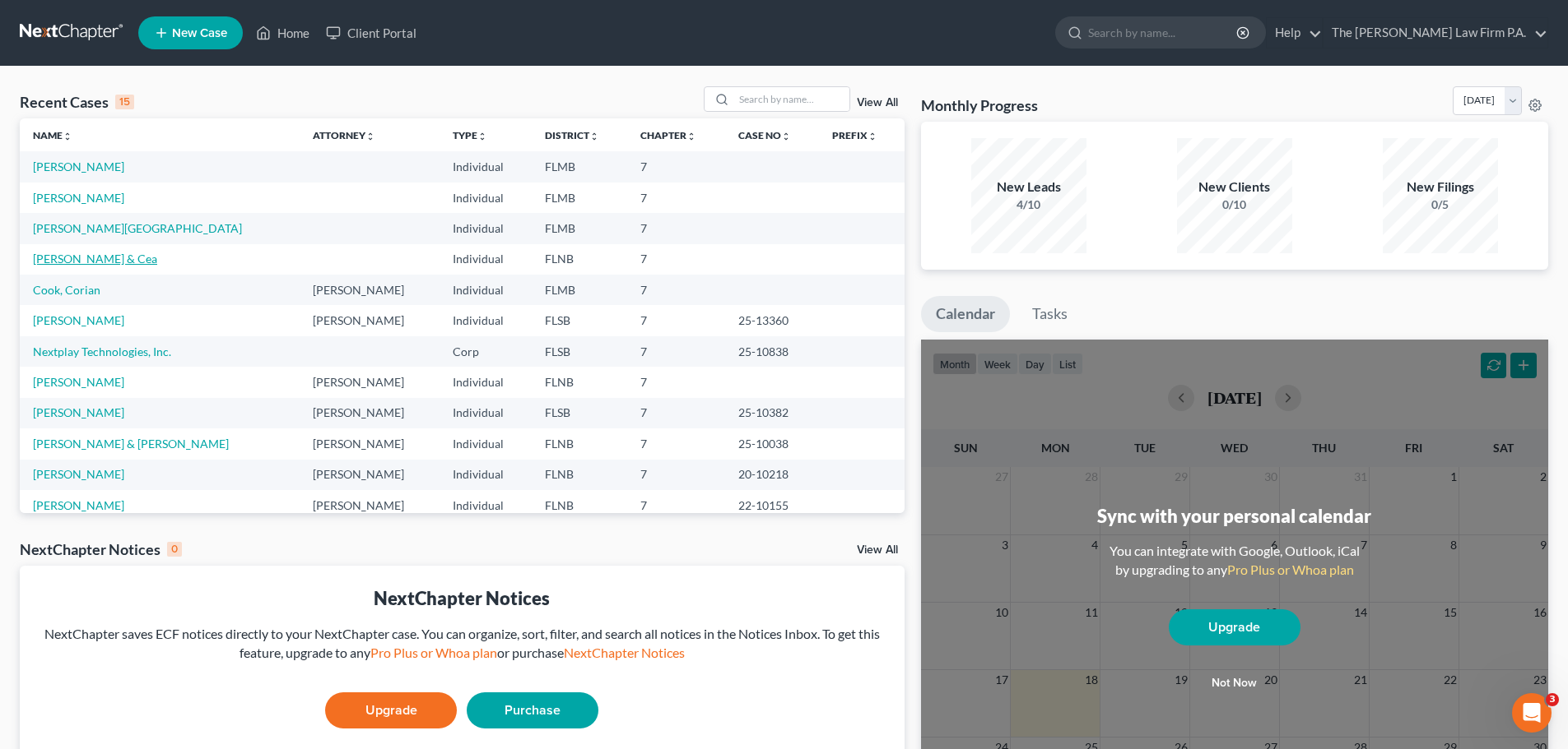
click at [69, 264] on link "Dean, Mark & Cea" at bounding box center [95, 259] width 124 height 14
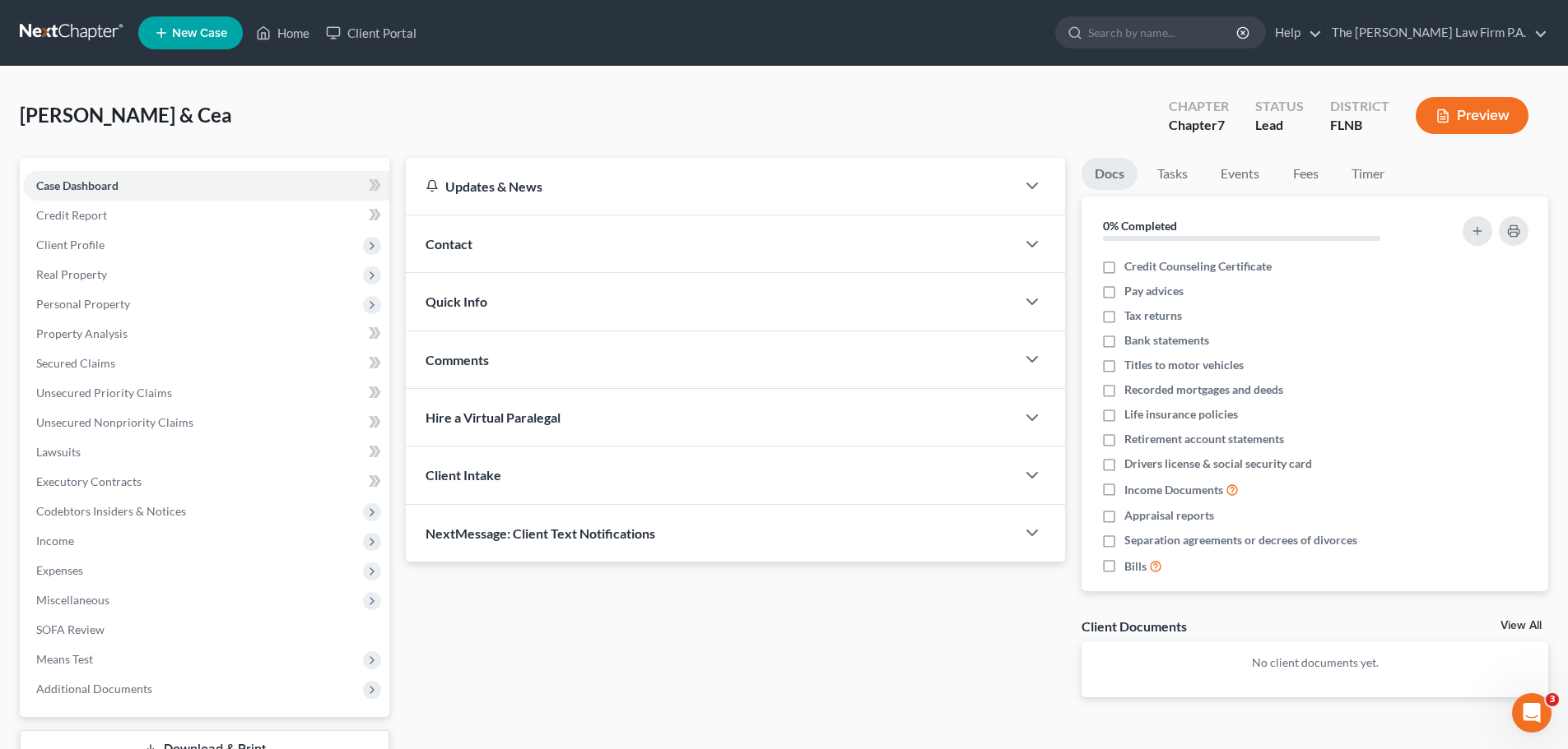
click at [1524, 633] on div "View All" at bounding box center [1524, 627] width 48 height 15
drag, startPoint x: 1520, startPoint y: 627, endPoint x: 1535, endPoint y: 617, distance: 18.0
click at [1521, 627] on link "View All" at bounding box center [1521, 626] width 41 height 12
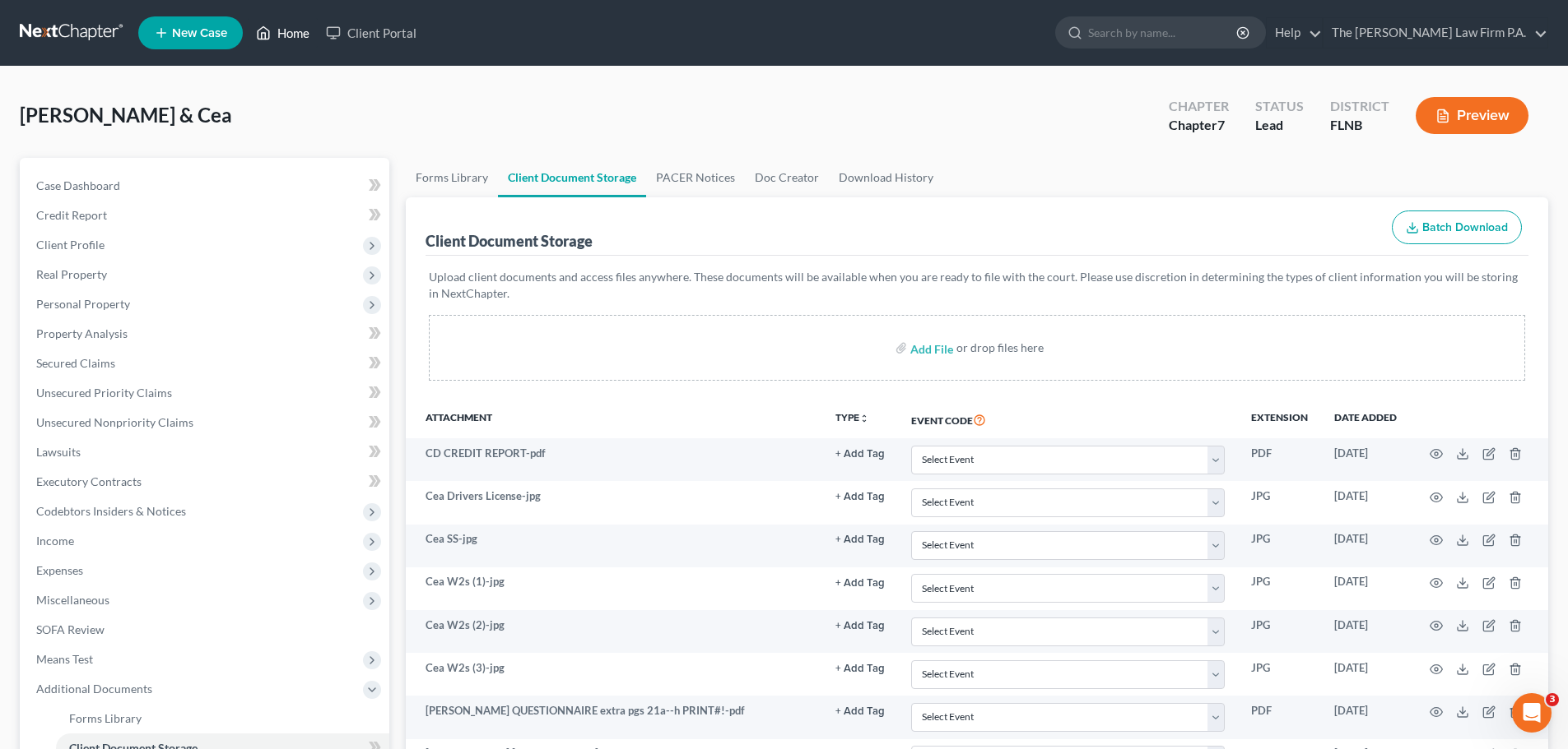
click at [287, 28] on link "Home" at bounding box center [282, 32] width 70 height 29
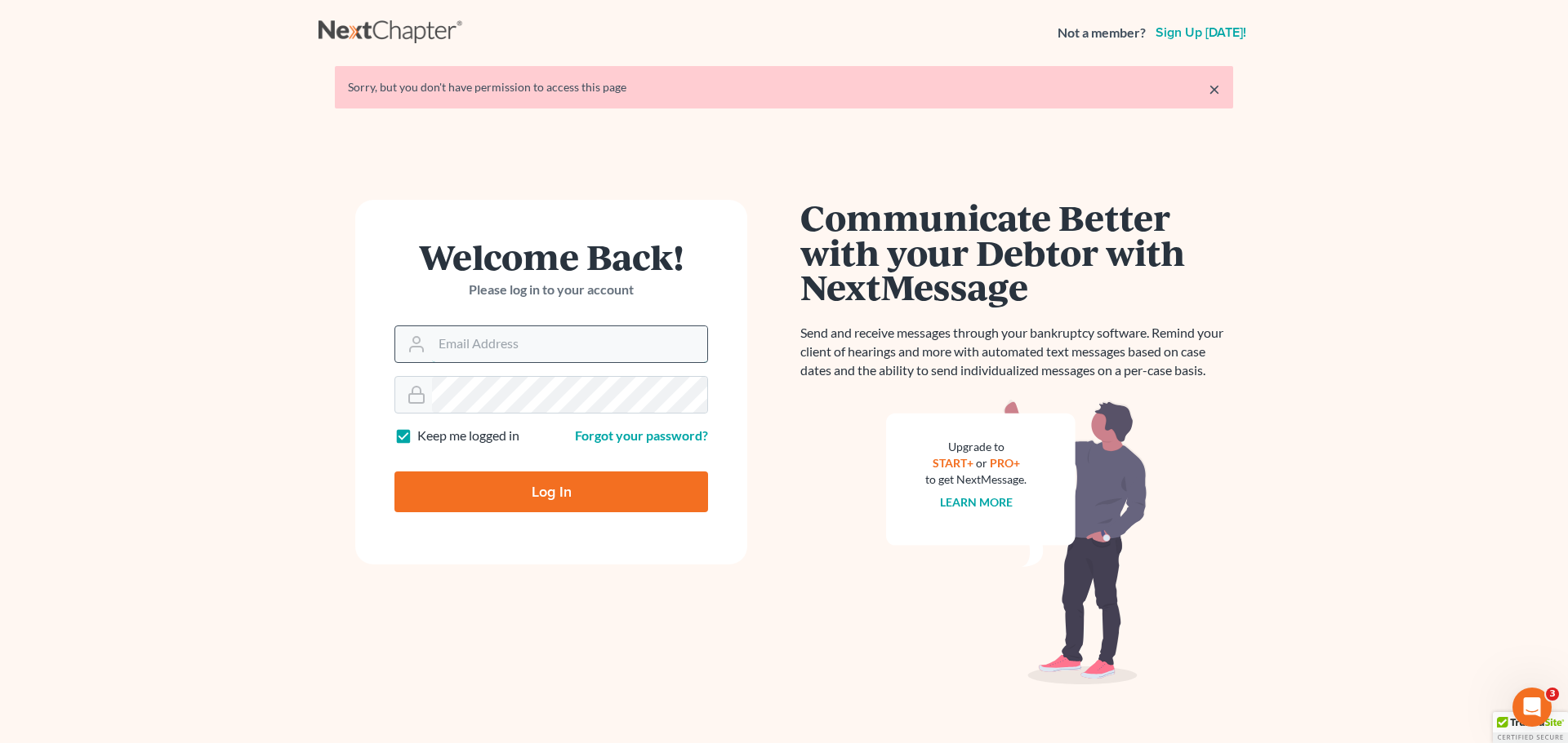
click at [486, 349] on input "Email Address" at bounding box center [569, 344] width 275 height 36
type input "[PERSON_NAME][EMAIL_ADDRESS][DOMAIN_NAME]"
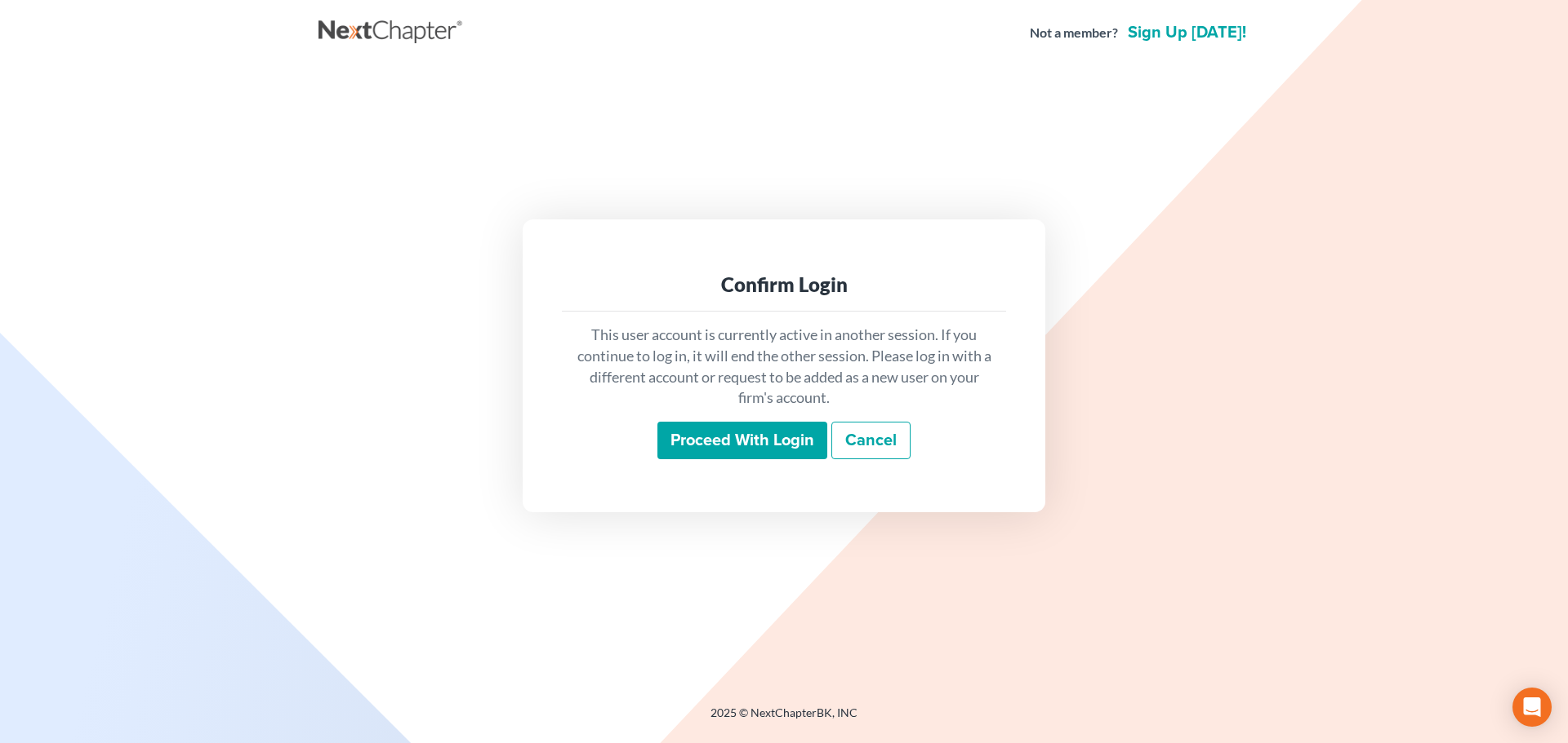
click at [766, 431] on input "Proceed with login" at bounding box center [742, 440] width 170 height 38
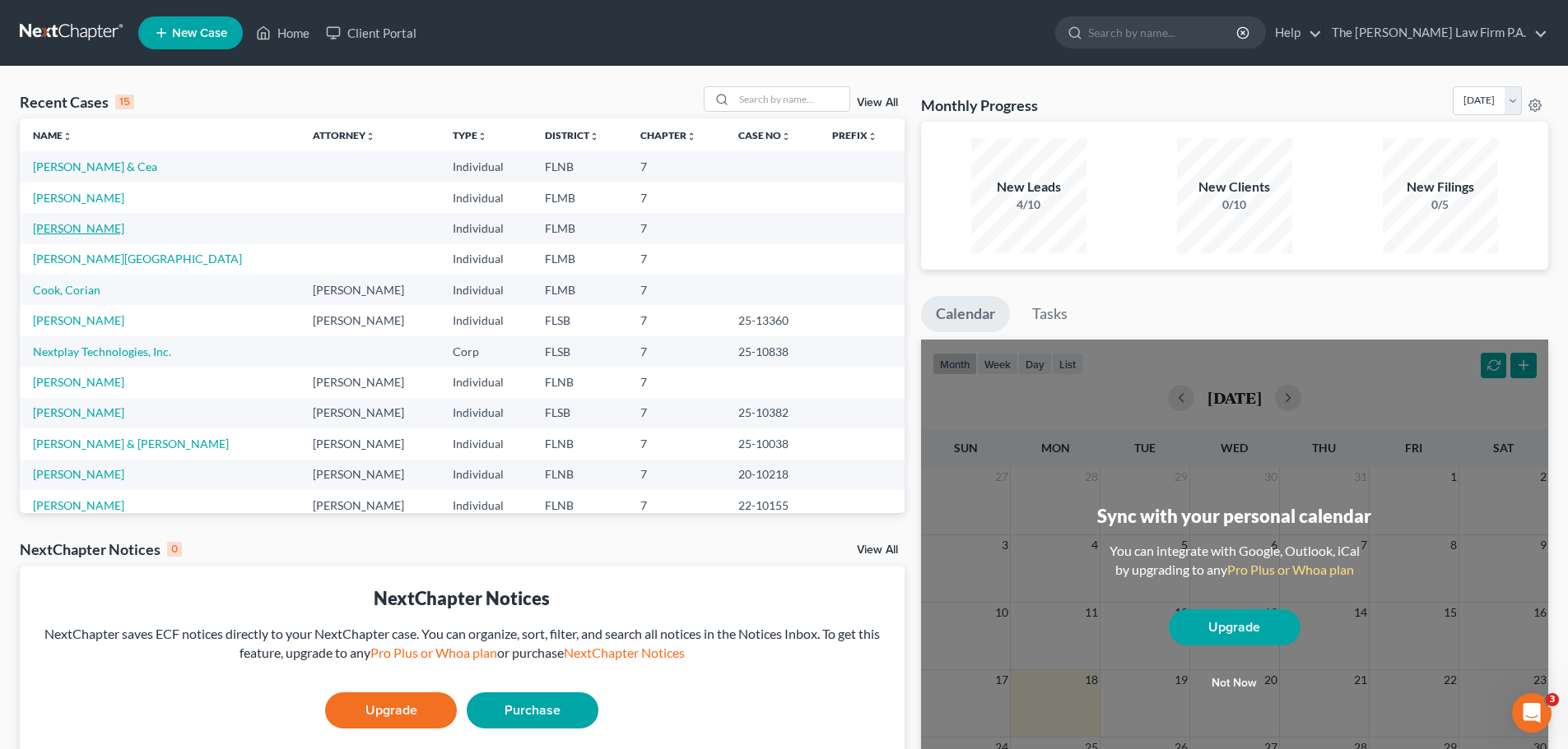
click at [73, 226] on link "O'Neill, Yalis" at bounding box center [78, 228] width 91 height 14
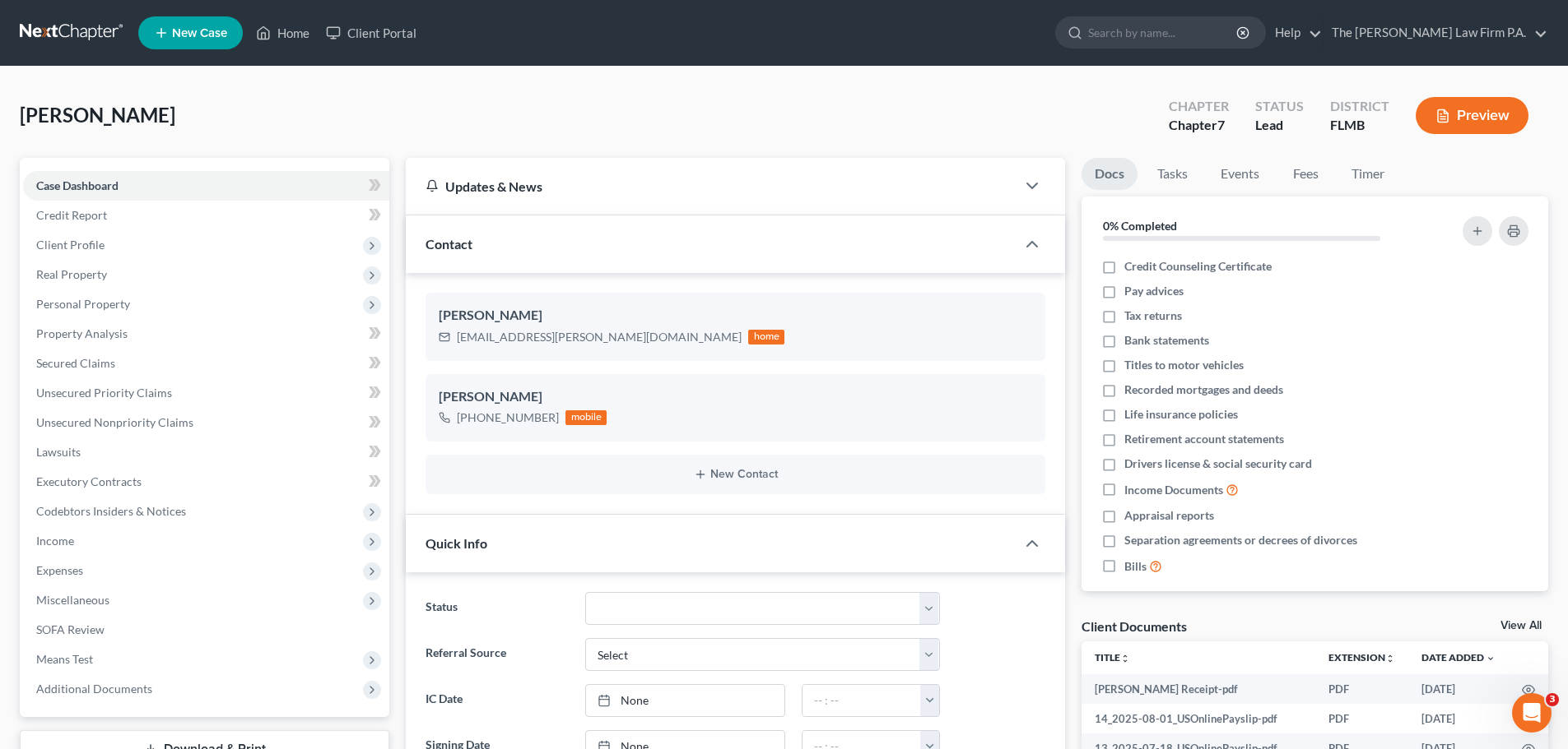
click at [1528, 622] on link "View All" at bounding box center [1521, 626] width 41 height 12
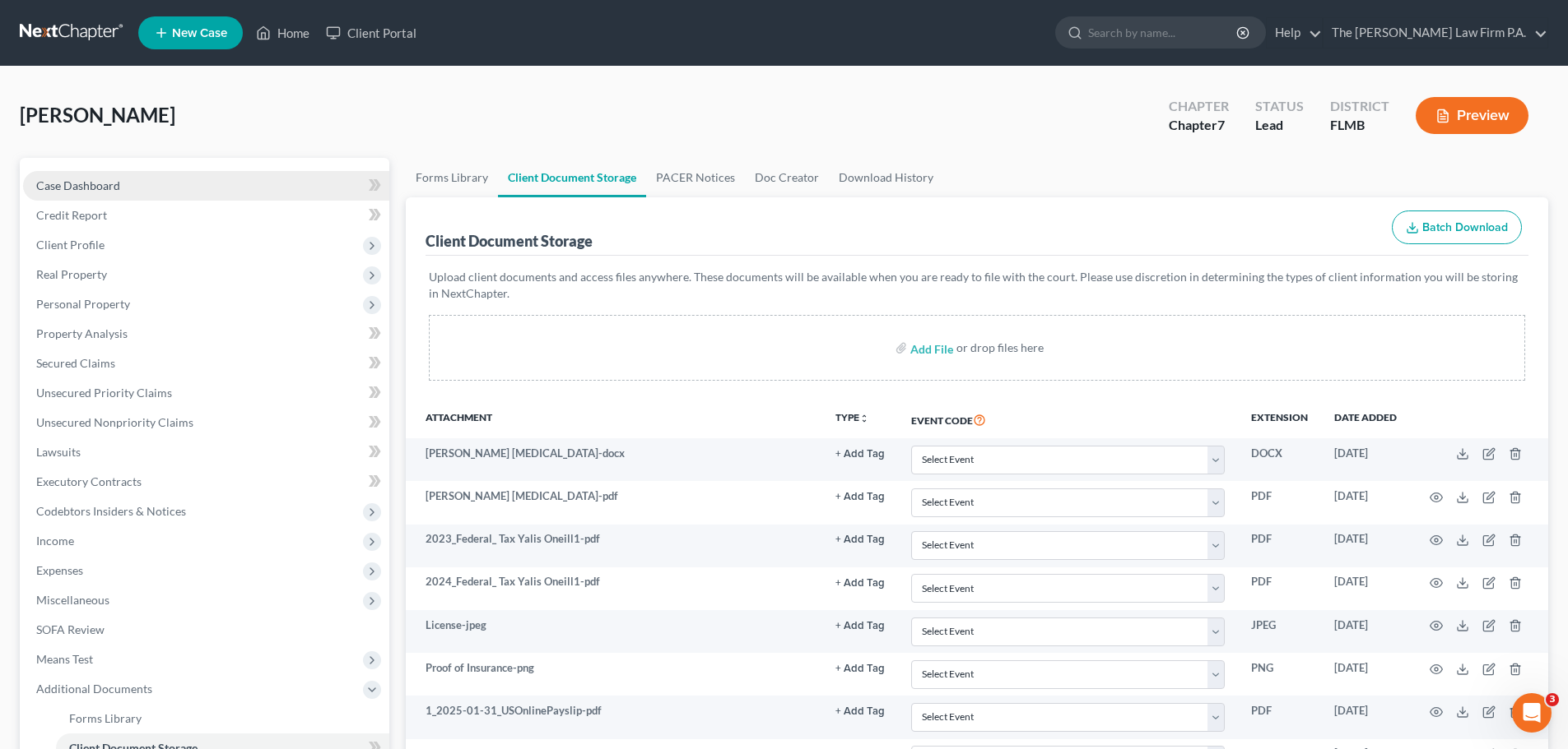
drag, startPoint x: 127, startPoint y: 570, endPoint x: 101, endPoint y: 186, distance: 384.9
